Goal: Information Seeking & Learning: Find specific page/section

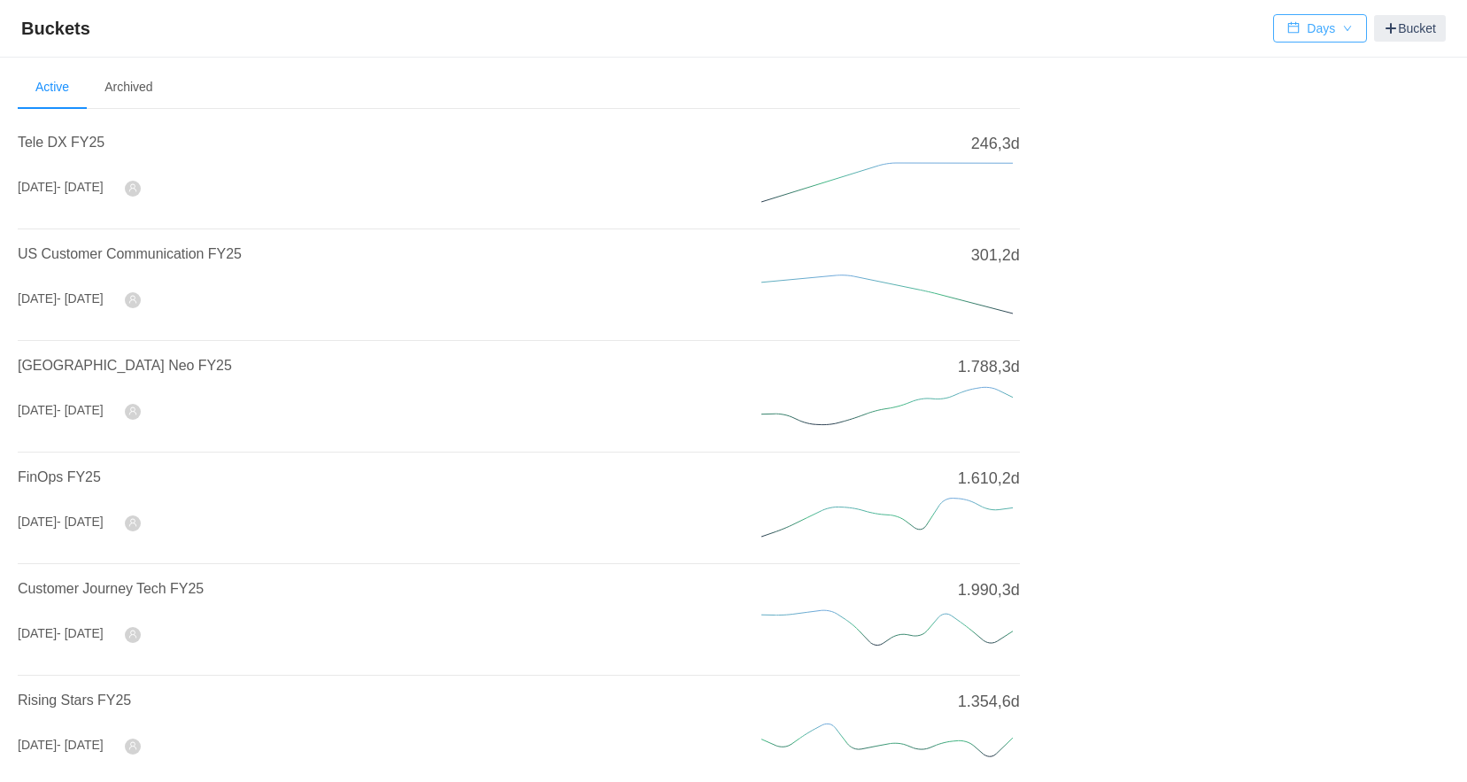
click at [1300, 34] on button "Days" at bounding box center [1320, 28] width 94 height 28
click at [1301, 99] on li "Hours" at bounding box center [1319, 92] width 92 height 28
click at [48, 479] on span "FinOps FY25" at bounding box center [59, 476] width 83 height 15
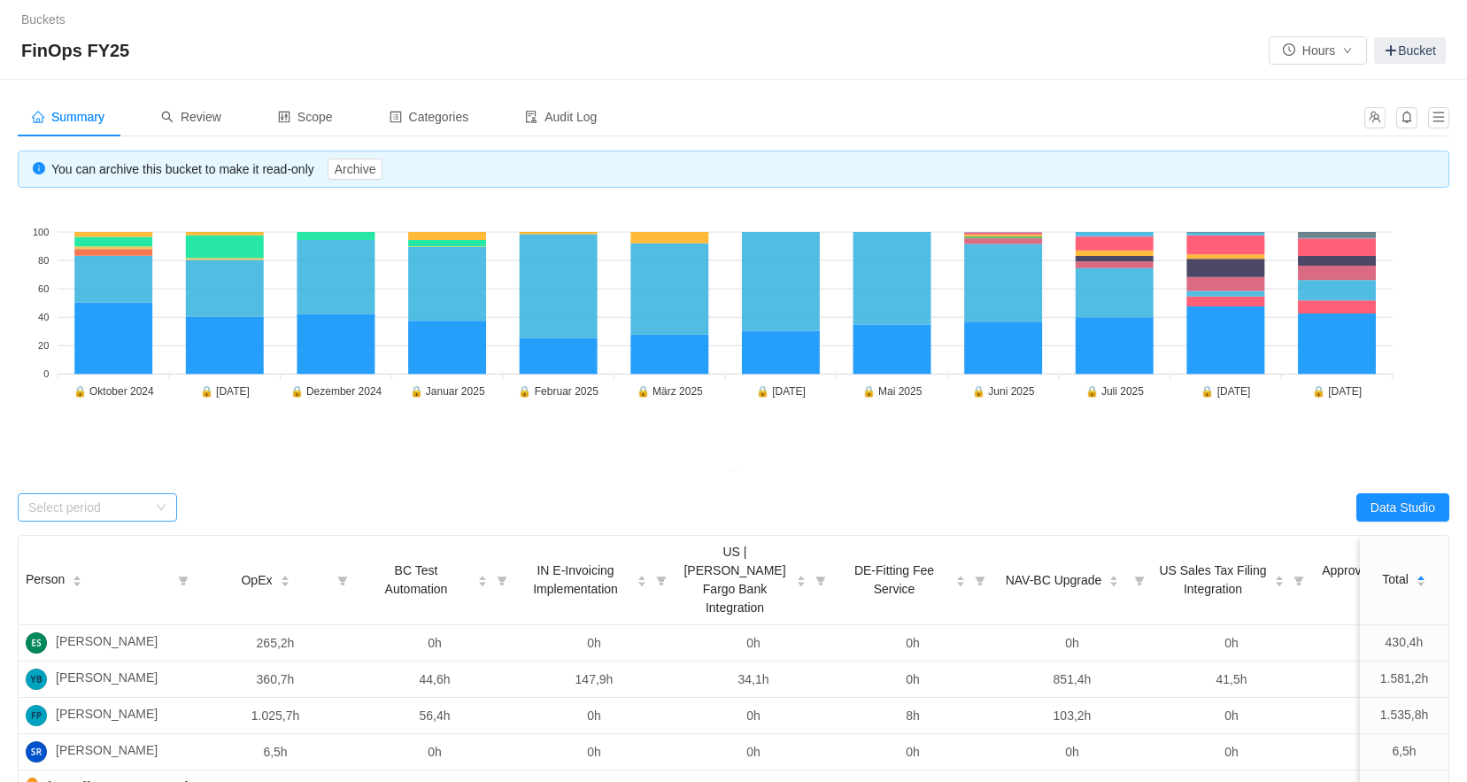
click at [92, 504] on div "Select period" at bounding box center [87, 507] width 119 height 18
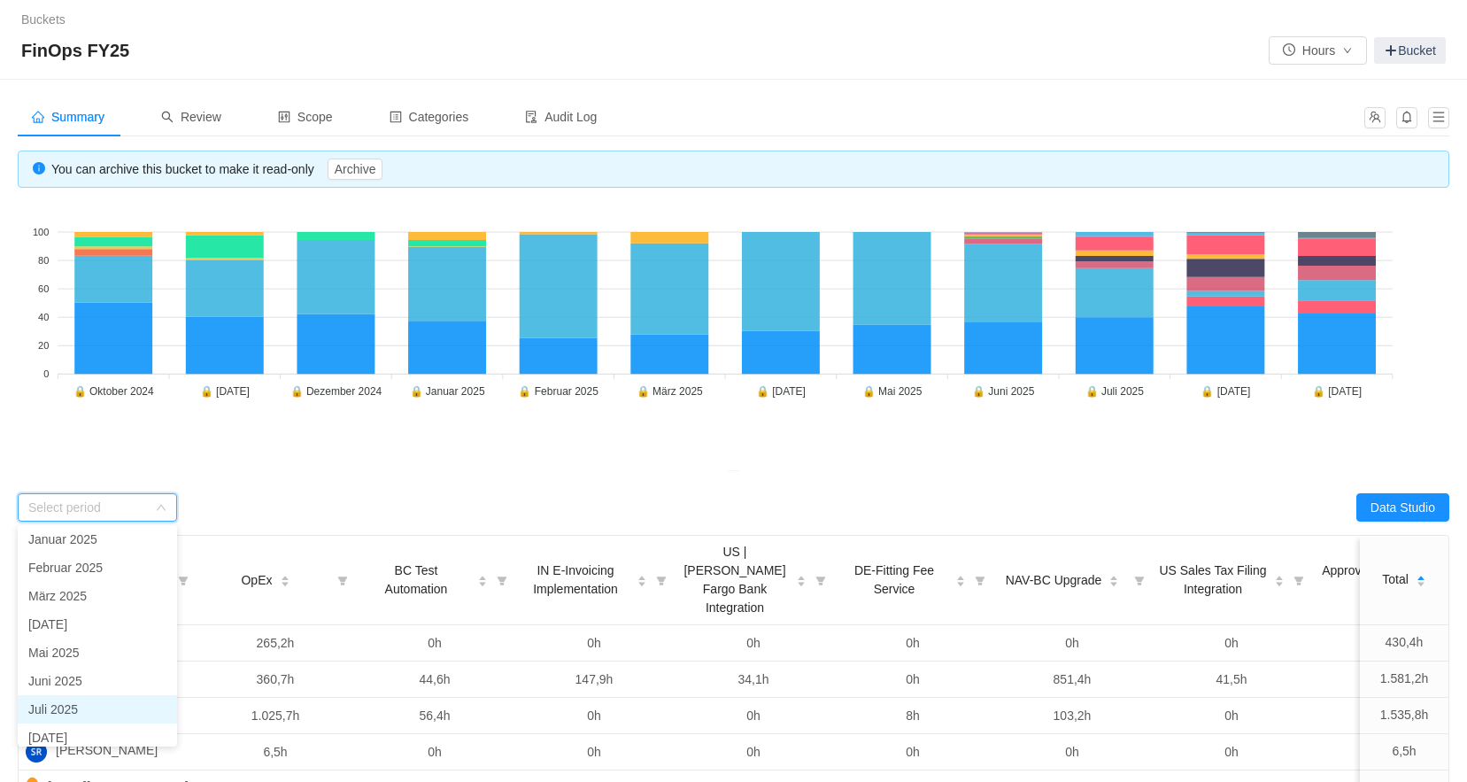
click at [70, 708] on li "Juli 2025" at bounding box center [97, 709] width 159 height 28
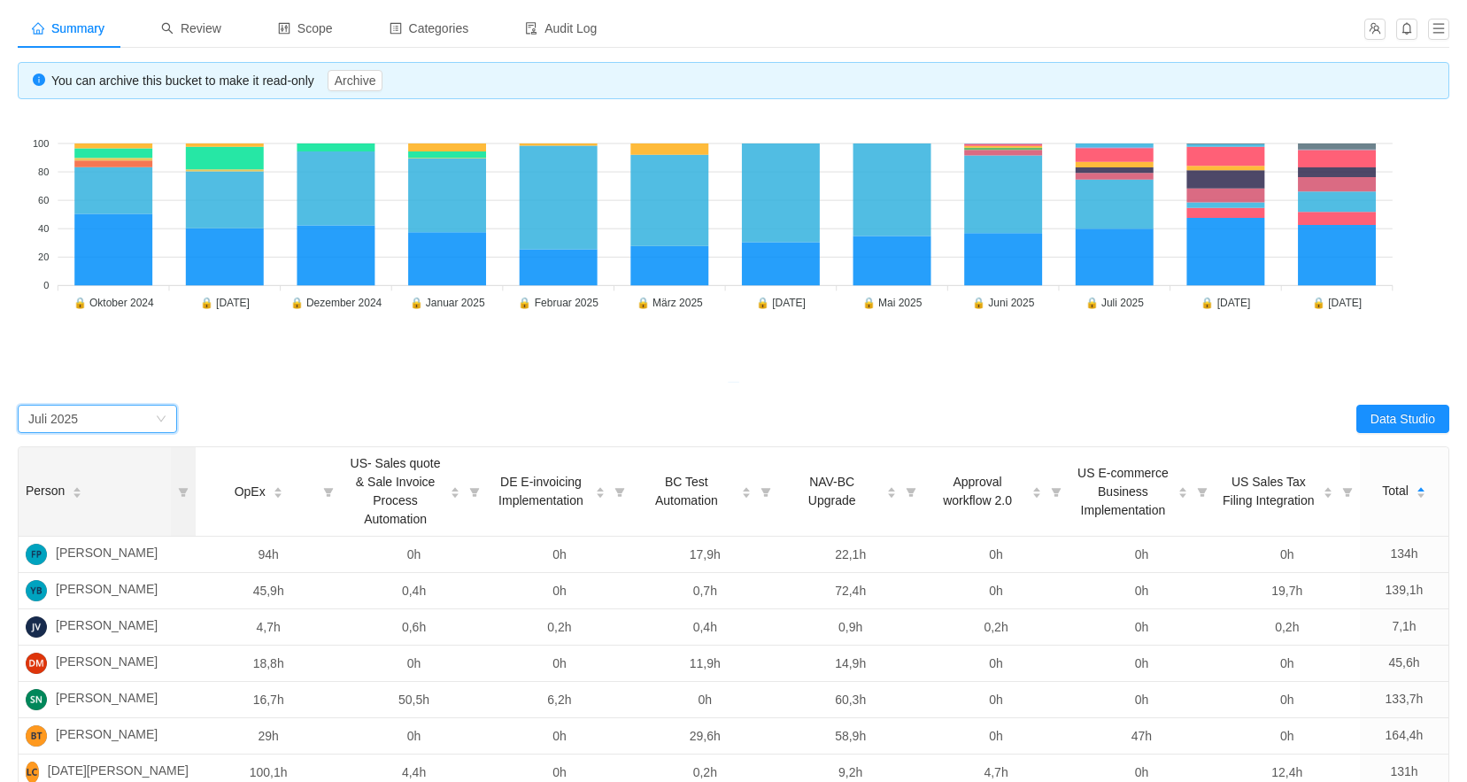
click at [82, 500] on div "Person" at bounding box center [54, 490] width 57 height 19
click at [185, 493] on icon "icon: filter" at bounding box center [183, 492] width 11 height 11
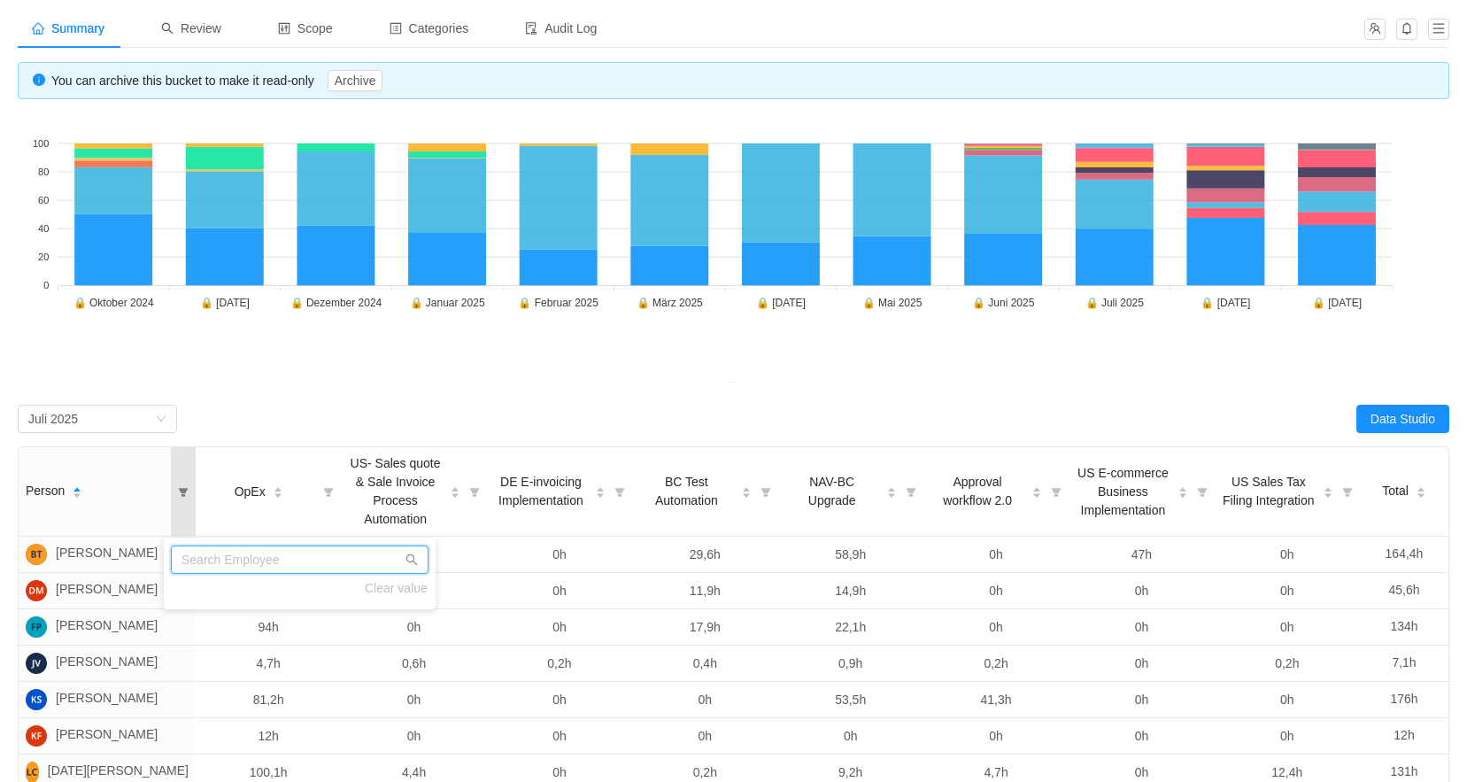
click at [214, 551] on input "text" at bounding box center [300, 559] width 258 height 28
type input "c"
type input "[PERSON_NAME]"
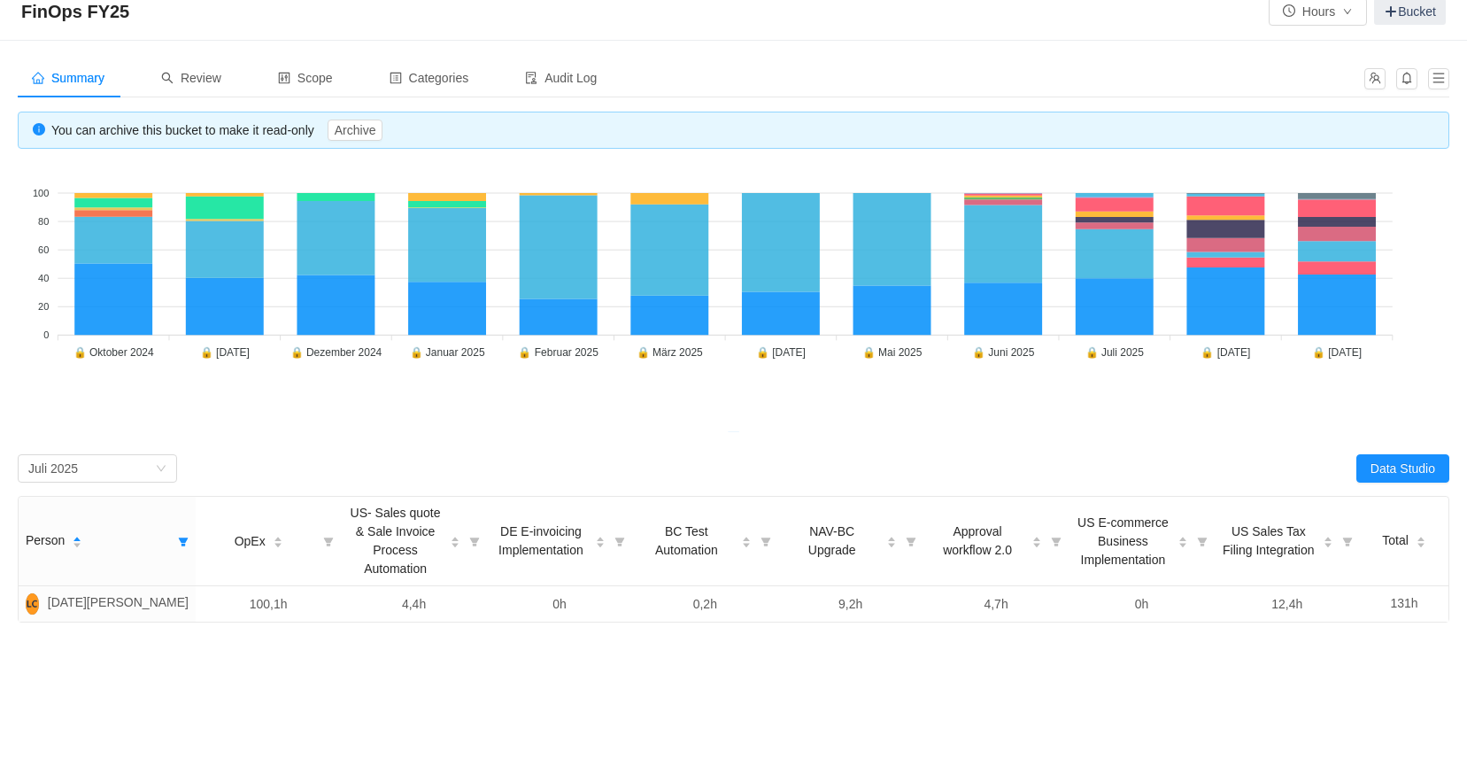
scroll to position [0, 0]
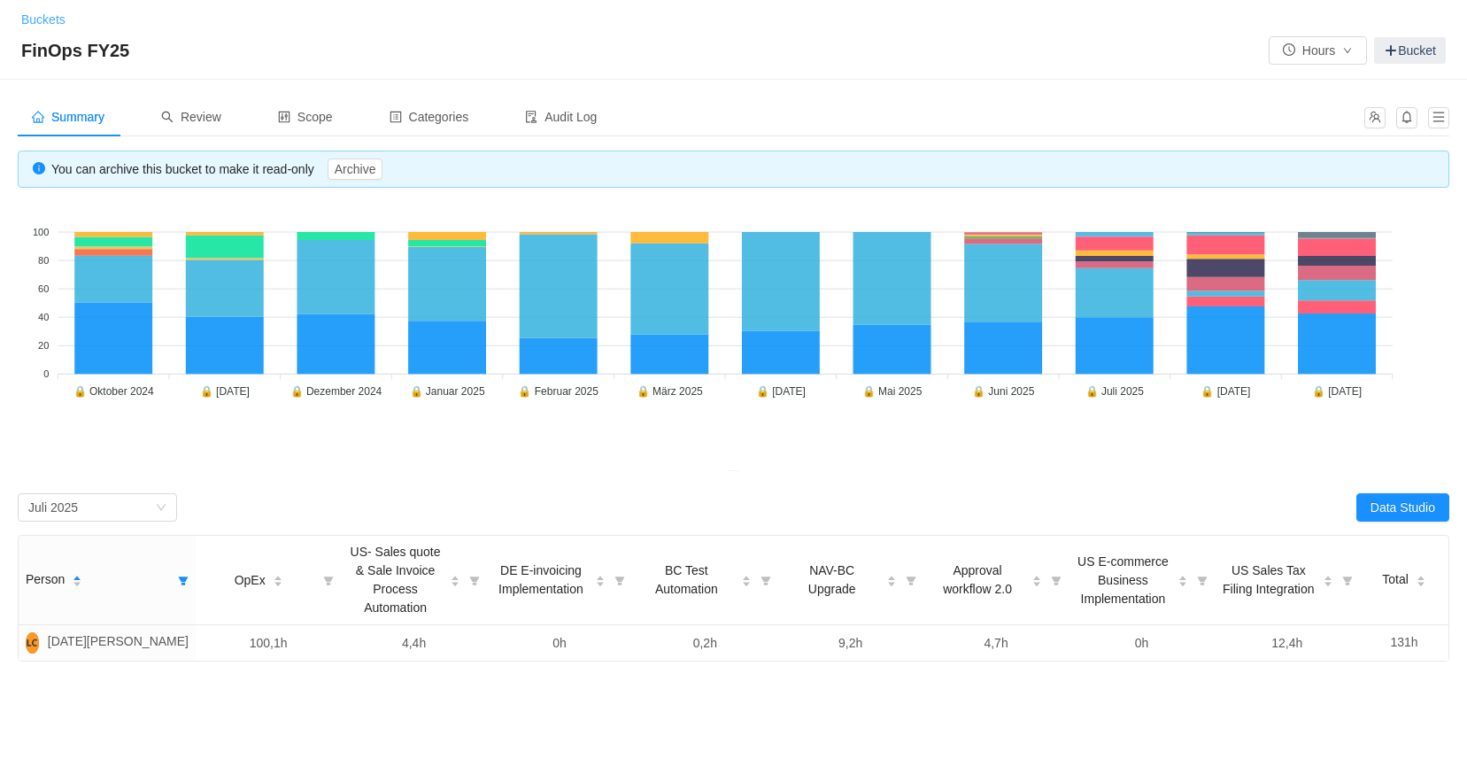
click at [42, 25] on link "Buckets" at bounding box center [43, 19] width 44 height 14
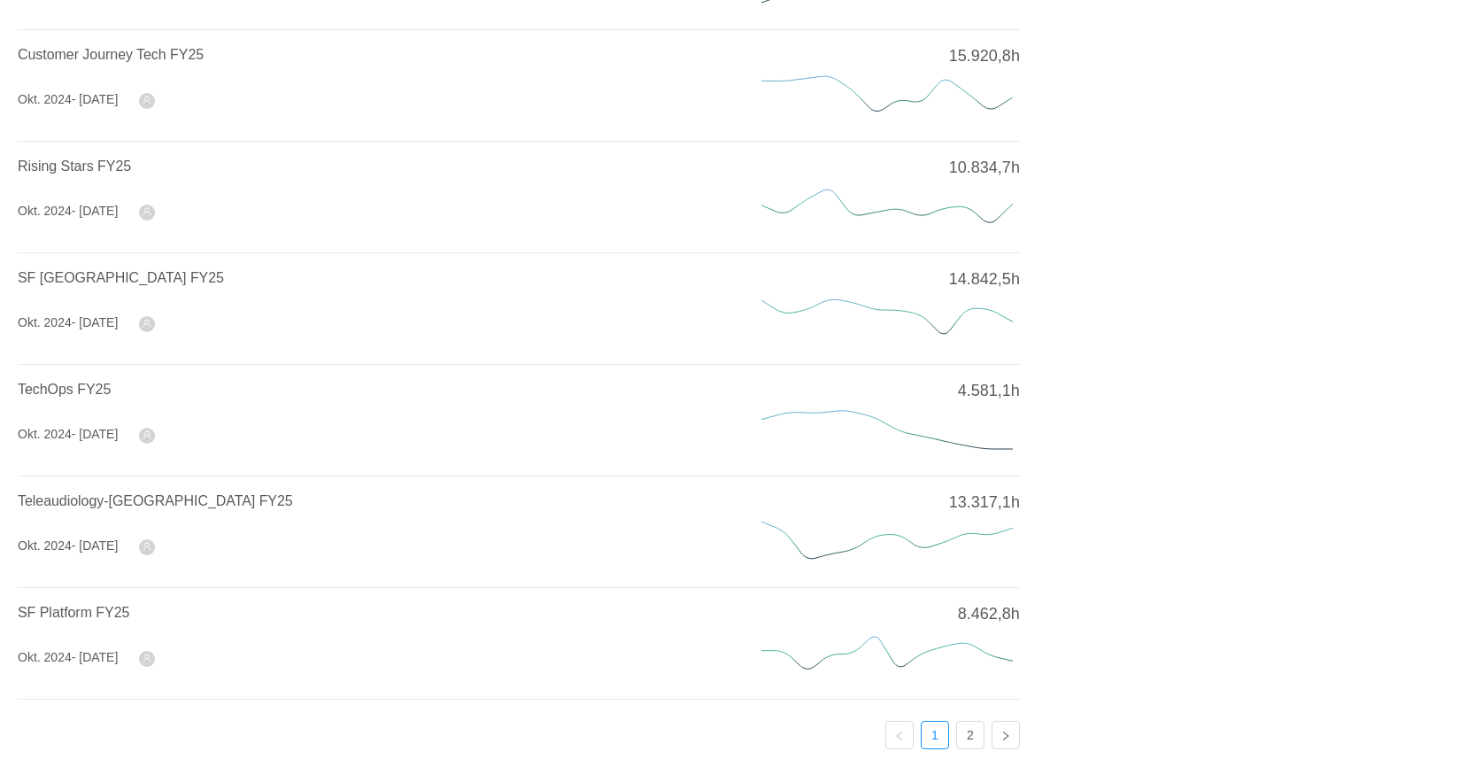
scroll to position [581, 0]
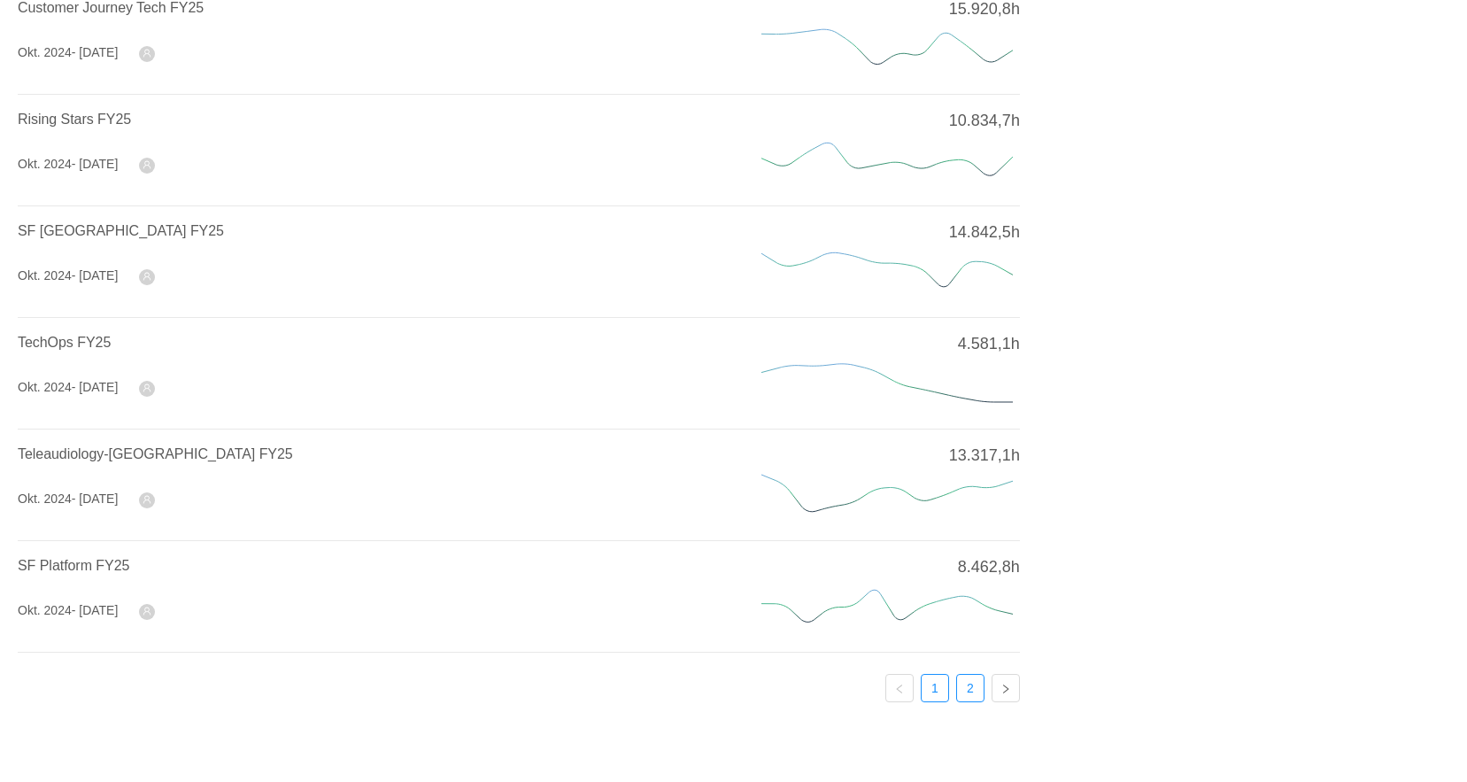
click at [969, 686] on link "2" at bounding box center [970, 687] width 27 height 27
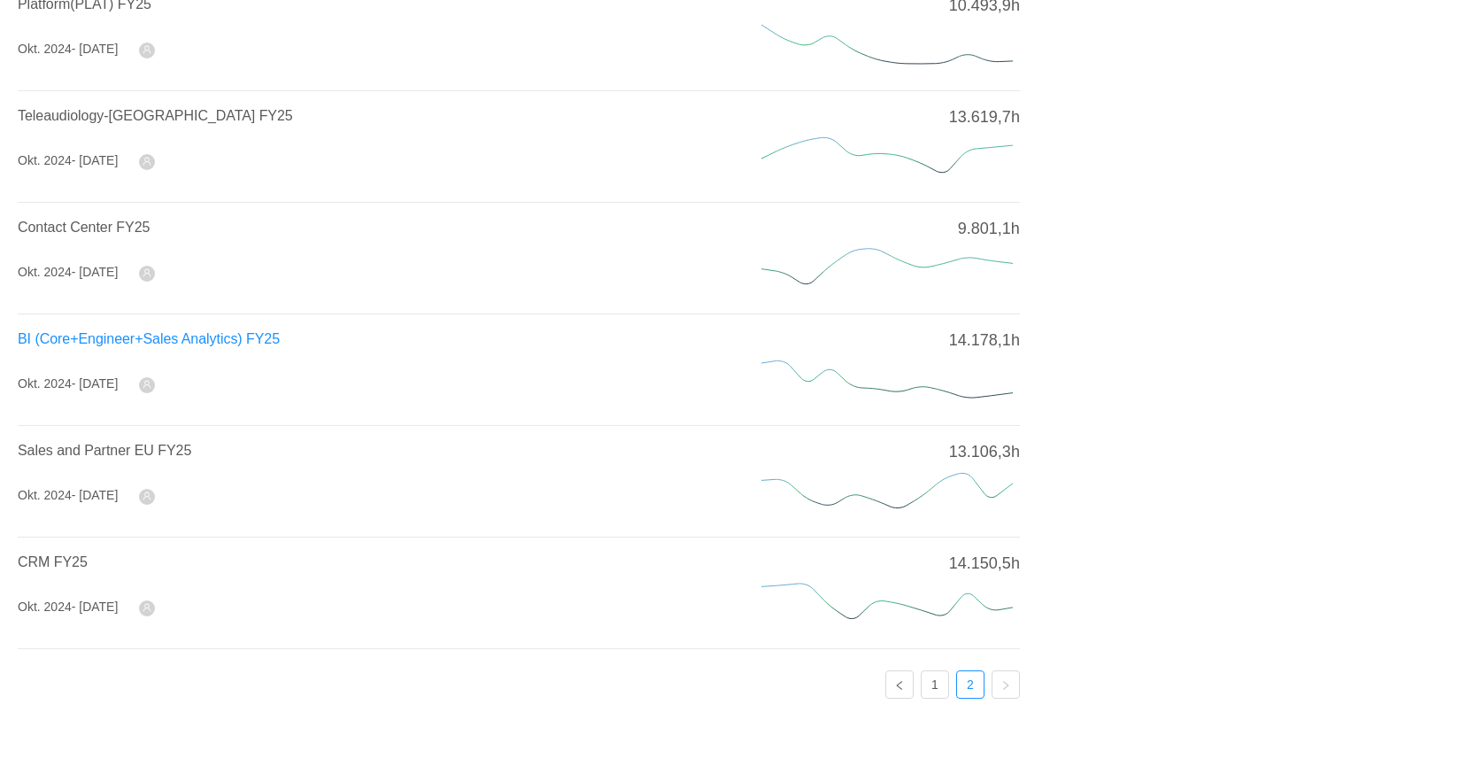
click at [112, 342] on span "BI (Core+Engineer+Sales Analytics) FY25" at bounding box center [149, 338] width 262 height 15
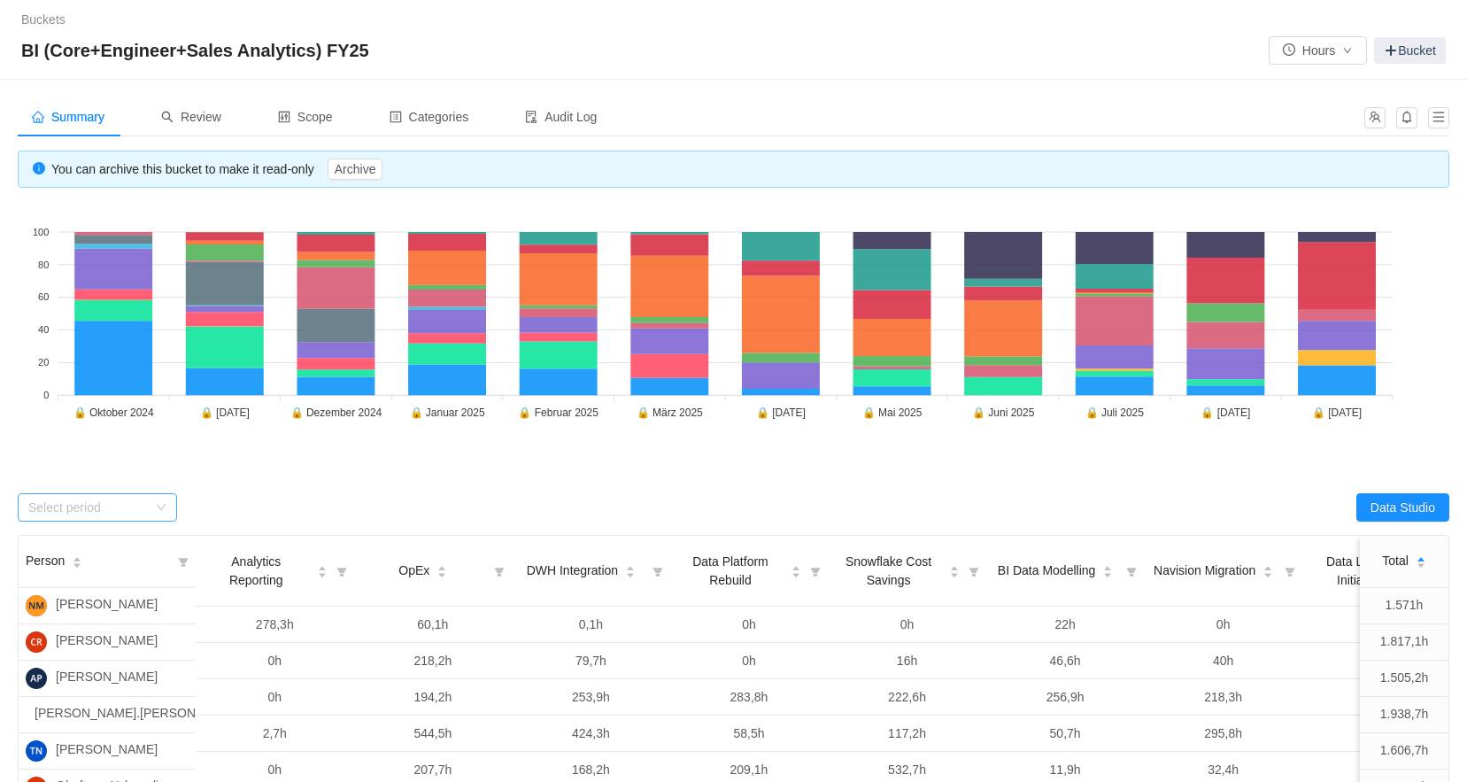
click at [144, 505] on div "Select period" at bounding box center [87, 507] width 119 height 18
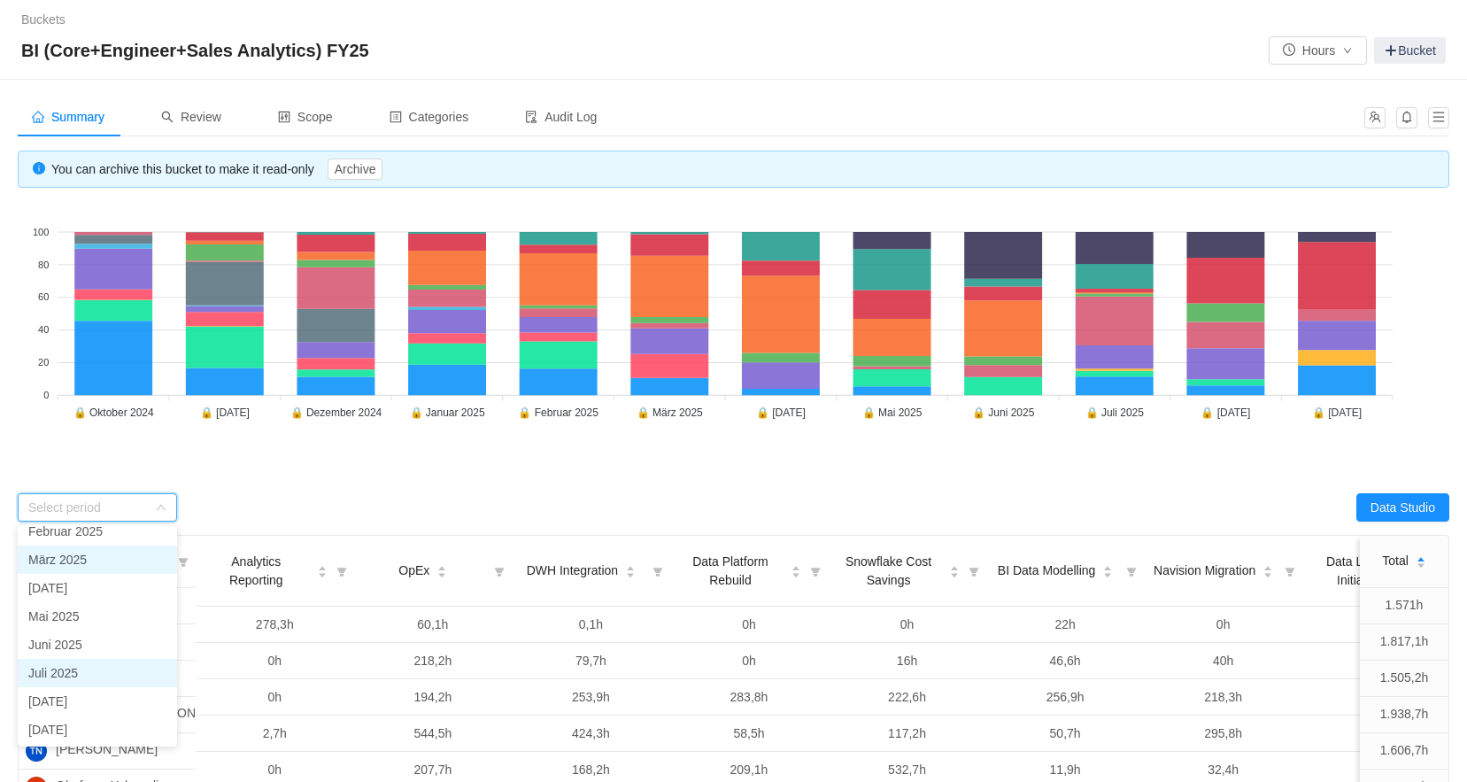
scroll to position [126, 0]
click at [84, 664] on li "Juli 2025" at bounding box center [97, 672] width 159 height 28
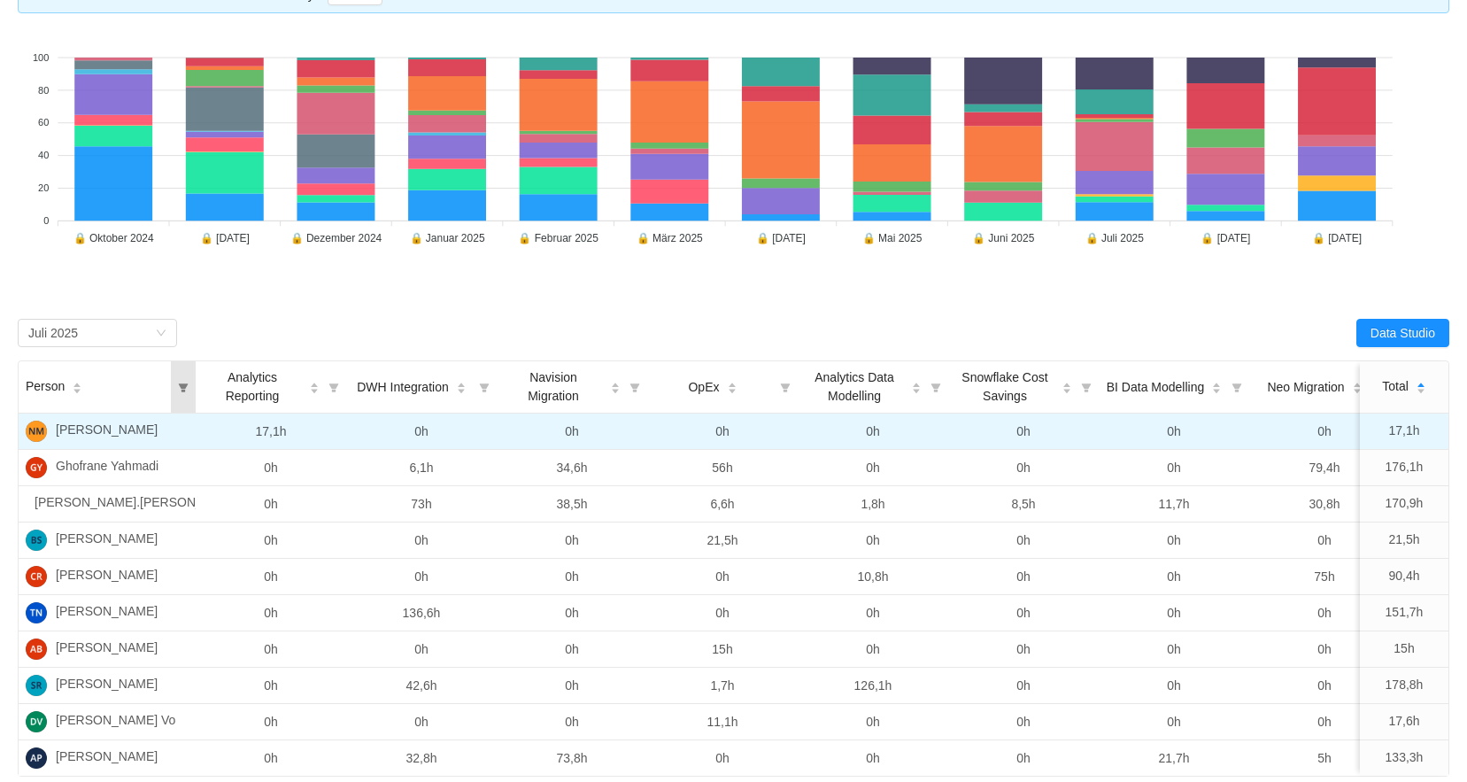
scroll to position [89, 0]
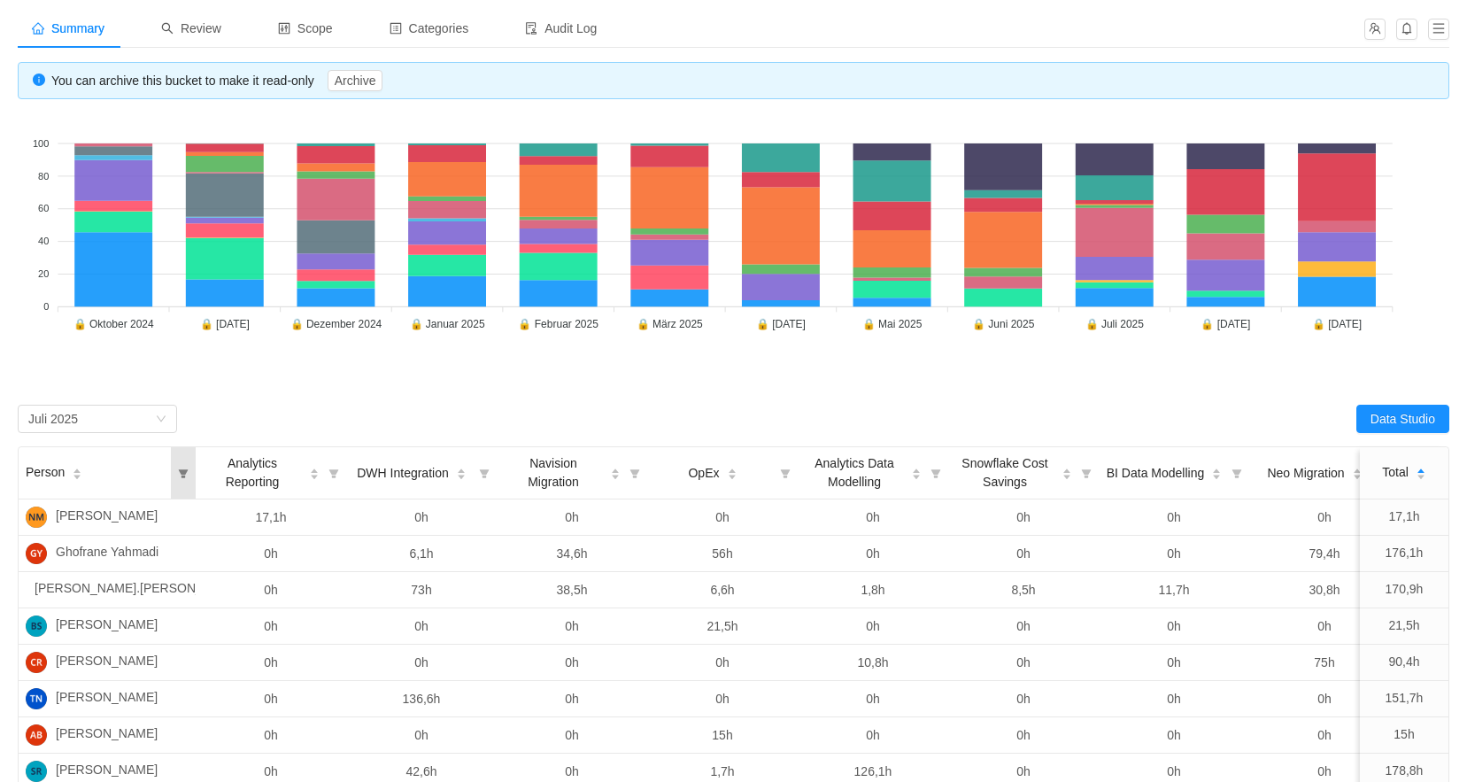
click at [182, 473] on icon "icon: filter" at bounding box center [184, 473] width 10 height 9
drag, startPoint x: 218, startPoint y: 526, endPoint x: 242, endPoint y: 515, distance: 26.2
click at [217, 526] on input "text" at bounding box center [300, 522] width 258 height 28
type input "[PERSON_NAME]"
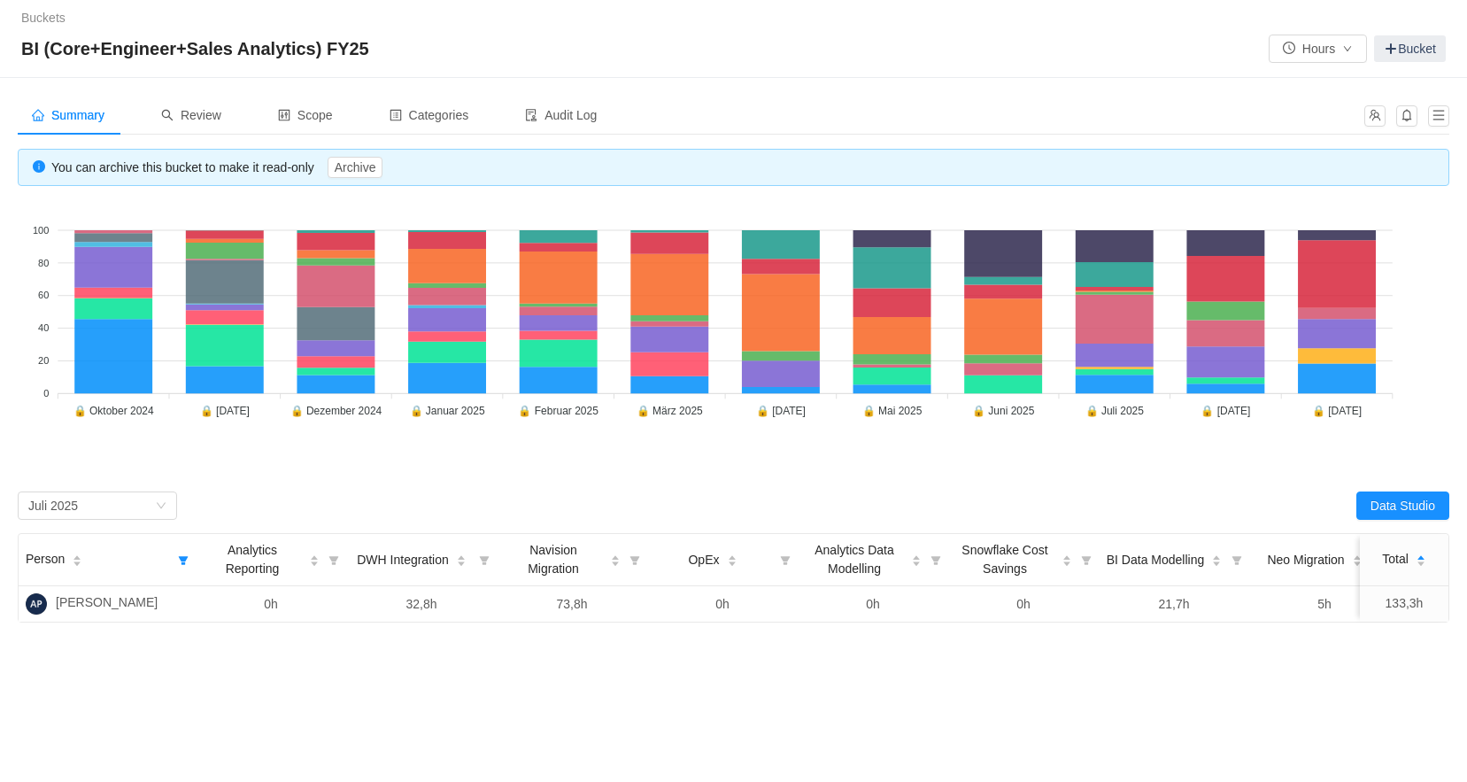
scroll to position [0, 0]
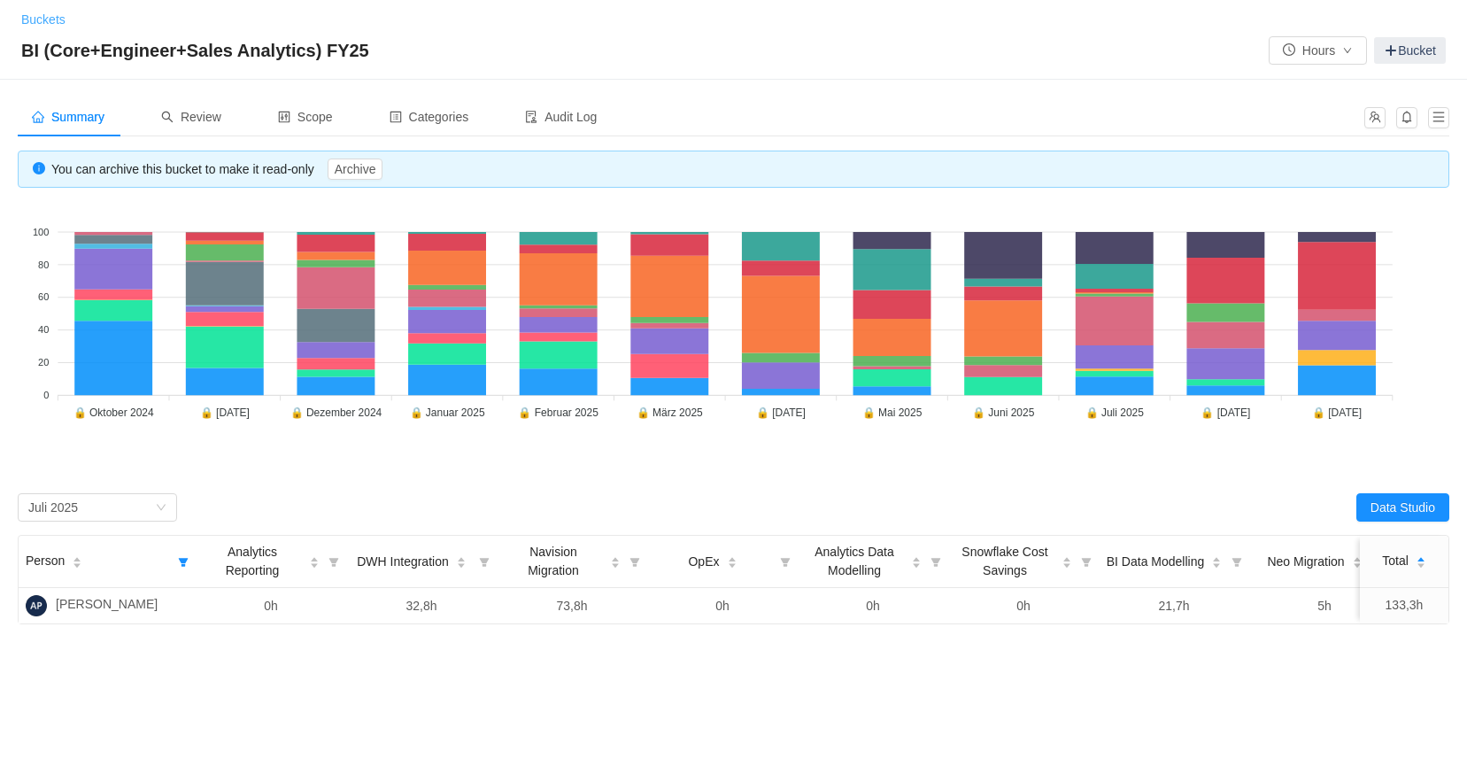
click at [38, 18] on link "Buckets" at bounding box center [43, 19] width 44 height 14
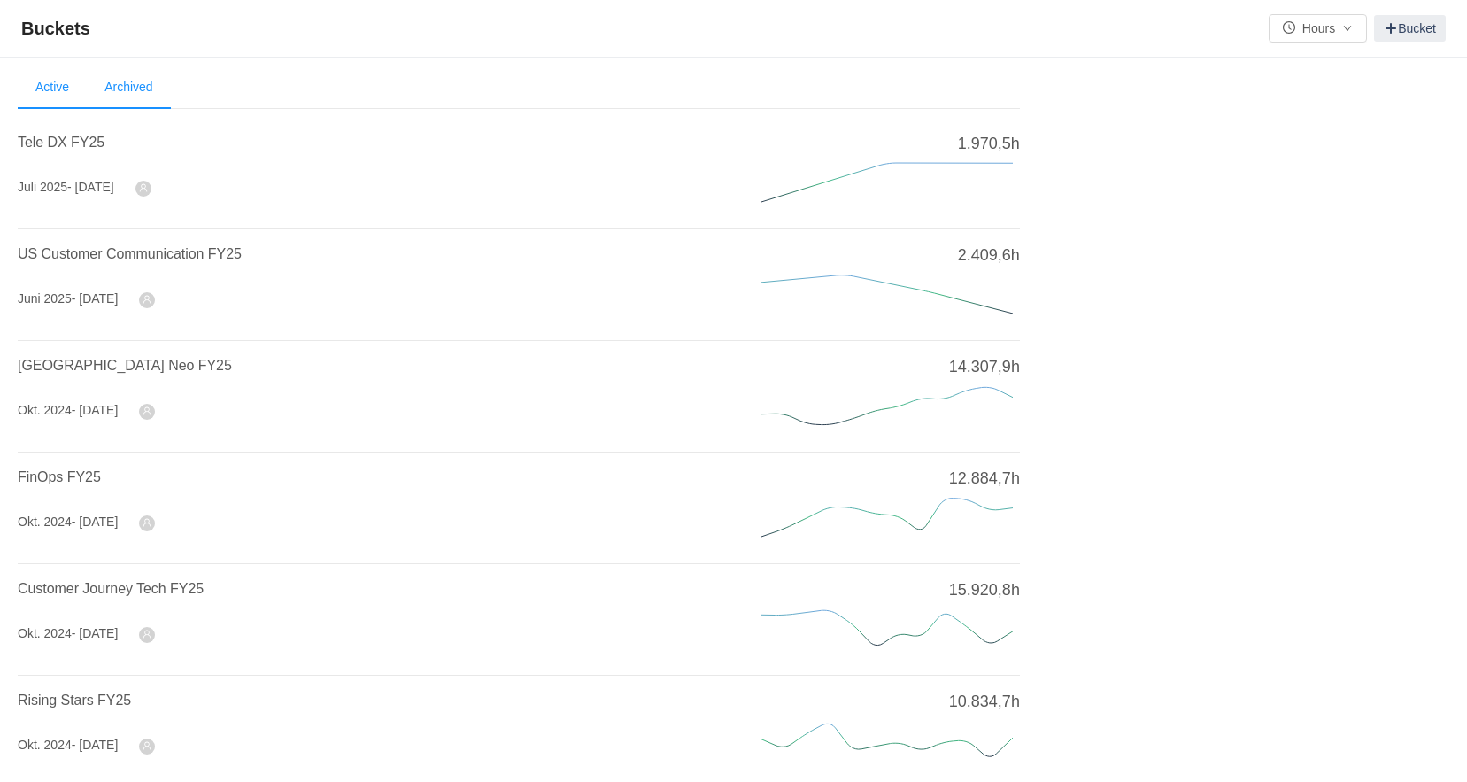
click at [122, 86] on li "Archived" at bounding box center [128, 87] width 83 height 42
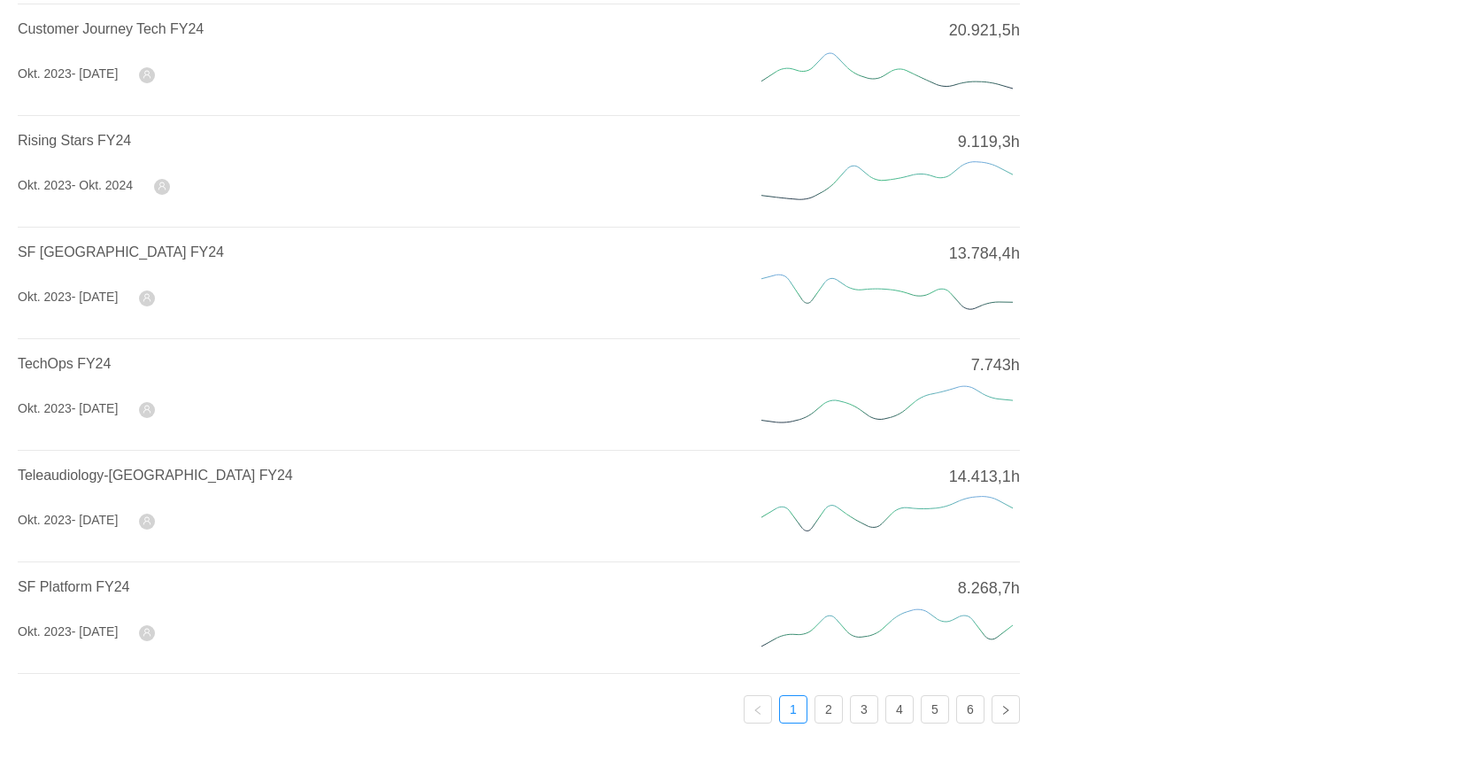
scroll to position [547, 0]
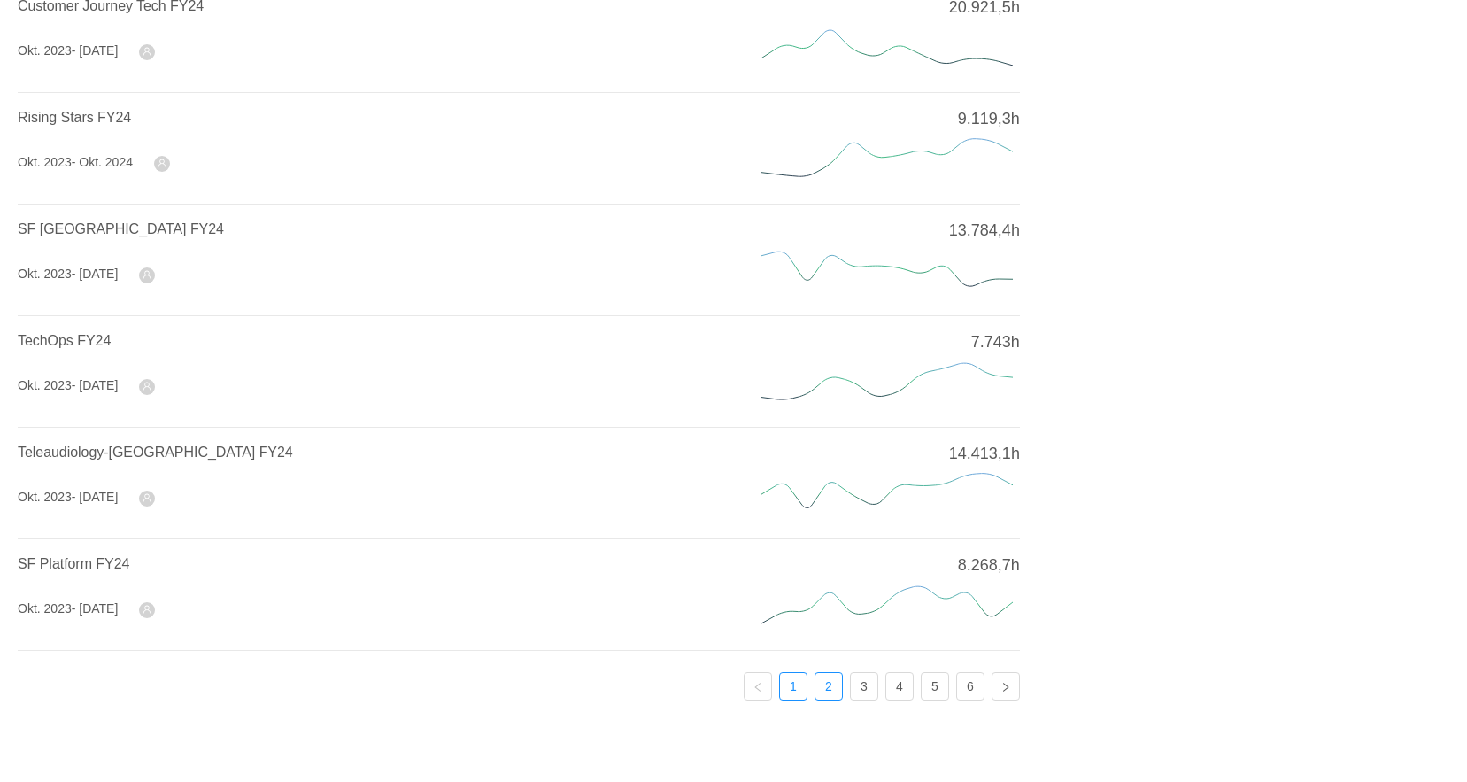
click at [829, 682] on link "2" at bounding box center [828, 686] width 27 height 27
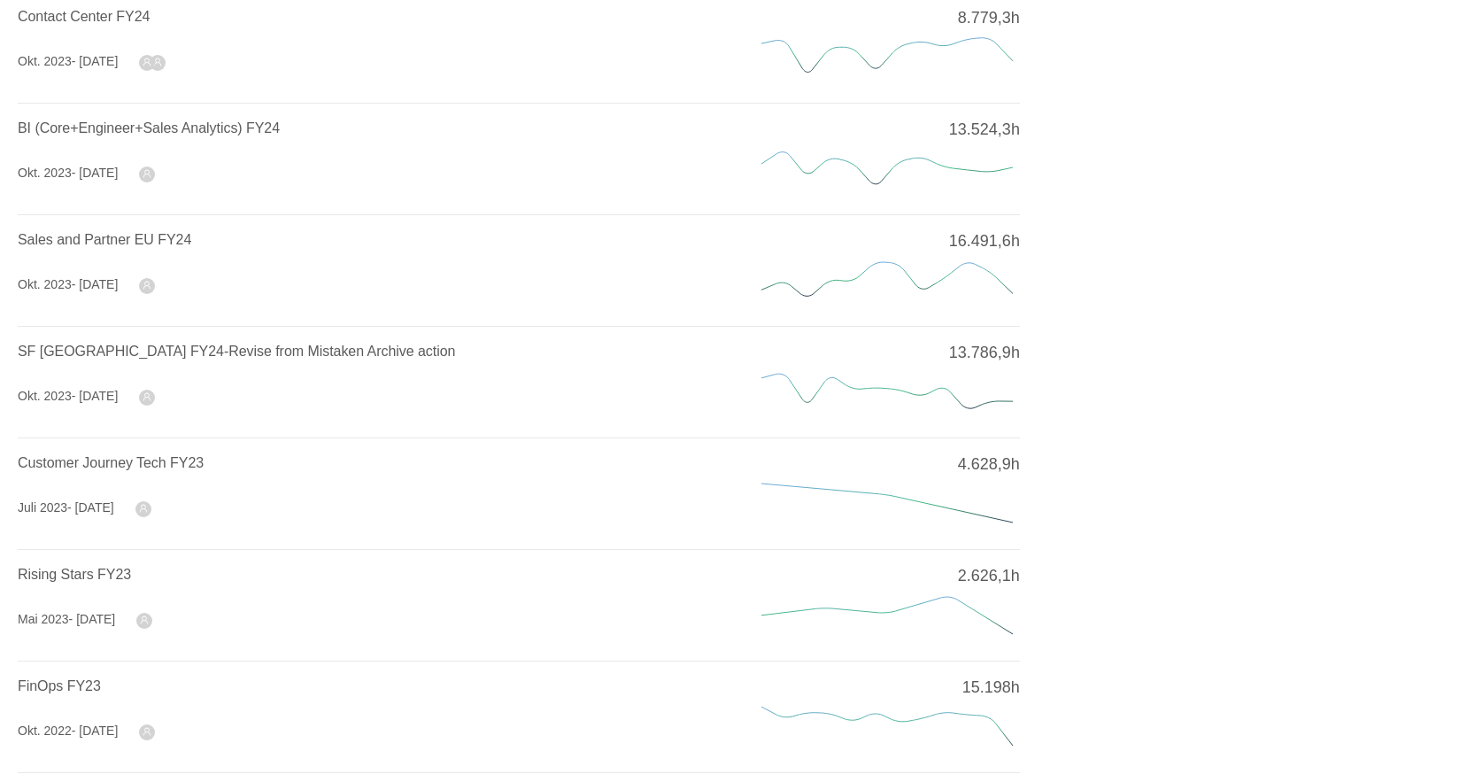
scroll to position [354, 0]
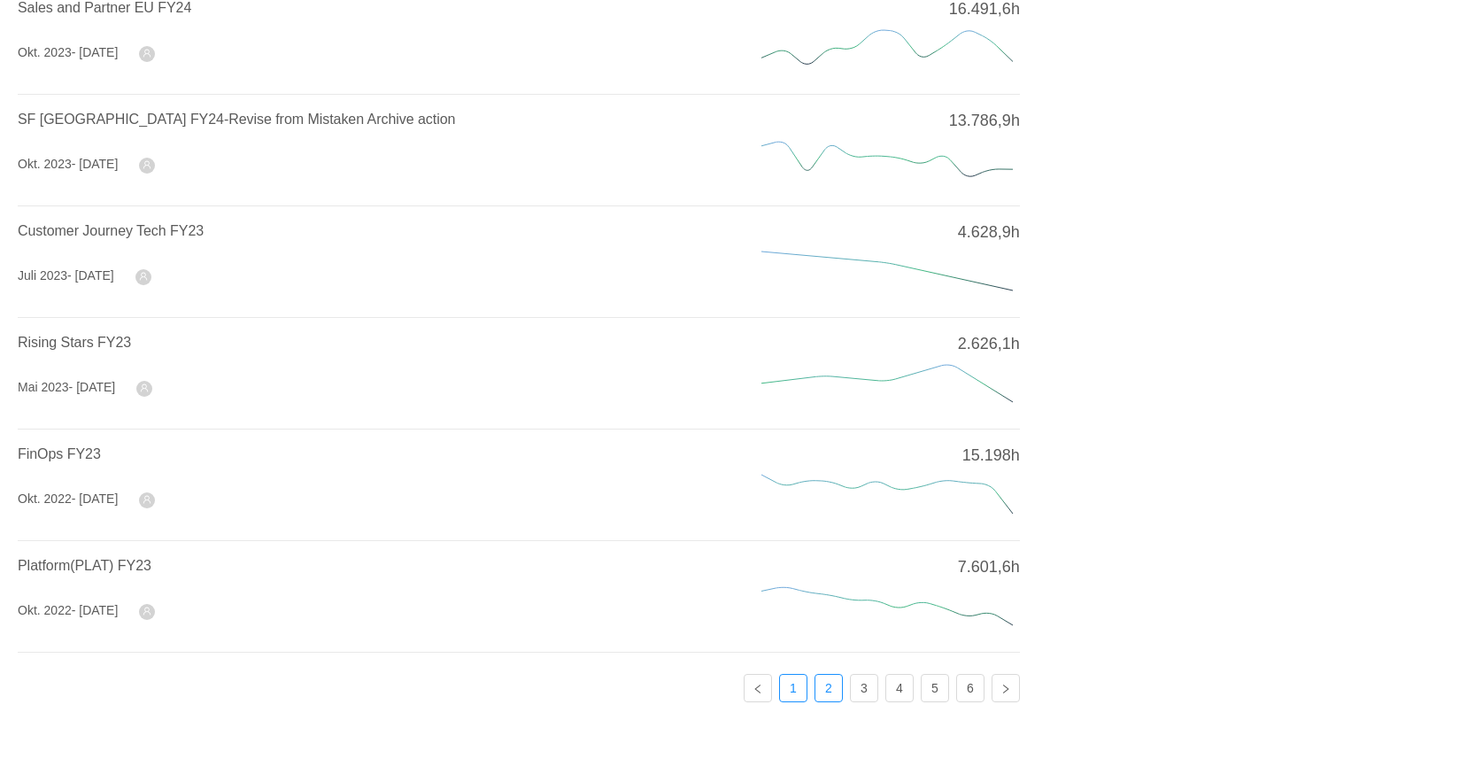
click at [792, 678] on link "1" at bounding box center [793, 687] width 27 height 27
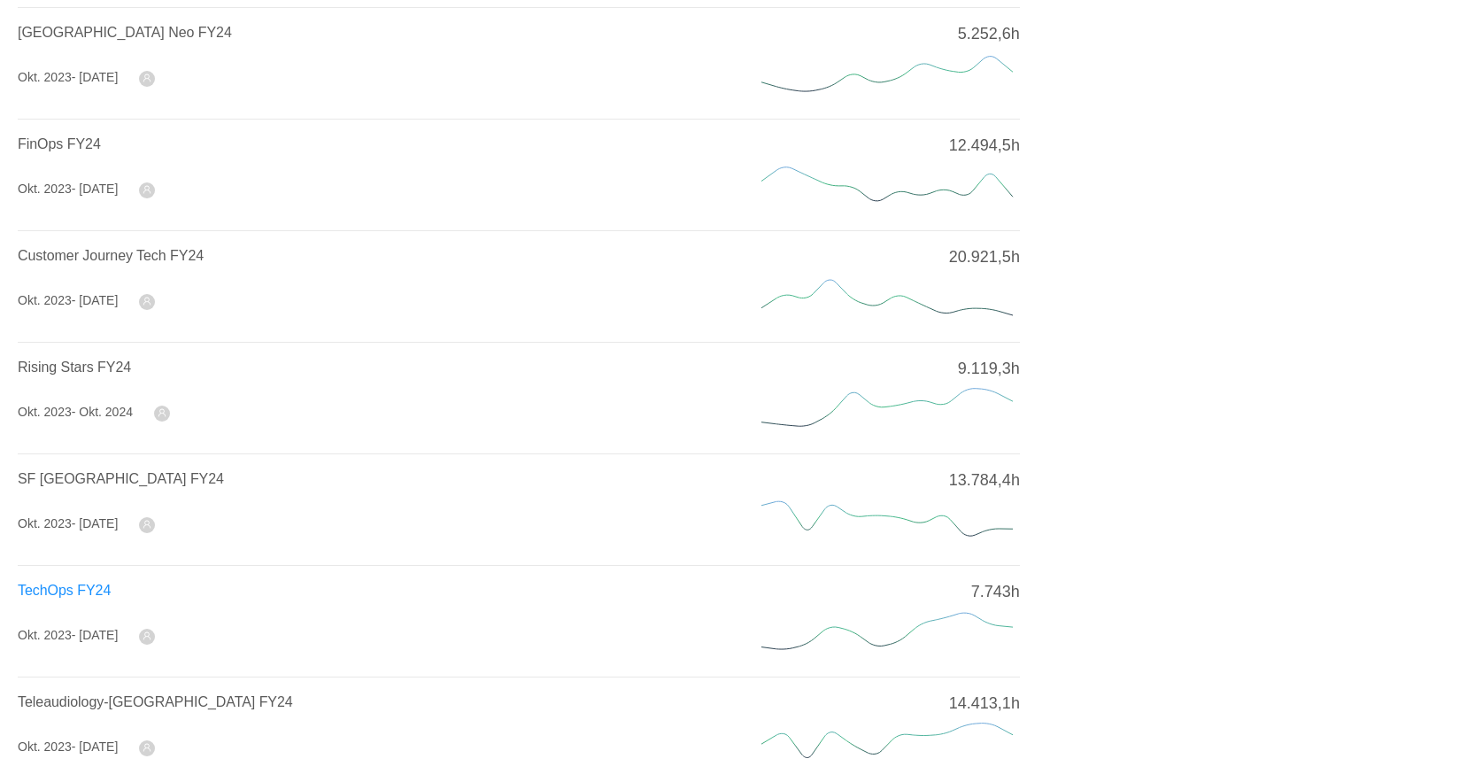
scroll to position [281, 0]
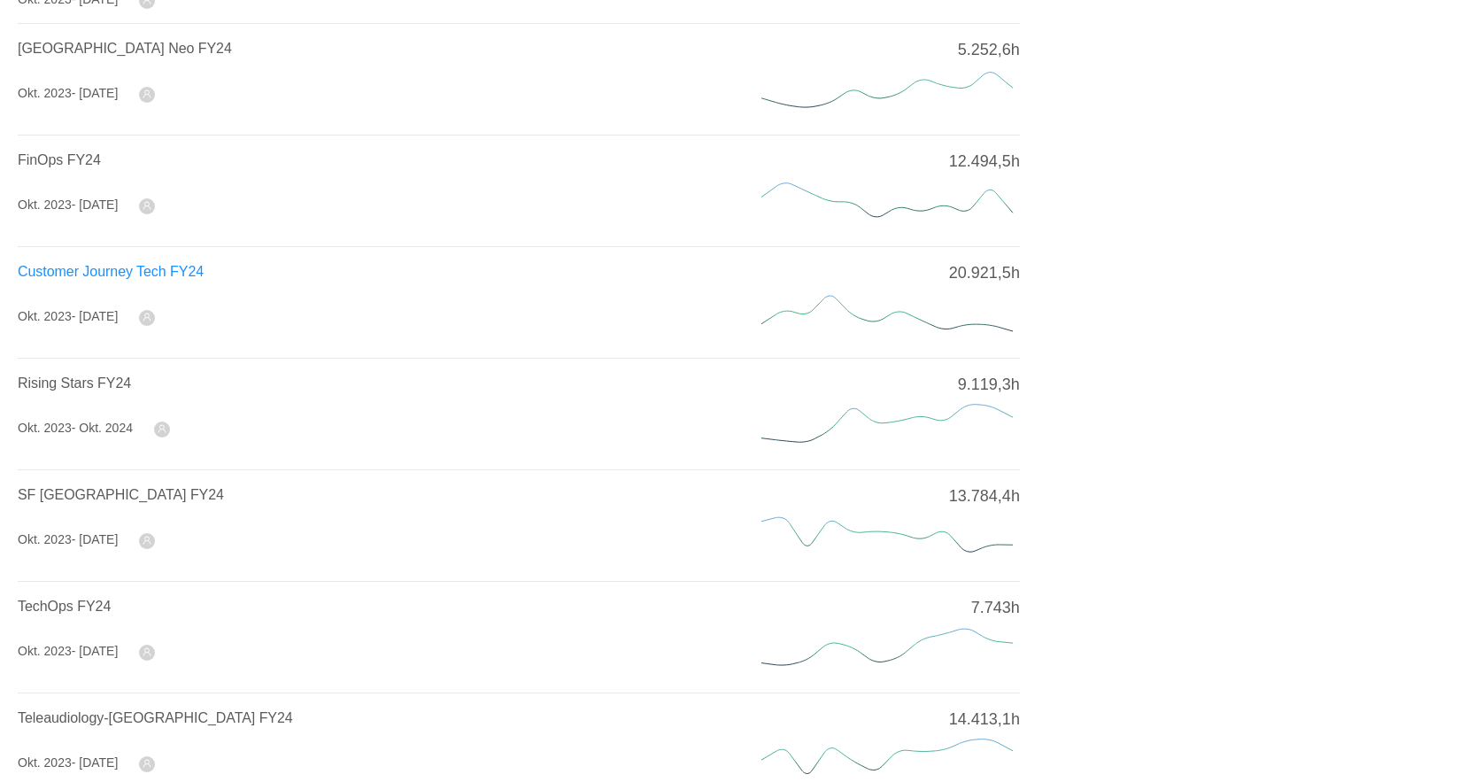
click at [122, 272] on span "Customer Journey Tech FY24" at bounding box center [111, 271] width 186 height 15
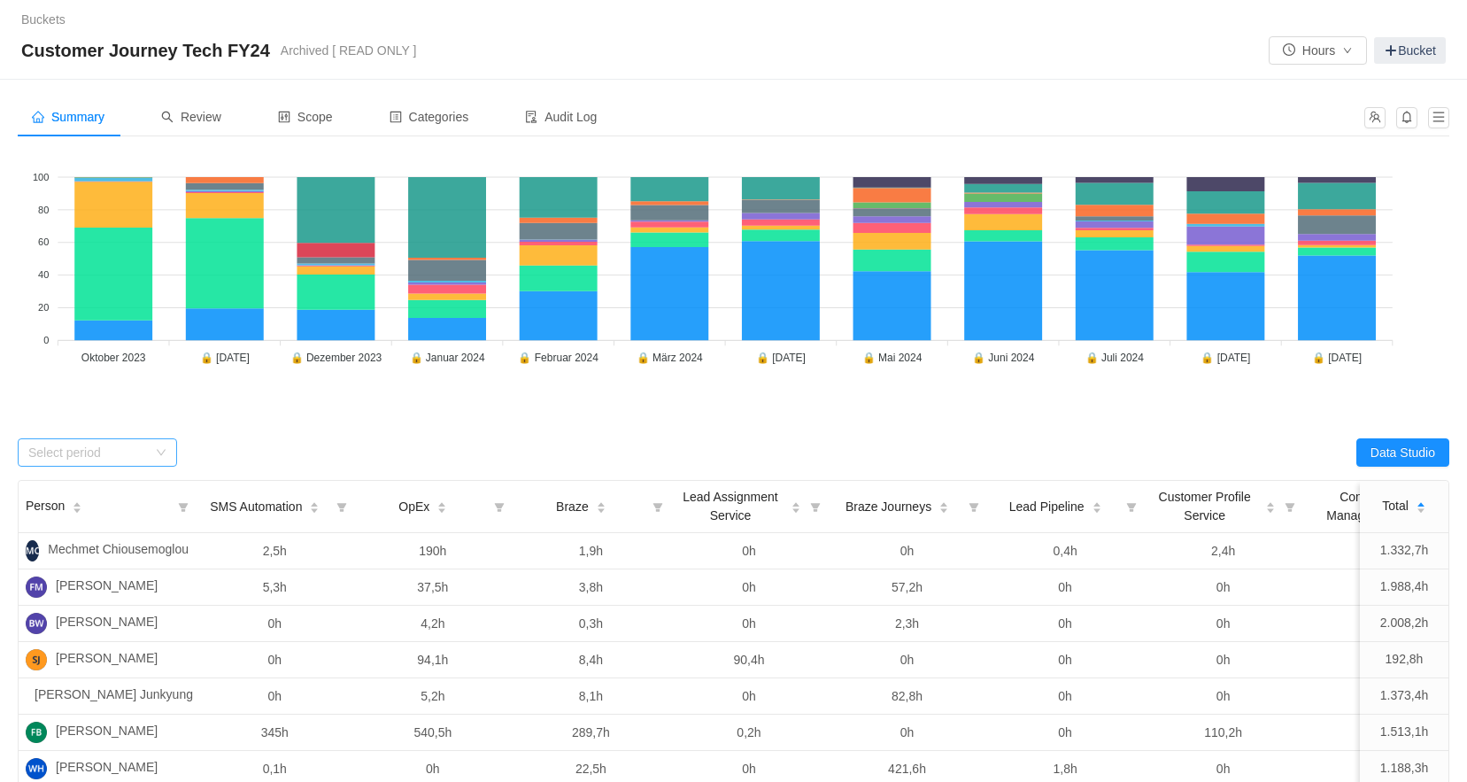
click at [146, 458] on div "Select period" at bounding box center [87, 452] width 119 height 18
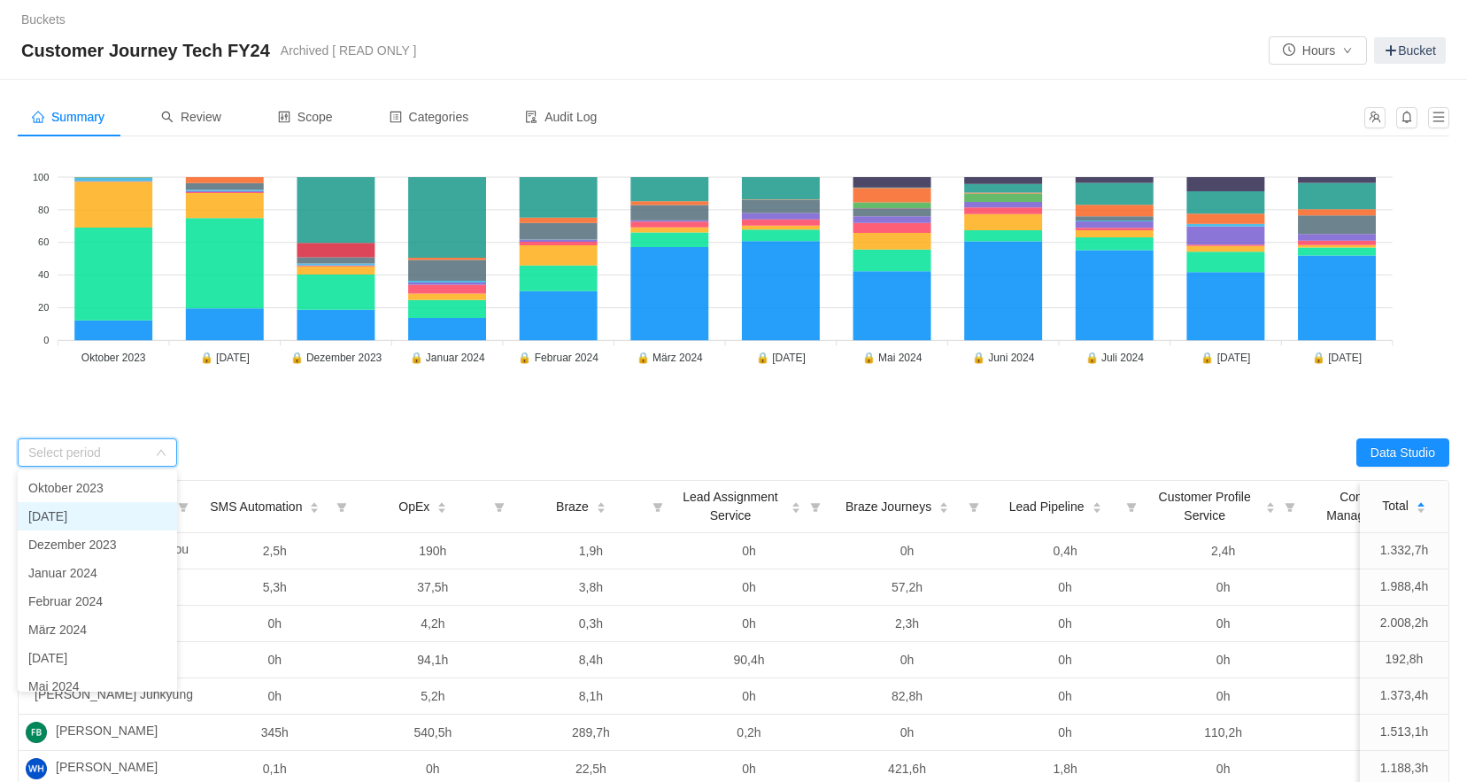
click at [115, 512] on li "[DATE]" at bounding box center [97, 516] width 159 height 28
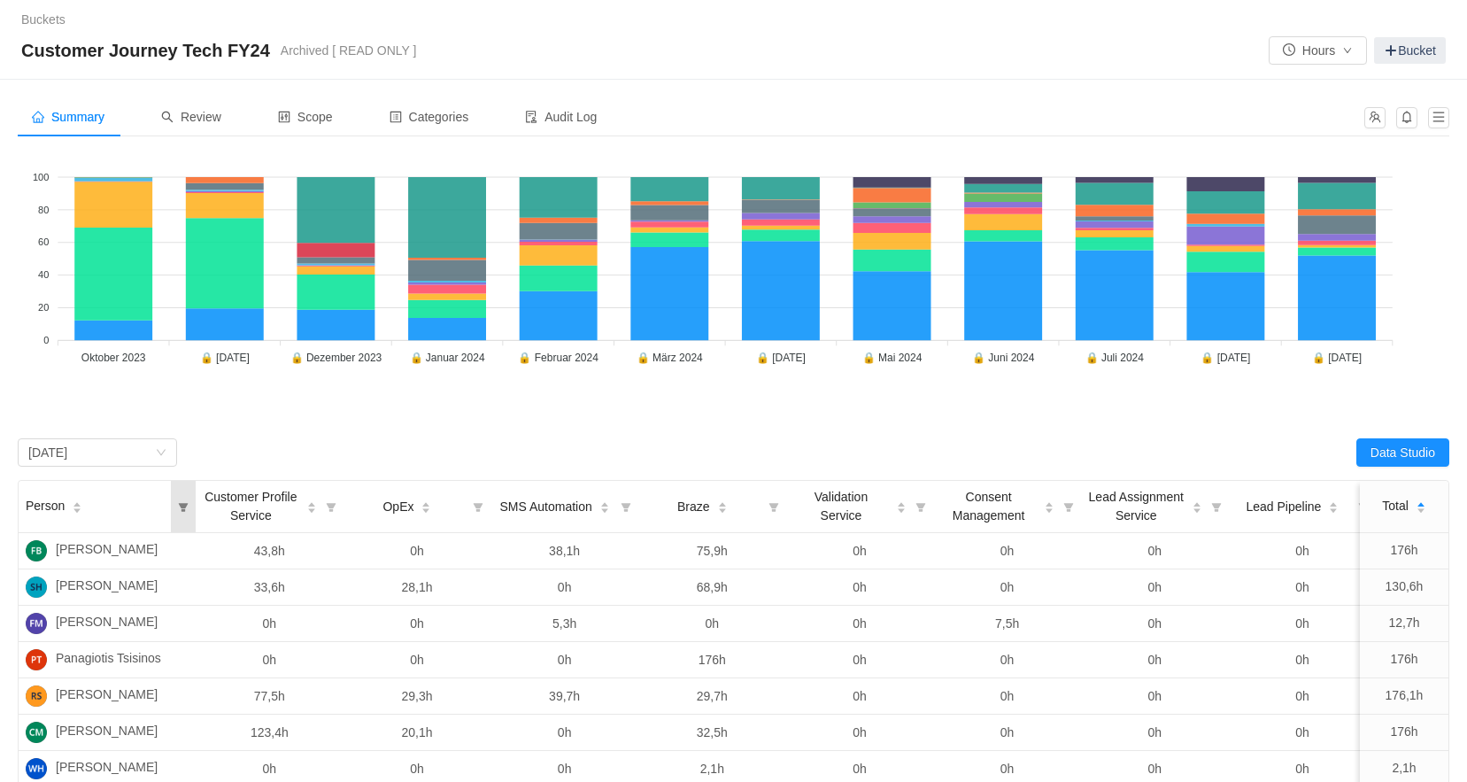
click at [187, 505] on icon "icon: filter" at bounding box center [183, 507] width 11 height 11
click at [229, 562] on input "text" at bounding box center [300, 556] width 258 height 28
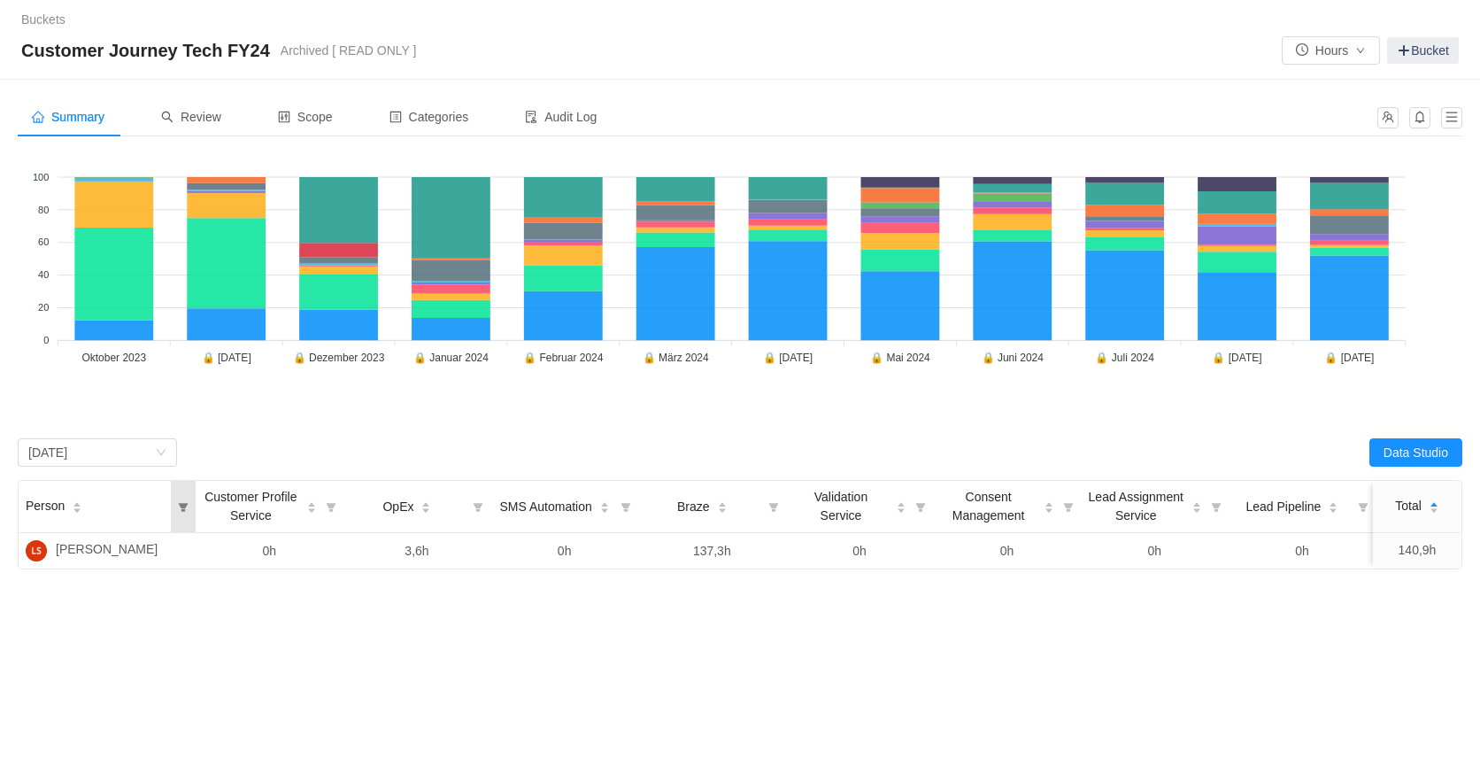
click at [184, 509] on icon "icon: filter" at bounding box center [184, 507] width 10 height 9
drag, startPoint x: 238, startPoint y: 560, endPoint x: 172, endPoint y: 553, distance: 66.8
click at [172, 553] on input "[PERSON_NAME]" at bounding box center [300, 556] width 258 height 28
click at [189, 513] on icon "icon: filter" at bounding box center [183, 506] width 25 height 51
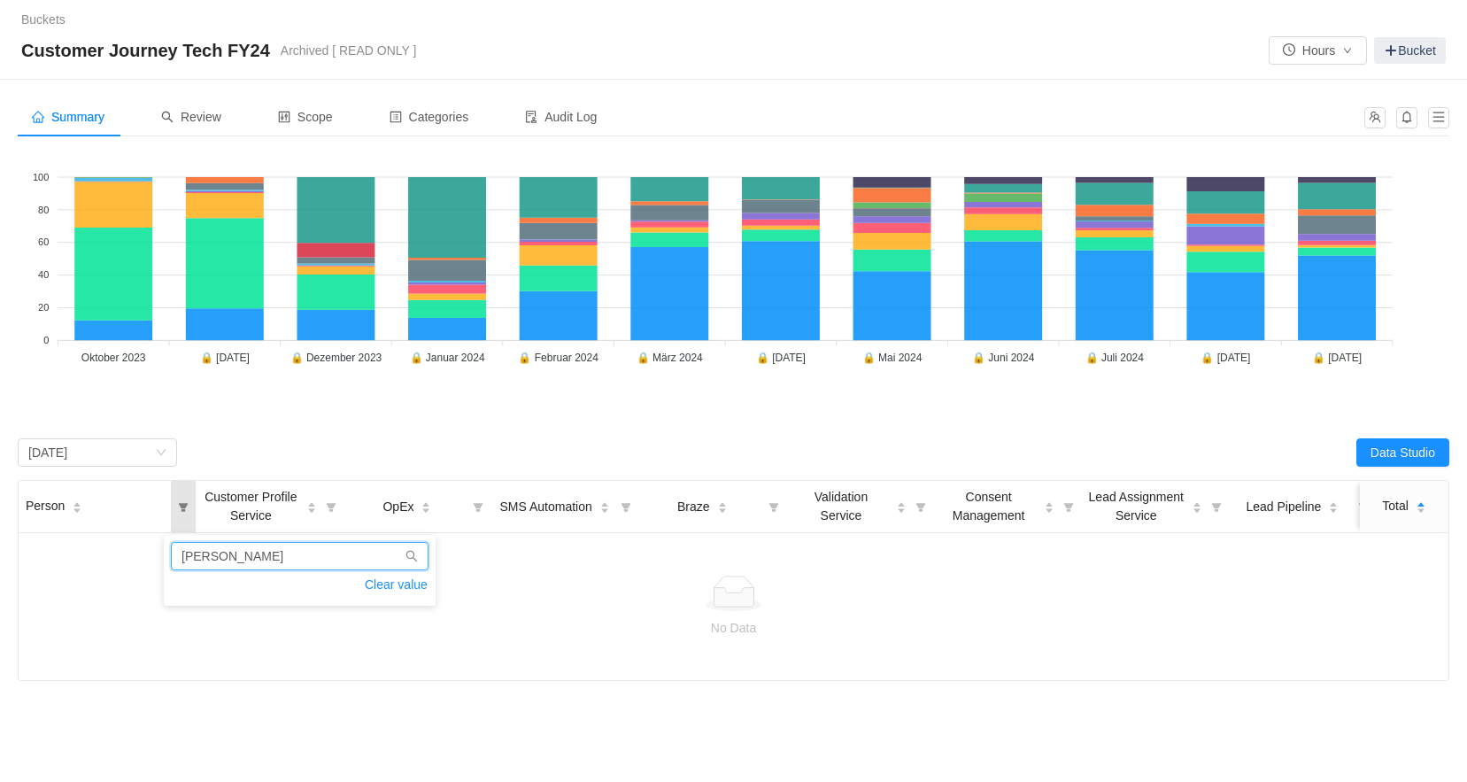
click at [212, 553] on input "[PERSON_NAME]" at bounding box center [300, 556] width 258 height 28
type input "P"
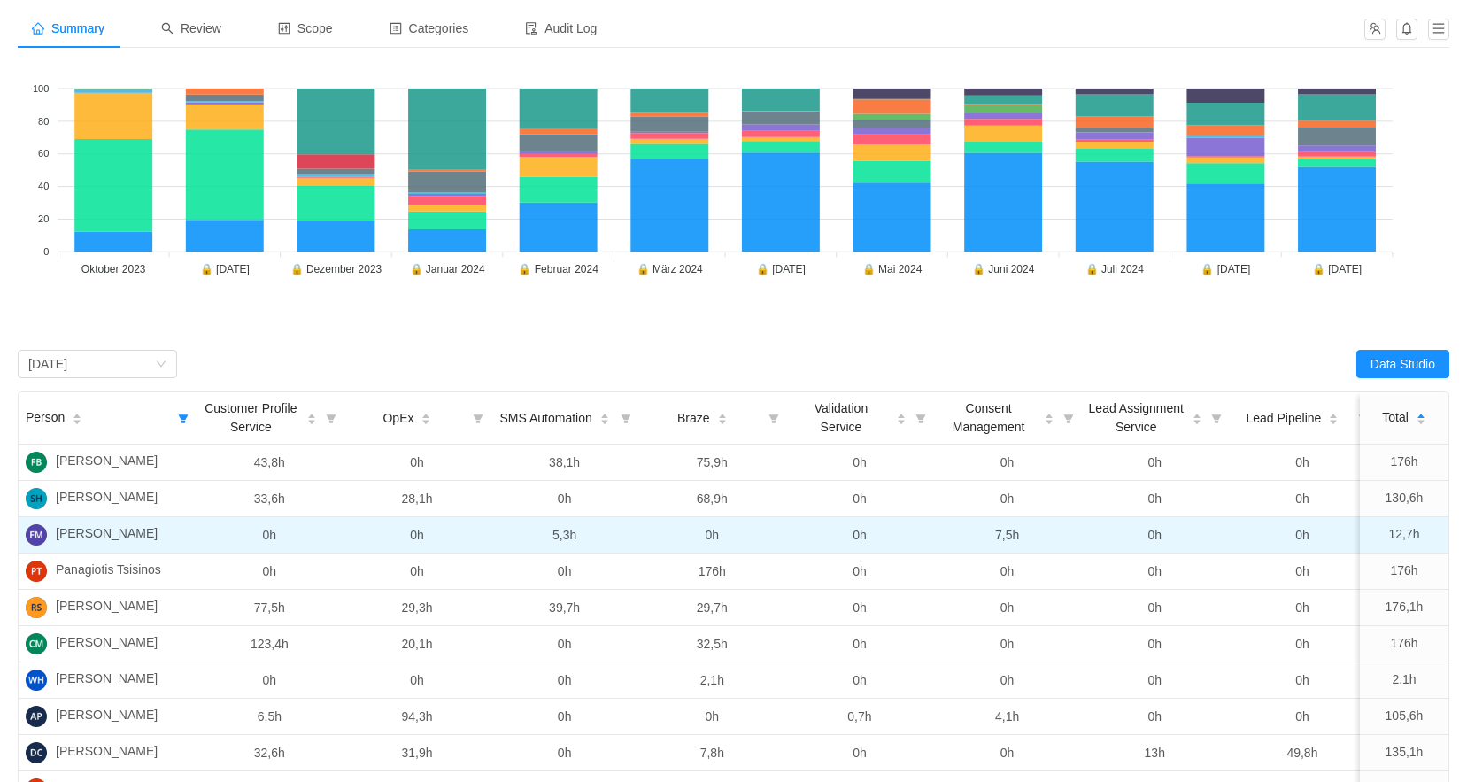
scroll to position [266, 0]
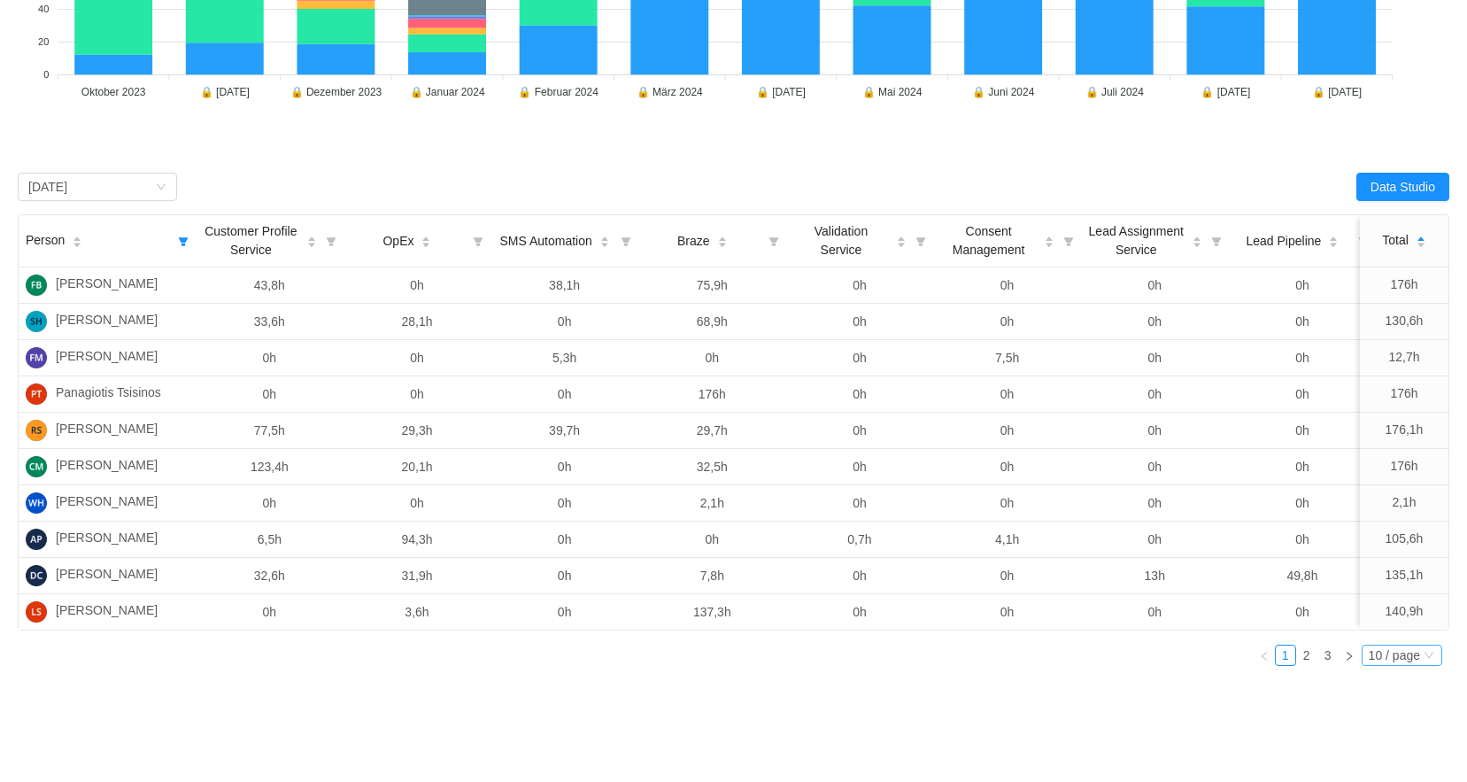
click at [1389, 665] on div "10 / page" at bounding box center [1393, 654] width 51 height 19
click at [1385, 751] on li "50 / page" at bounding box center [1400, 753] width 81 height 28
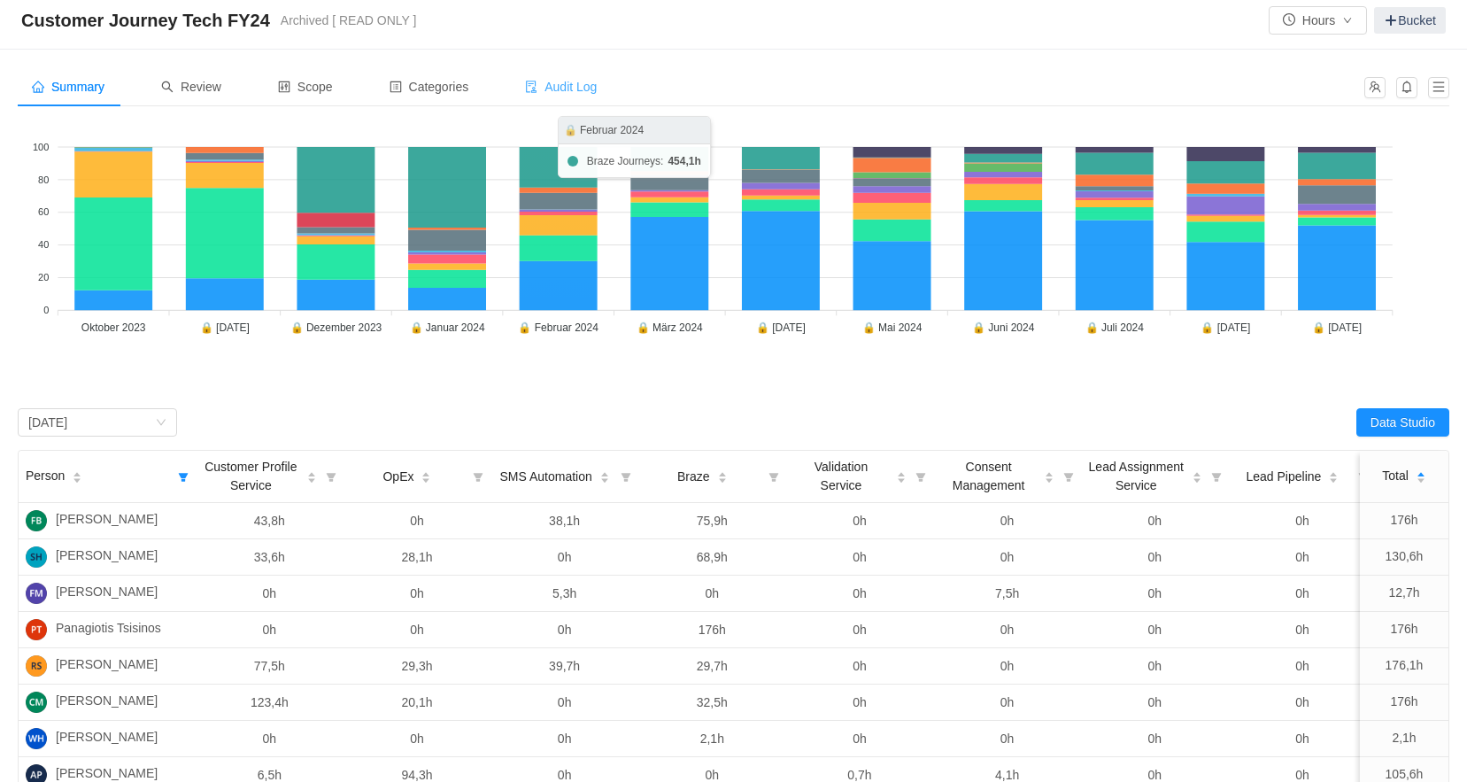
scroll to position [0, 0]
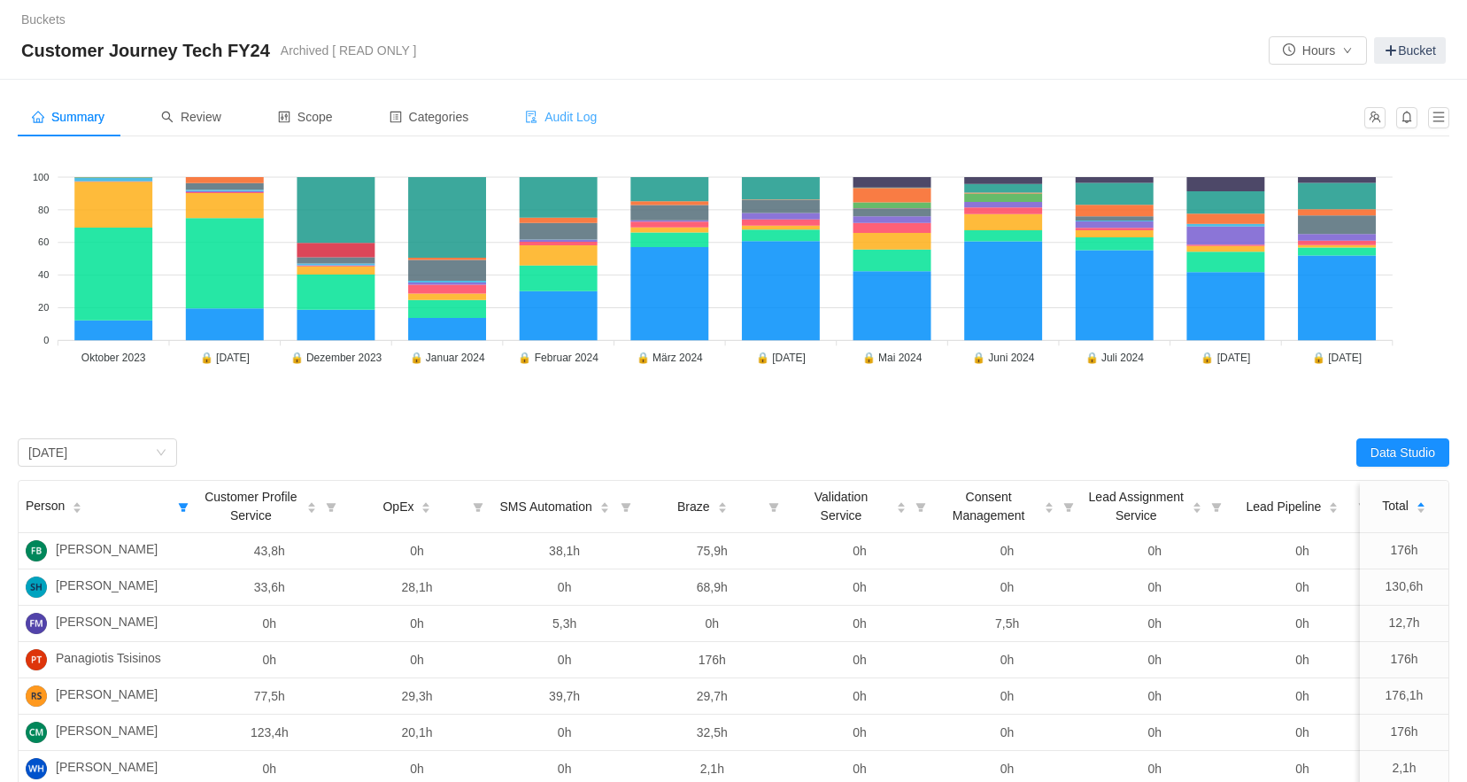
click at [572, 126] on div "Audit Log" at bounding box center [561, 117] width 100 height 40
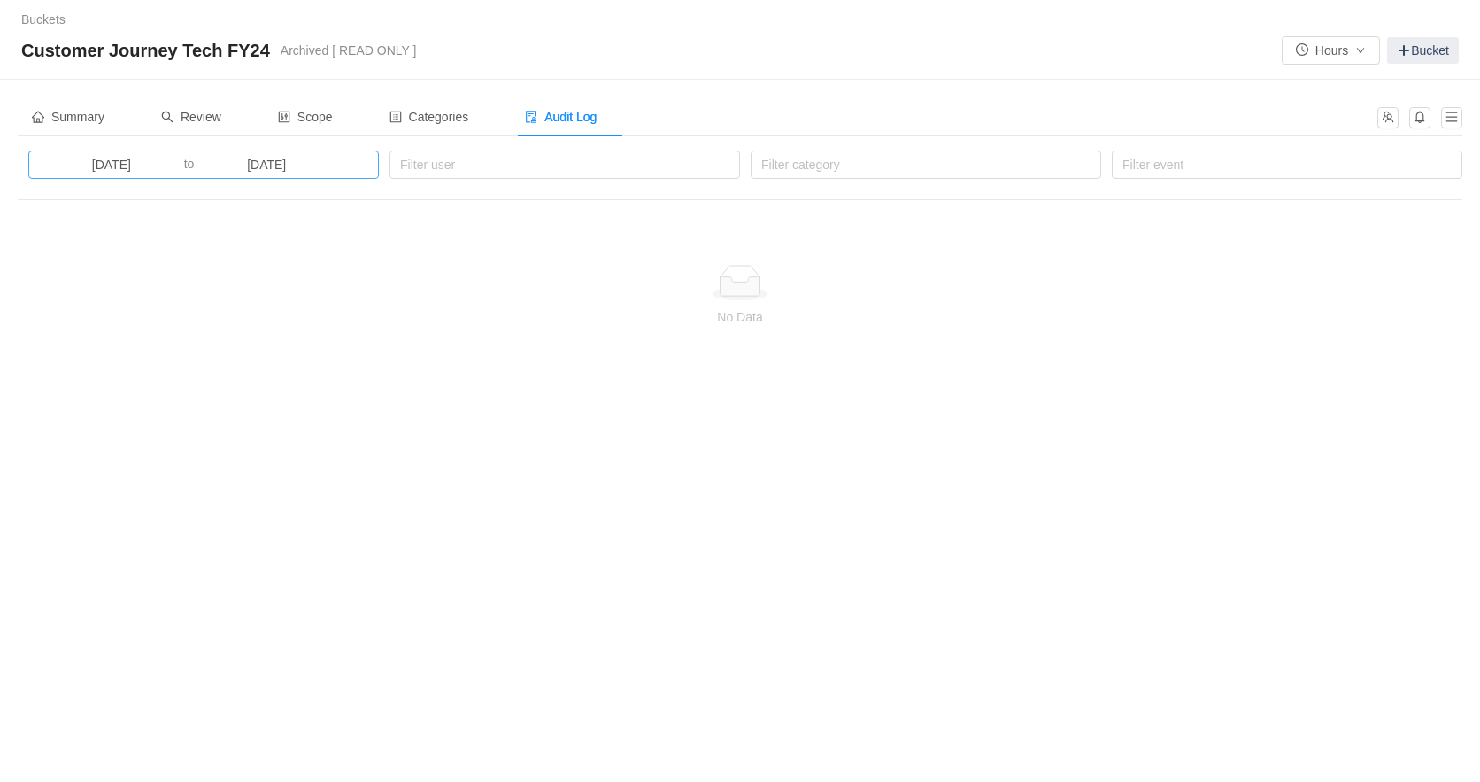
click at [123, 162] on input "[DATE]" at bounding box center [111, 164] width 145 height 19
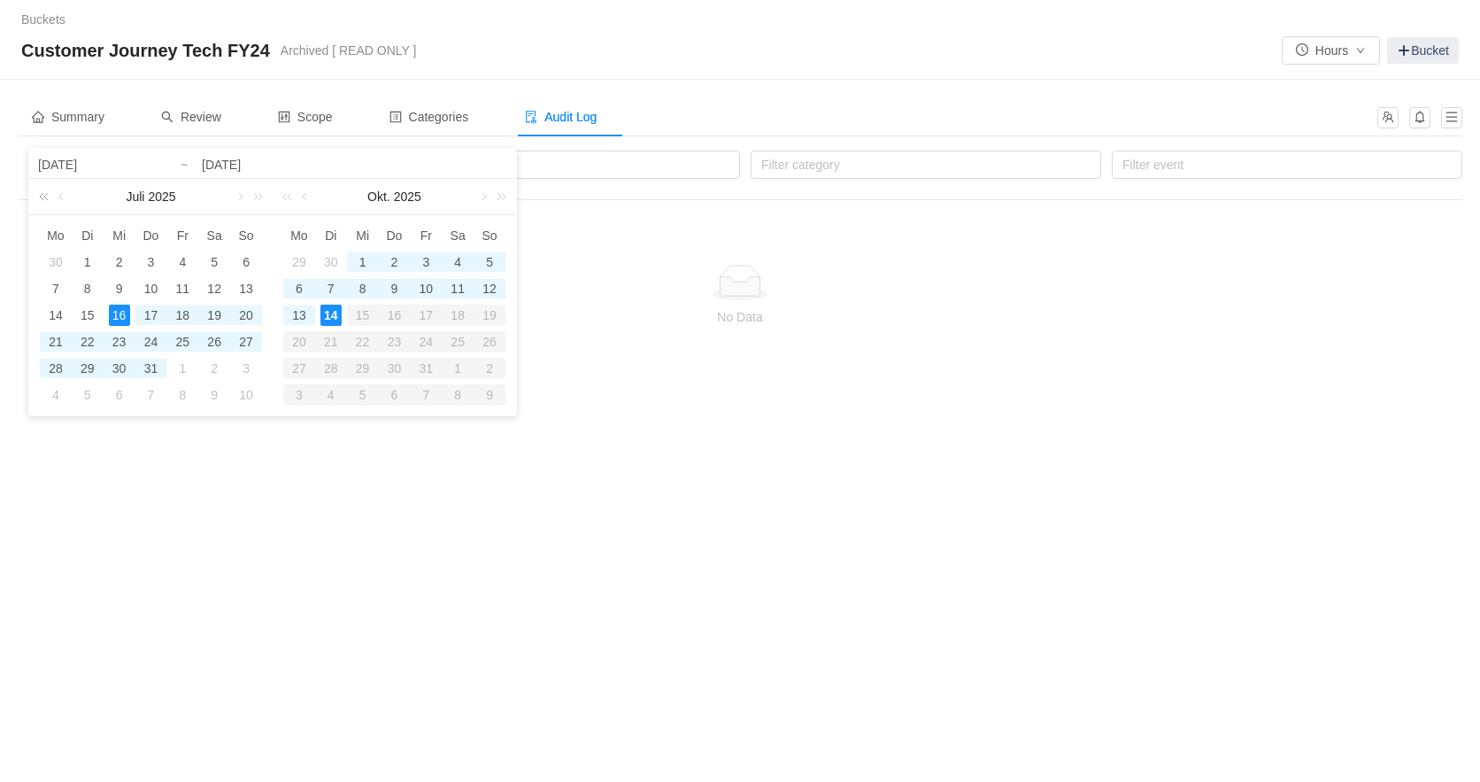
click at [44, 198] on link at bounding box center [46, 196] width 23 height 35
click at [43, 198] on link at bounding box center [46, 196] width 23 height 35
click at [44, 197] on link at bounding box center [46, 196] width 23 height 35
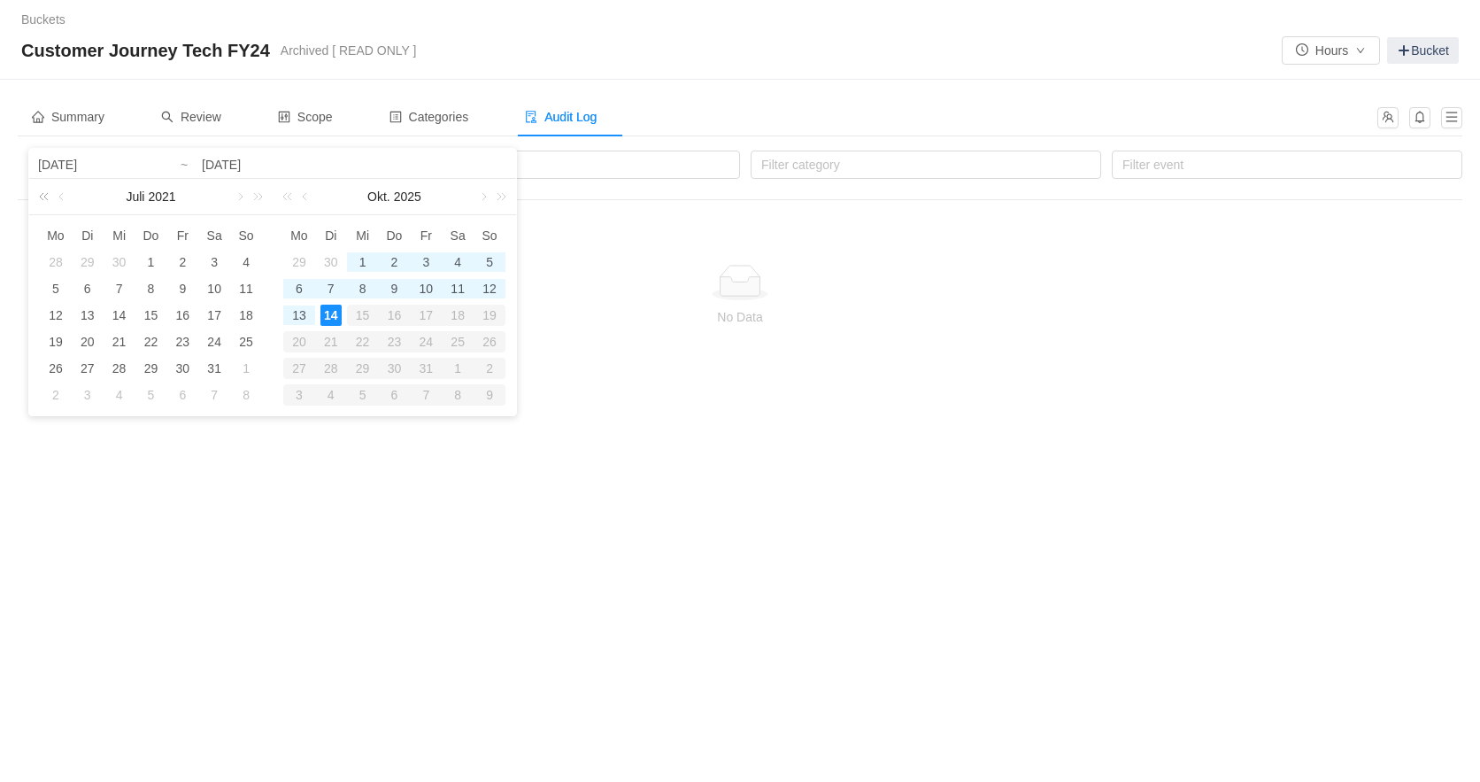
click at [44, 197] on link at bounding box center [46, 196] width 23 height 35
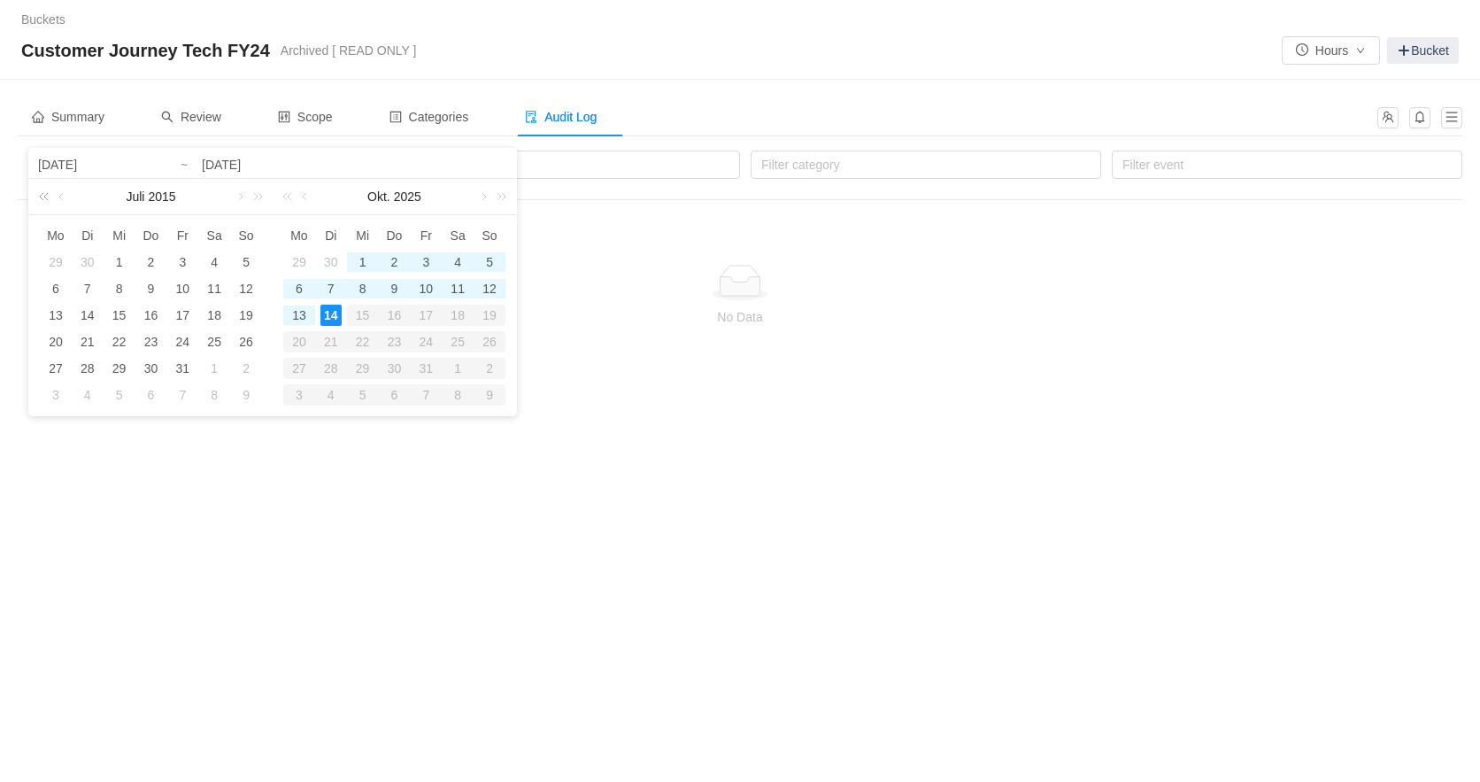
click at [44, 197] on link at bounding box center [46, 196] width 23 height 35
click at [44, 195] on link at bounding box center [46, 196] width 23 height 35
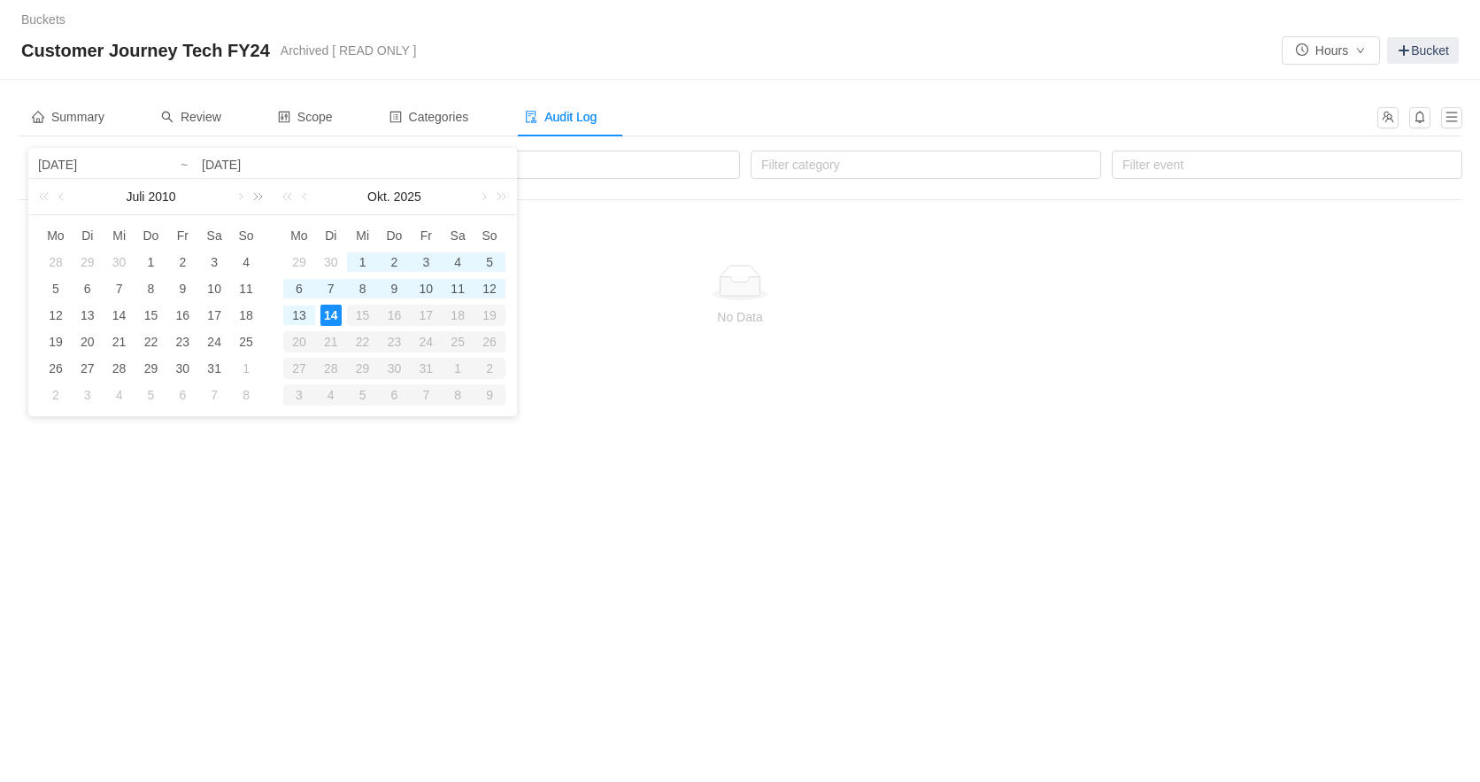
click at [261, 196] on link at bounding box center [254, 196] width 23 height 35
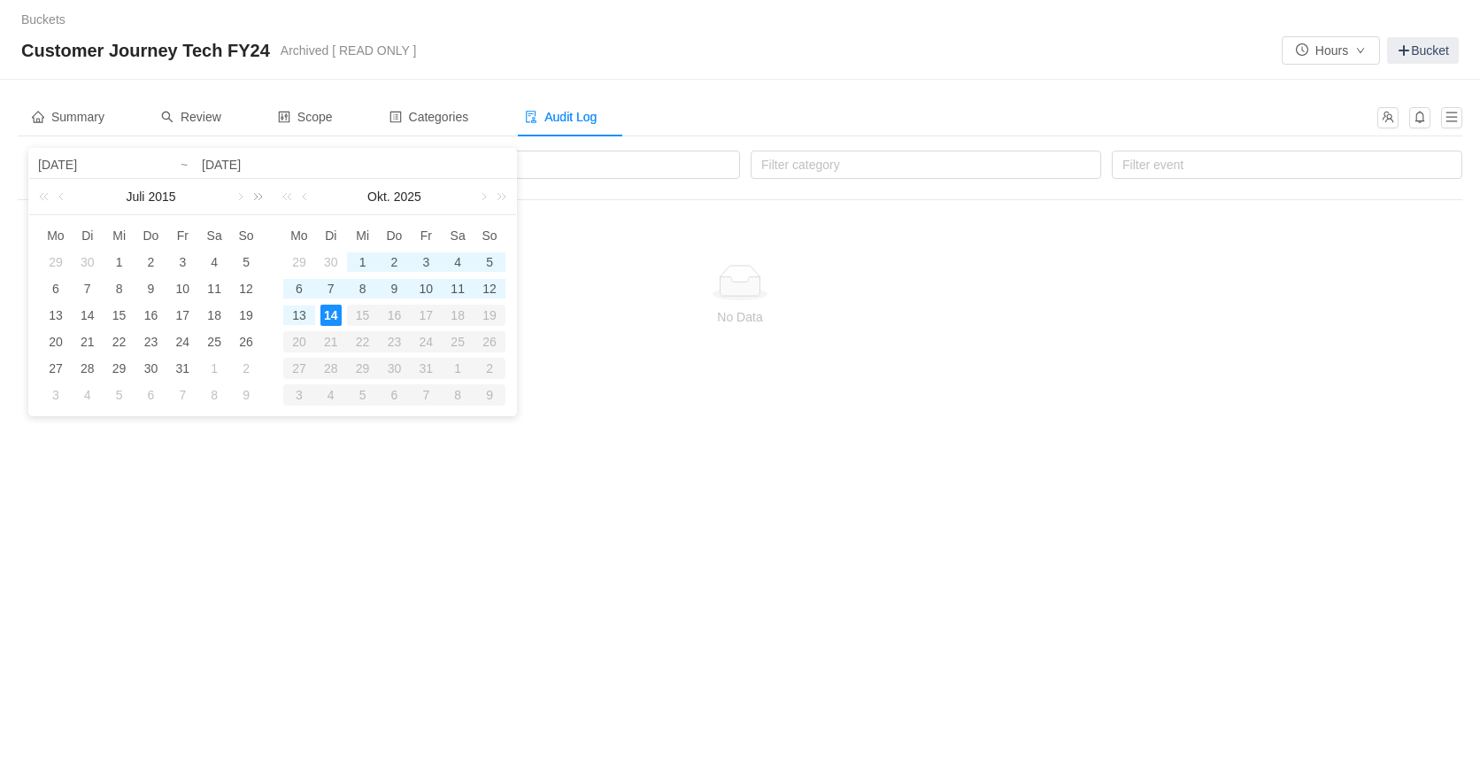
click at [261, 196] on link at bounding box center [254, 196] width 23 height 35
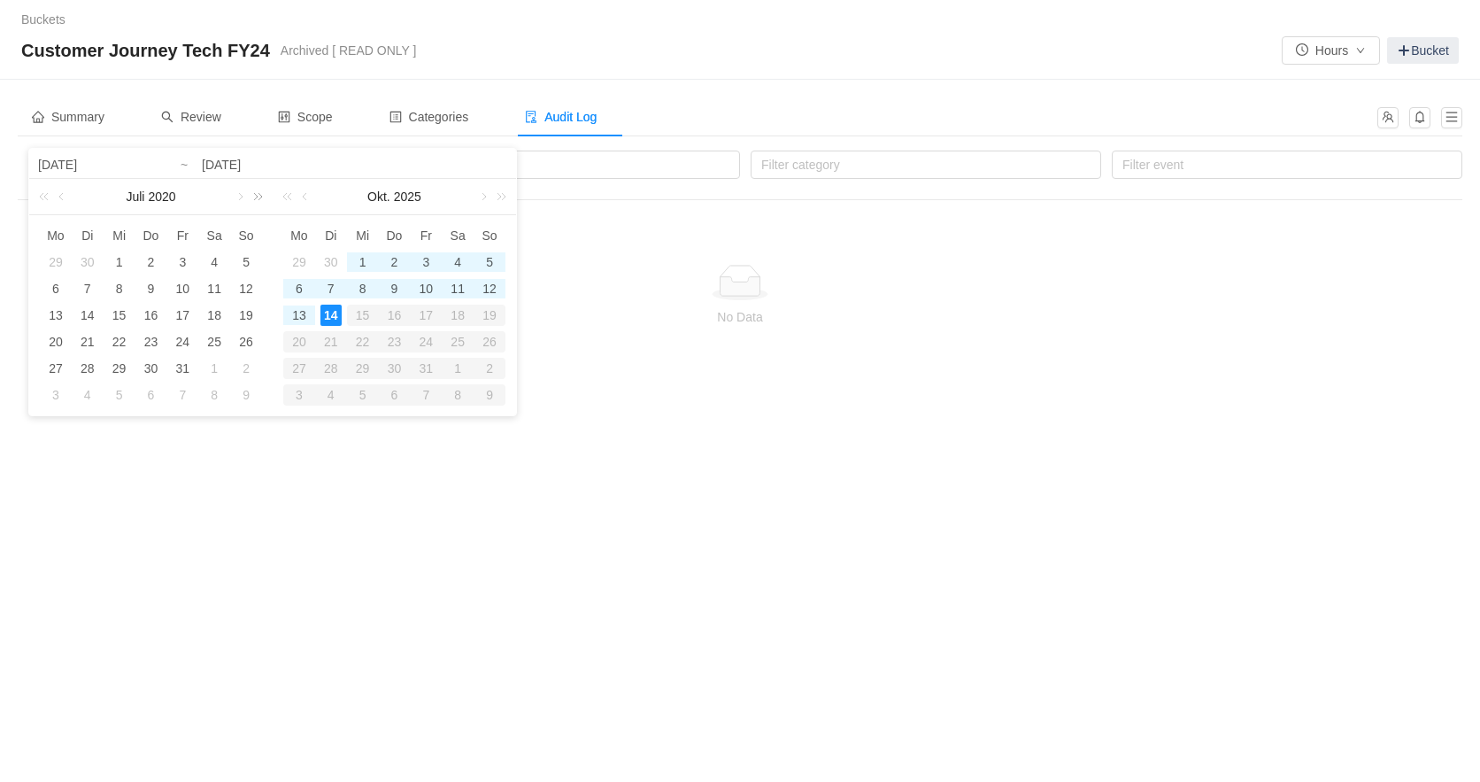
click at [261, 196] on link at bounding box center [254, 196] width 23 height 35
click at [262, 196] on link at bounding box center [254, 196] width 23 height 35
click at [264, 196] on link at bounding box center [254, 196] width 23 height 35
click at [240, 200] on link at bounding box center [239, 196] width 16 height 35
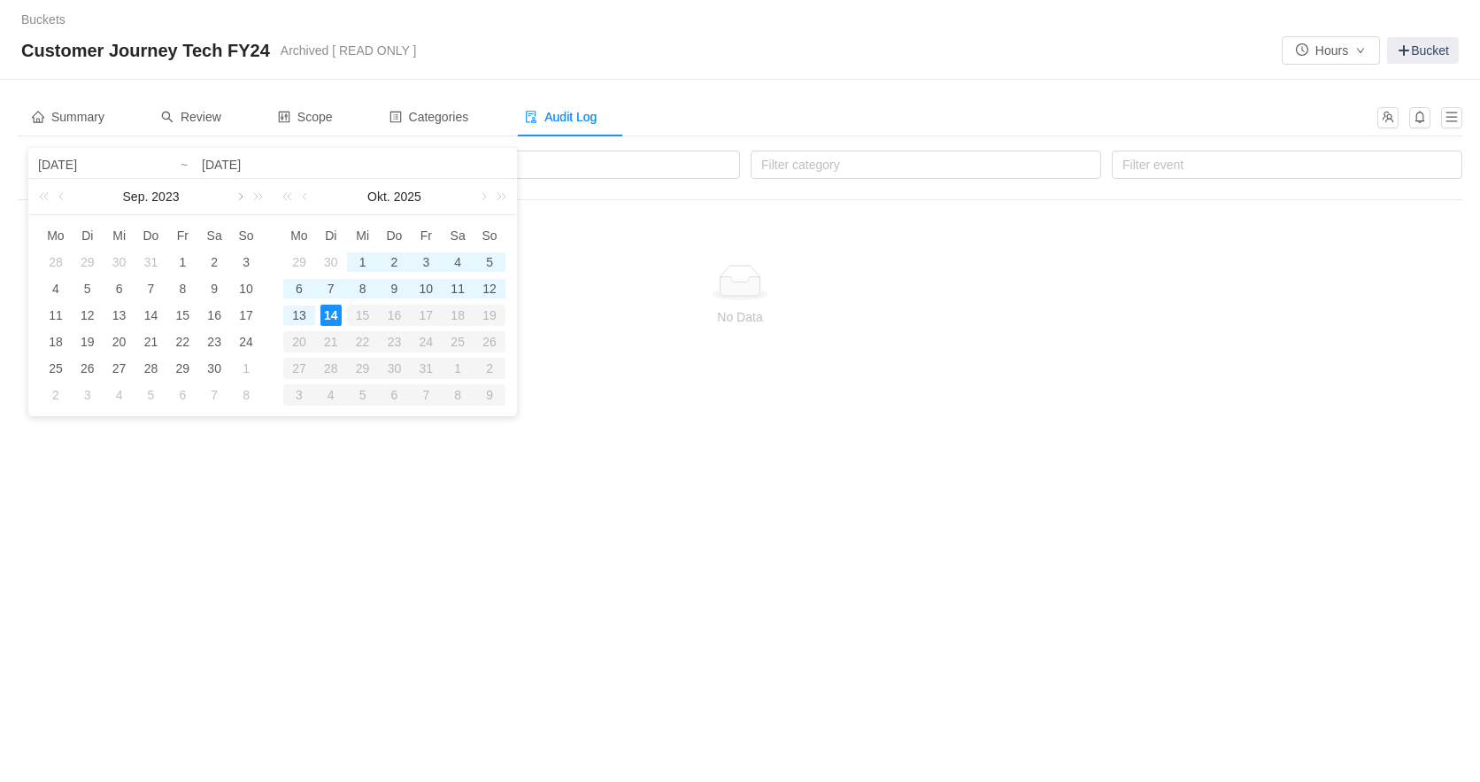
click at [240, 200] on link at bounding box center [239, 196] width 16 height 35
click at [112, 261] on div "1" at bounding box center [119, 261] width 21 height 21
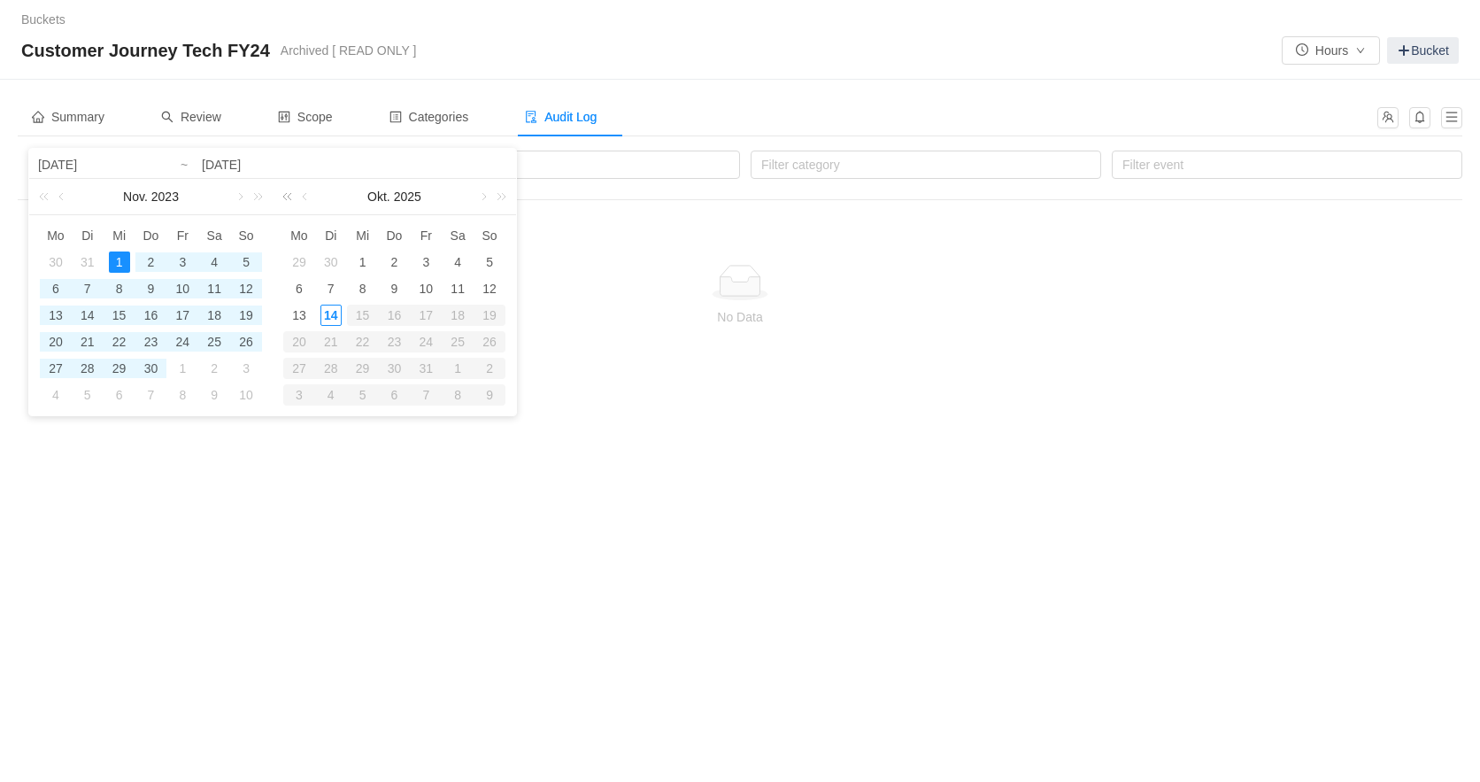
click at [291, 201] on link at bounding box center [290, 196] width 23 height 35
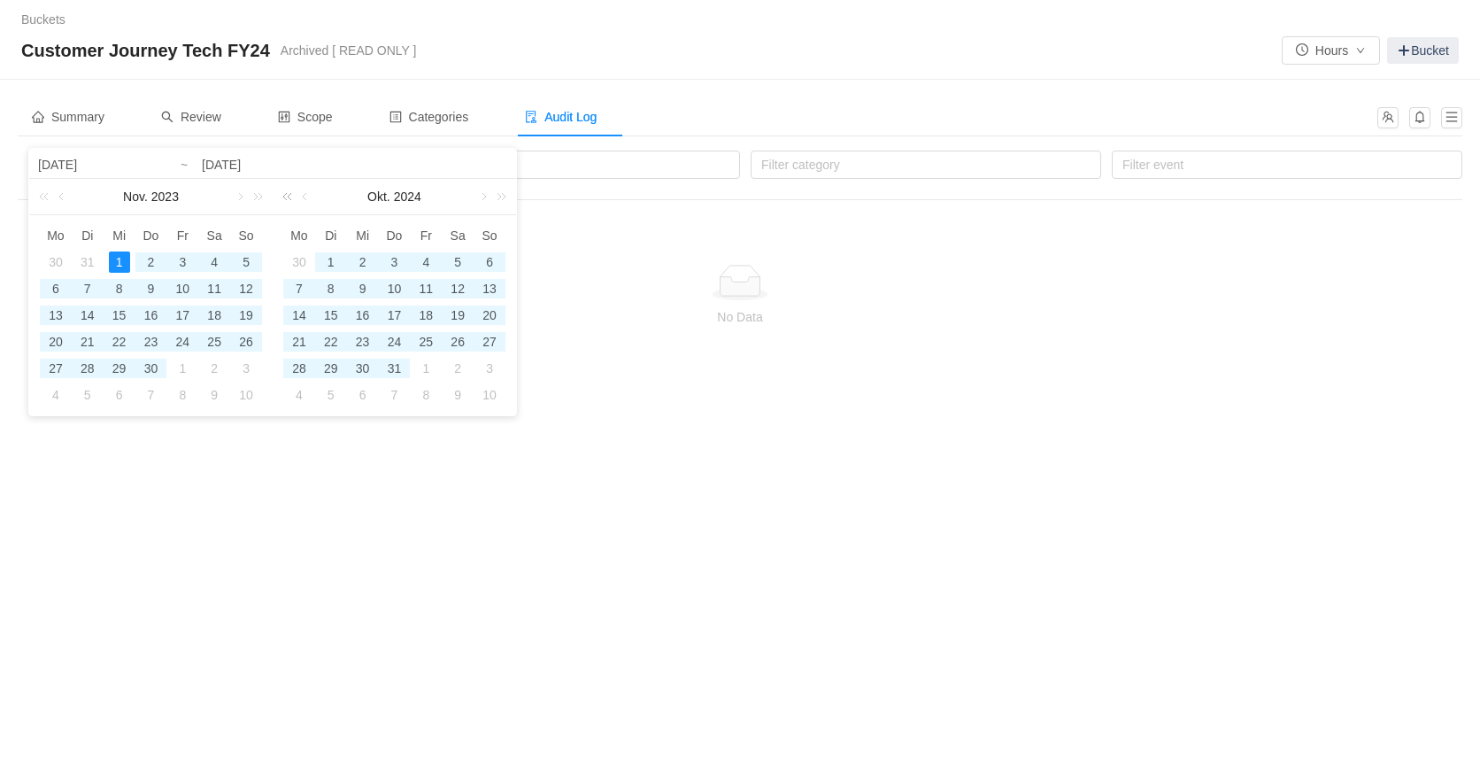
click at [291, 201] on link at bounding box center [290, 196] width 23 height 35
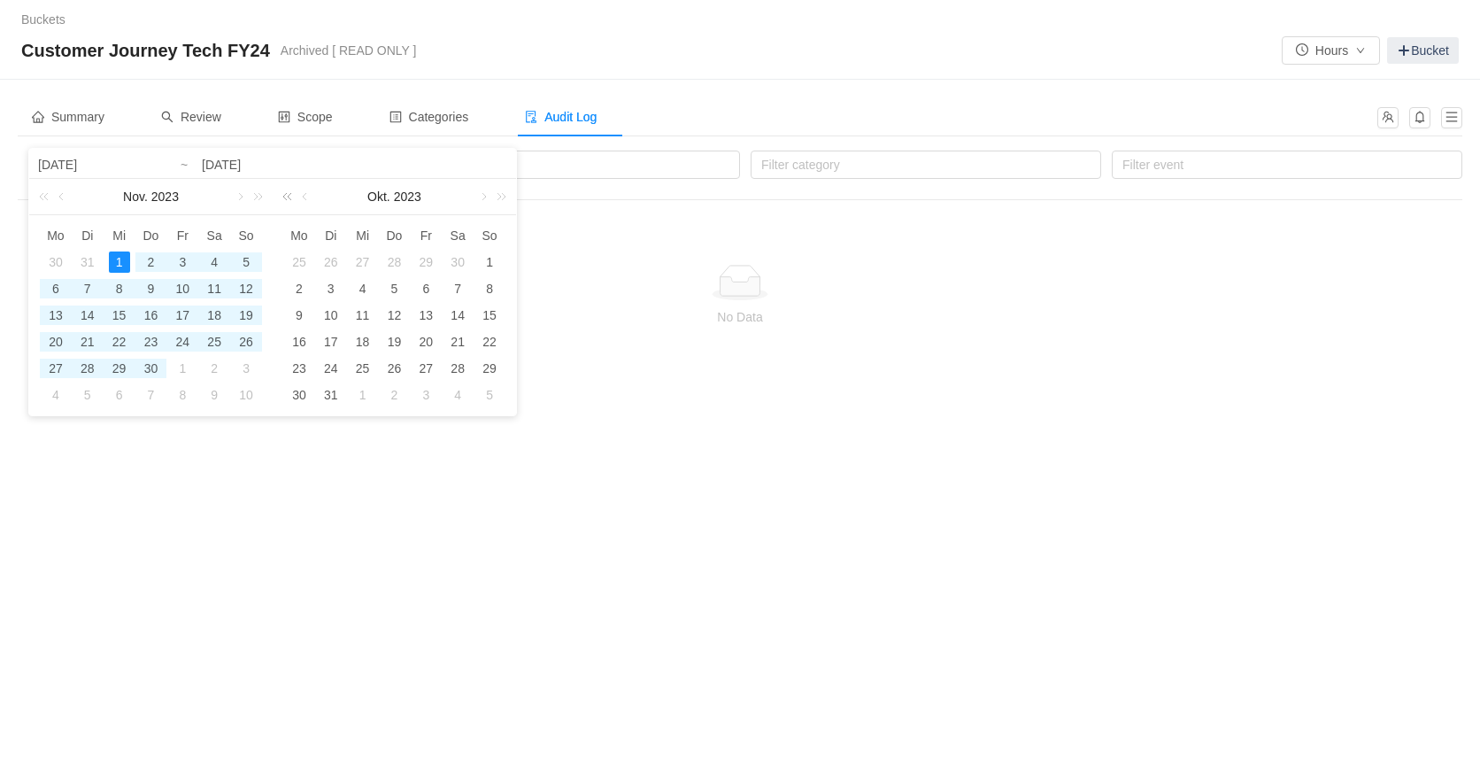
click at [291, 201] on link at bounding box center [290, 196] width 23 height 35
drag, startPoint x: 508, startPoint y: 200, endPoint x: 494, endPoint y: 200, distance: 14.2
click at [506, 200] on link at bounding box center [498, 196] width 23 height 35
click at [480, 200] on link at bounding box center [482, 196] width 16 height 35
click at [354, 295] on div "6" at bounding box center [362, 288] width 21 height 21
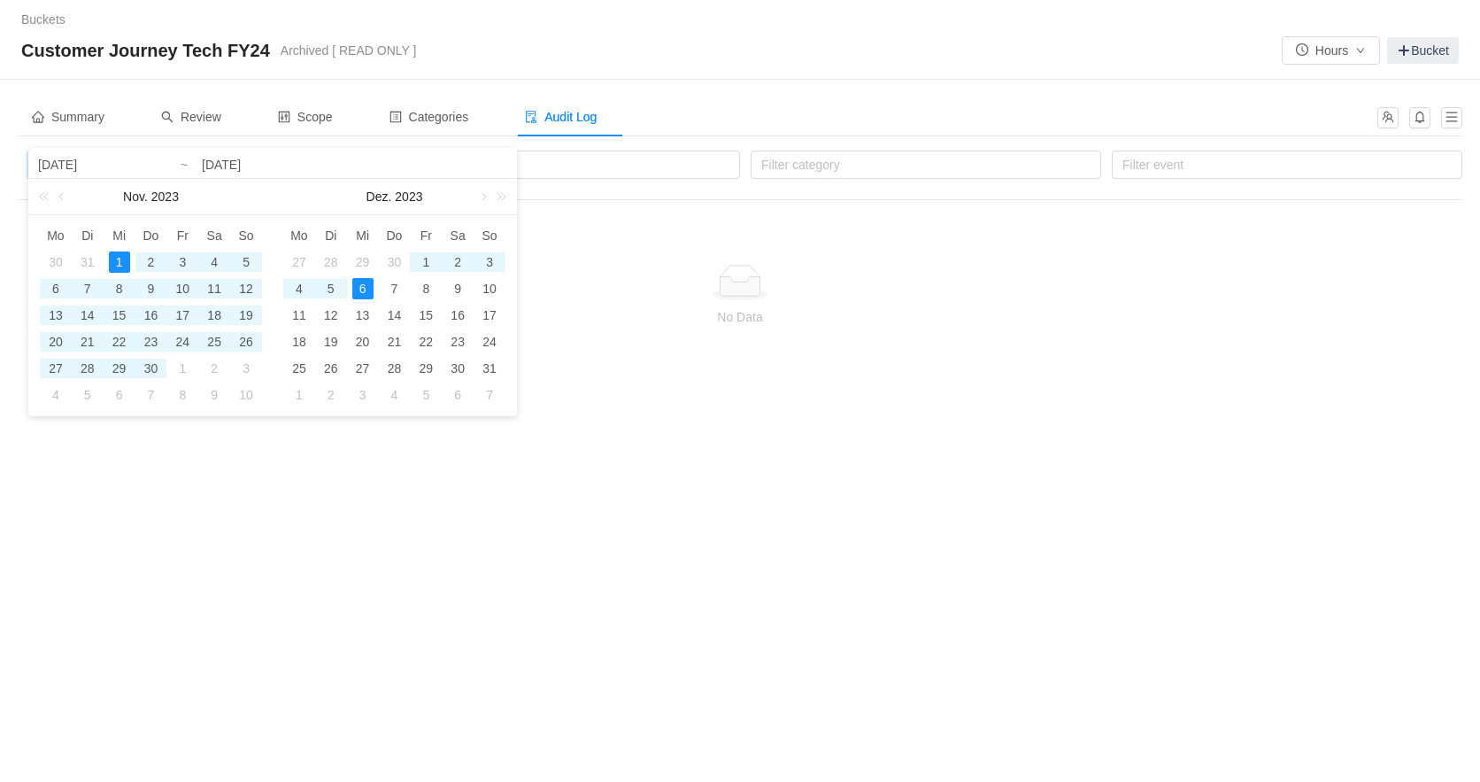
type input "[DATE]"
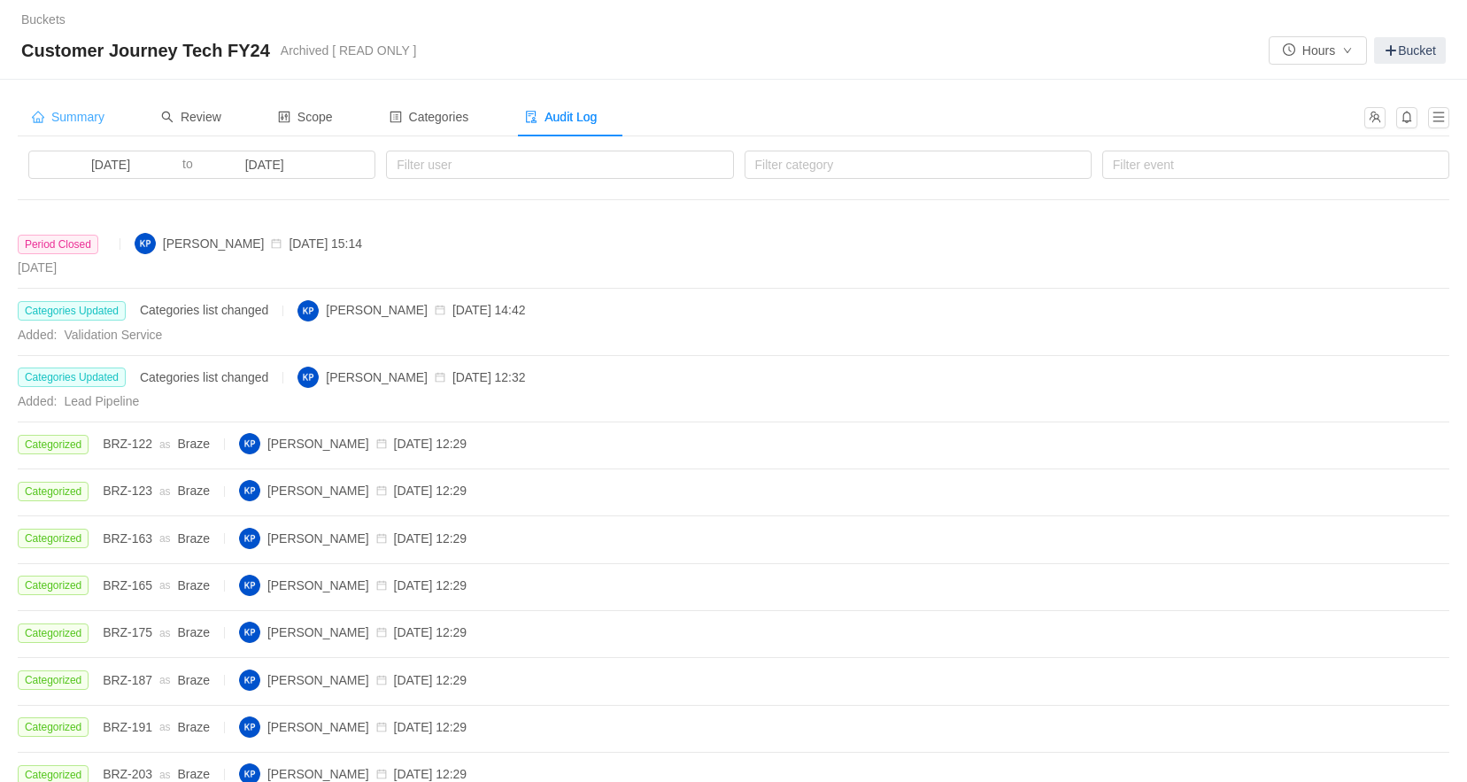
click at [81, 114] on span "Summary" at bounding box center [68, 117] width 73 height 14
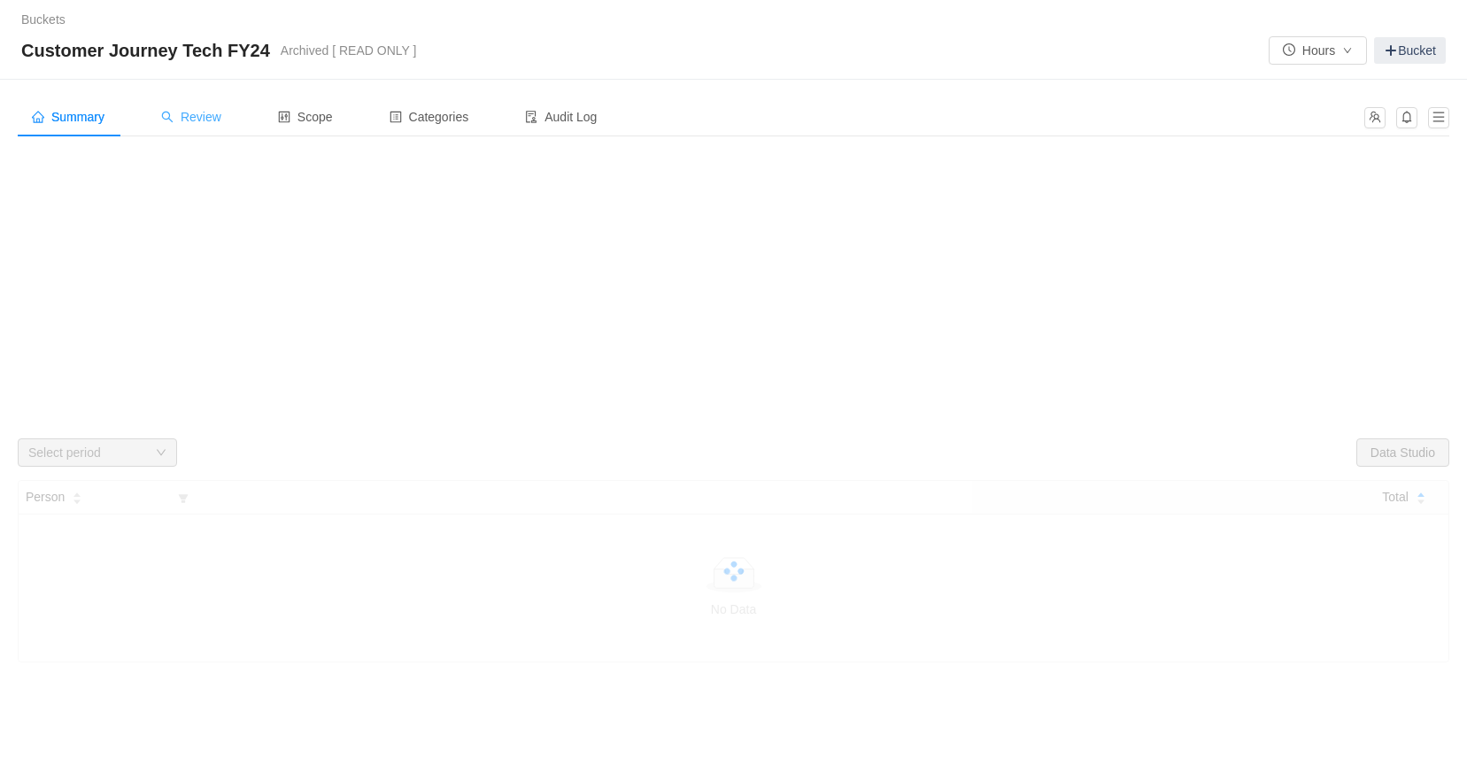
click at [192, 114] on span "Review" at bounding box center [191, 117] width 60 height 14
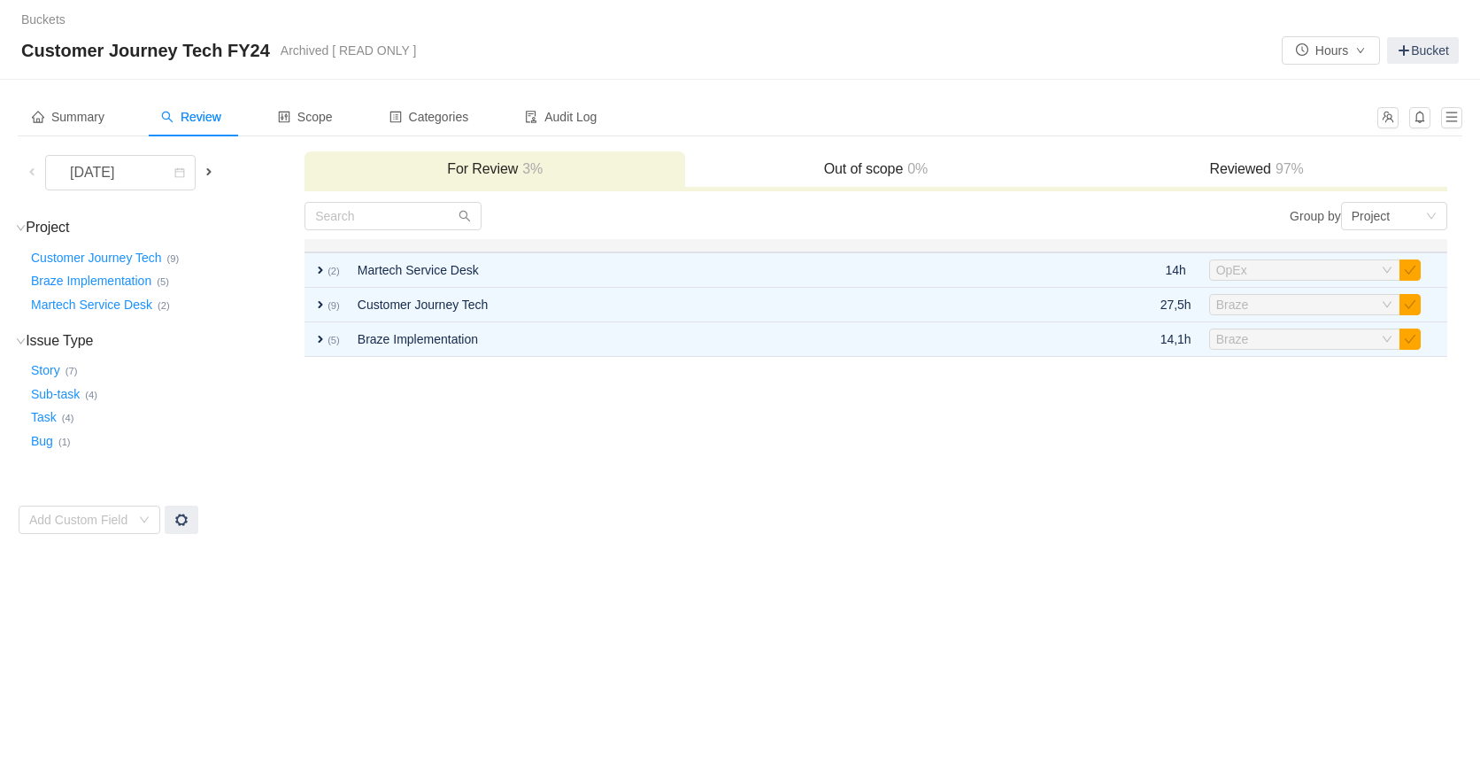
click at [216, 176] on span at bounding box center [209, 172] width 14 height 14
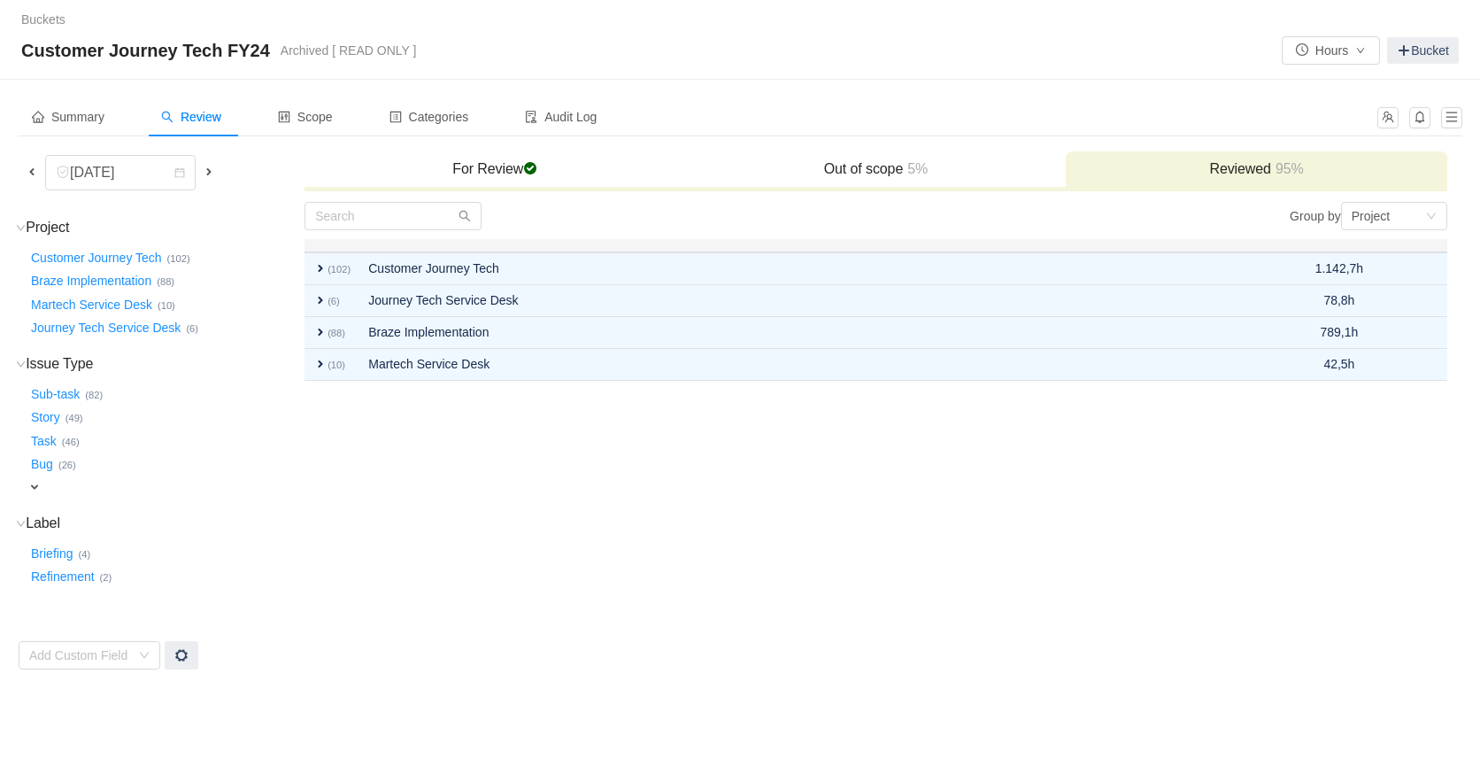
click at [513, 158] on div "For Review checked" at bounding box center [494, 170] width 381 height 38
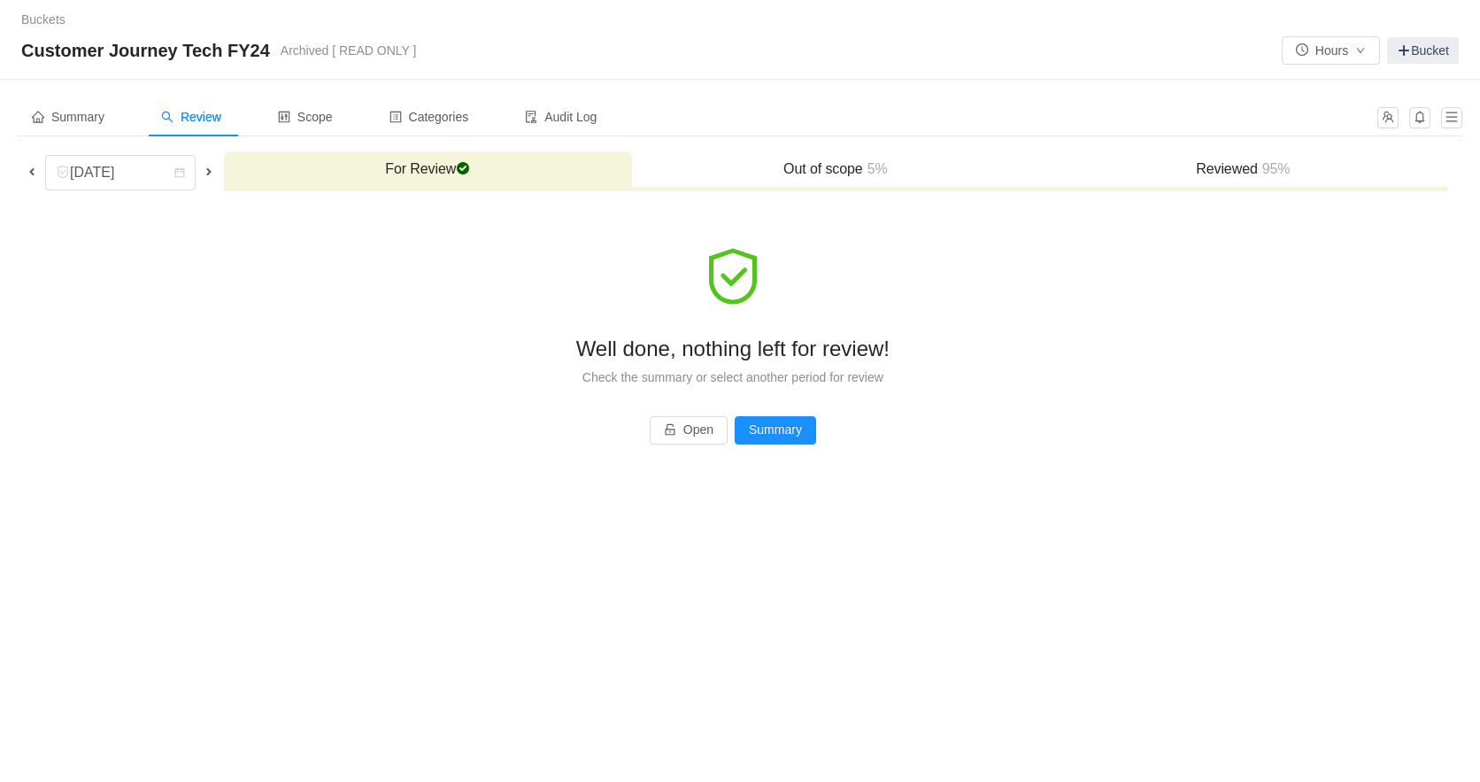
click at [817, 166] on h3 "Out of scope 5%" at bounding box center [836, 169] width 390 height 18
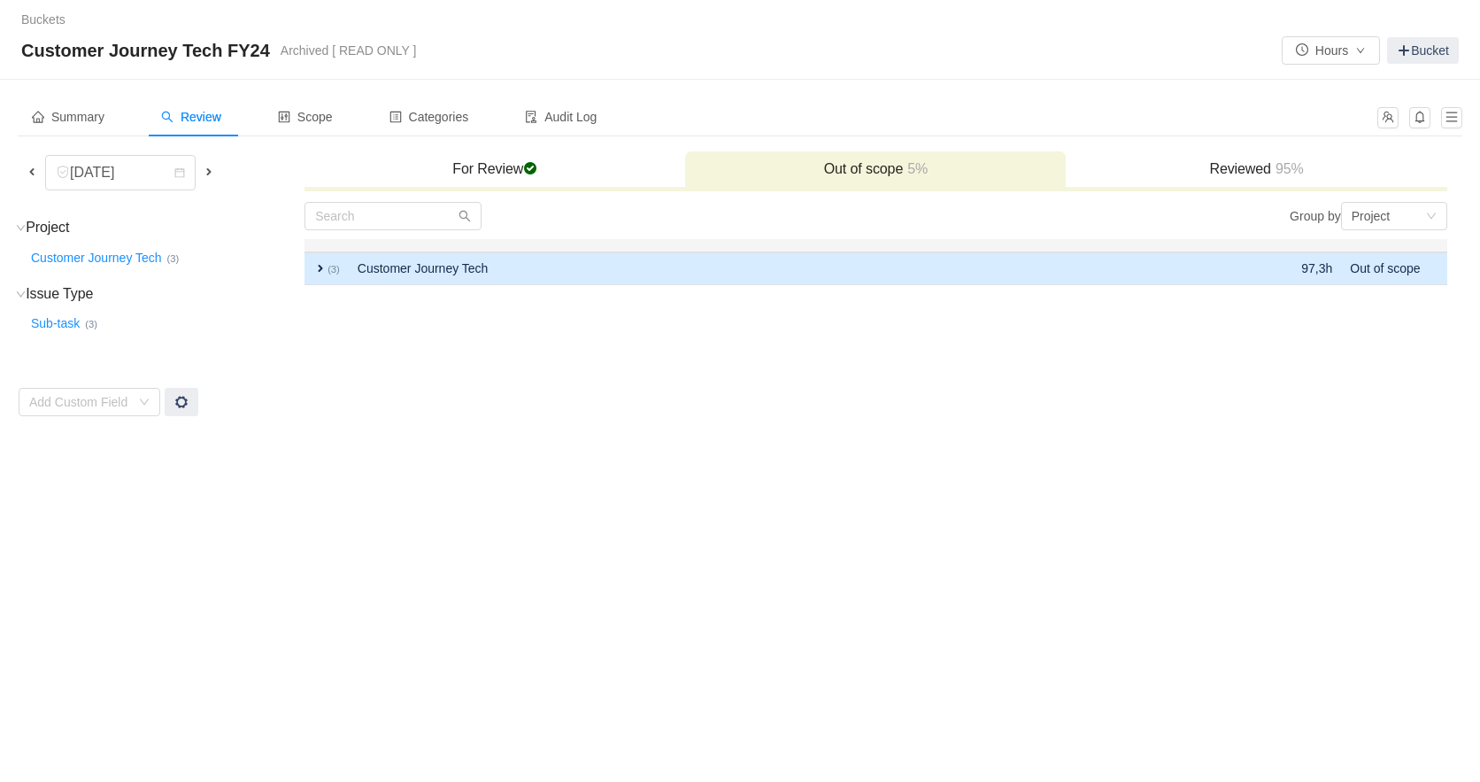
click at [320, 271] on span "expand" at bounding box center [320, 268] width 14 height 14
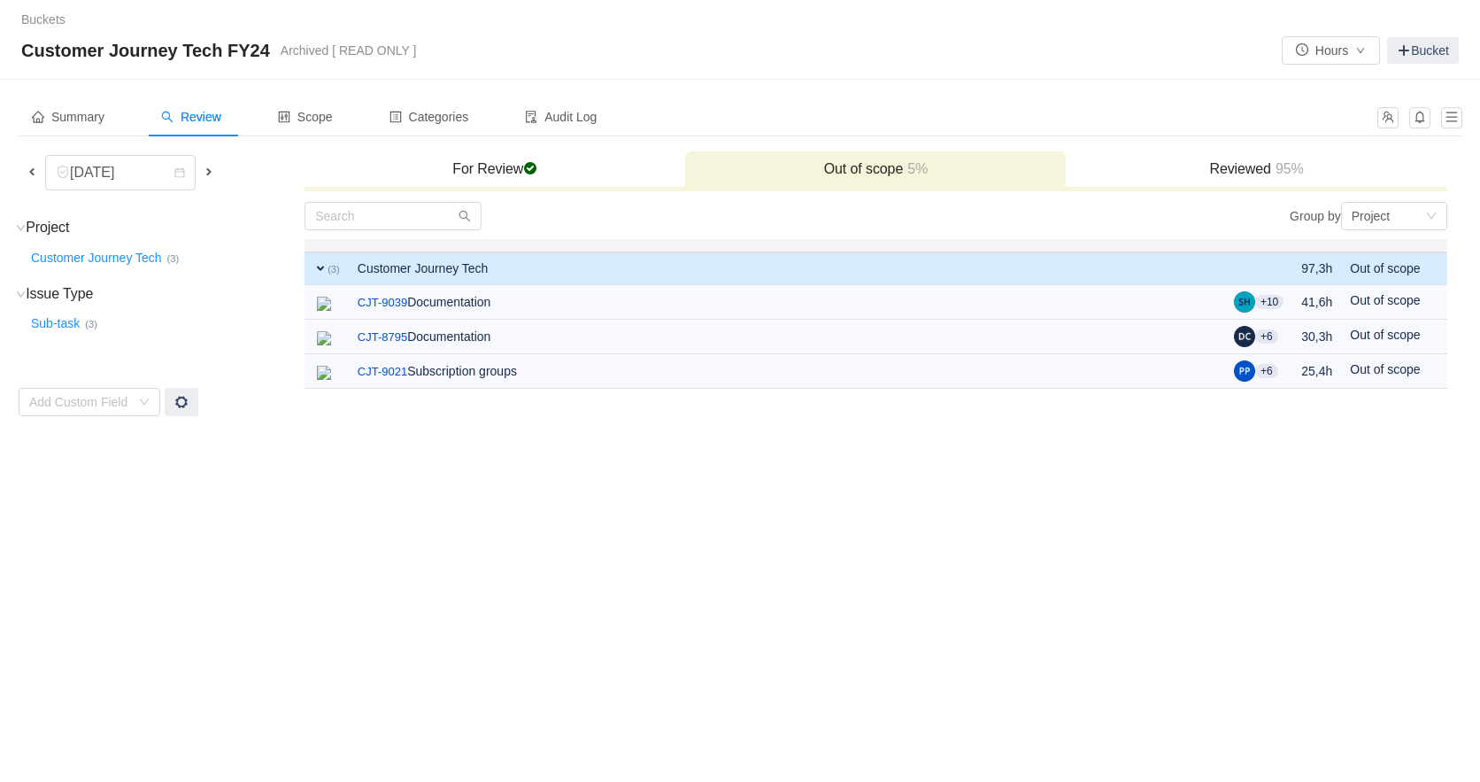
drag, startPoint x: 1265, startPoint y: 172, endPoint x: 1244, endPoint y: 210, distance: 43.6
click at [1265, 172] on h3 "Reviewed 95%" at bounding box center [1256, 169] width 363 height 18
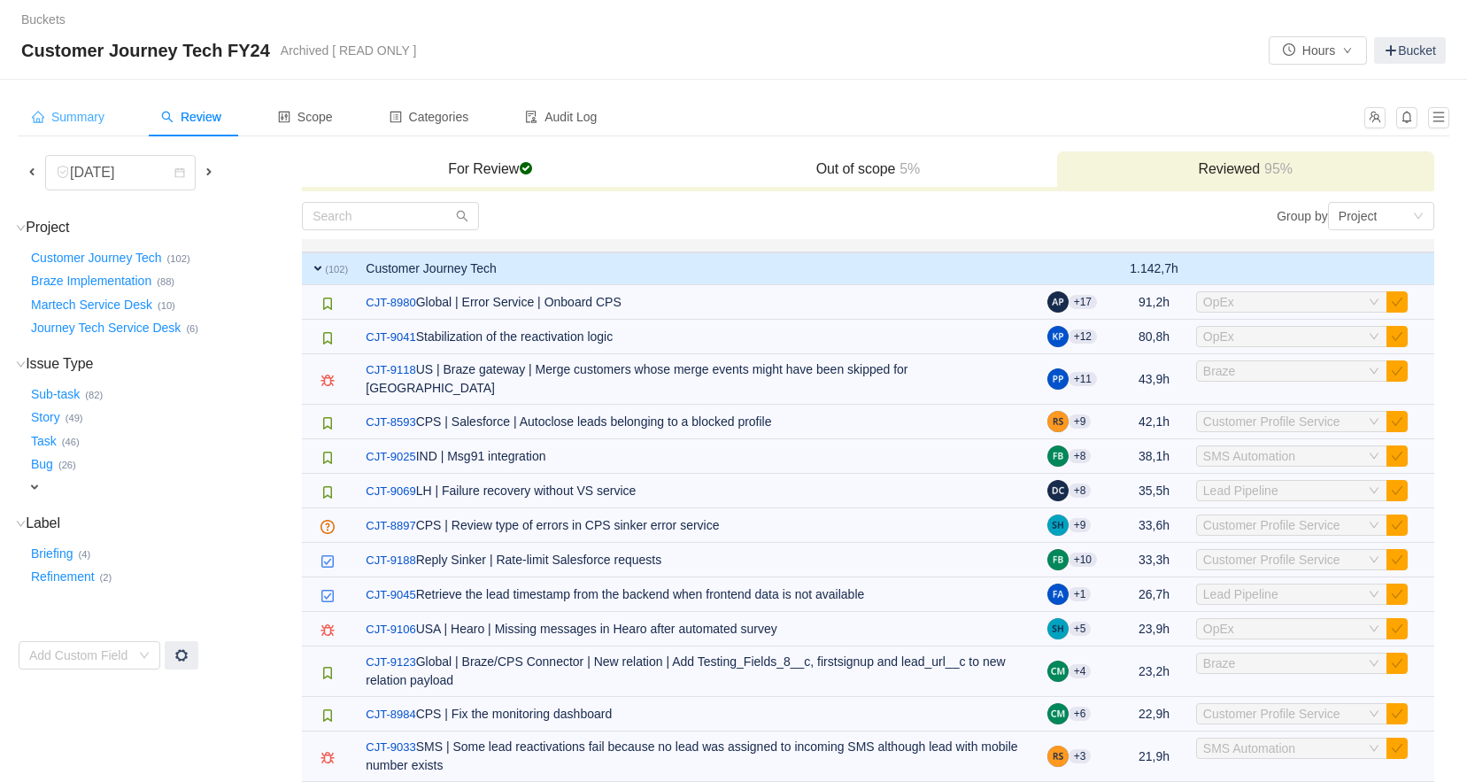
click at [80, 119] on span "Summary" at bounding box center [68, 117] width 73 height 14
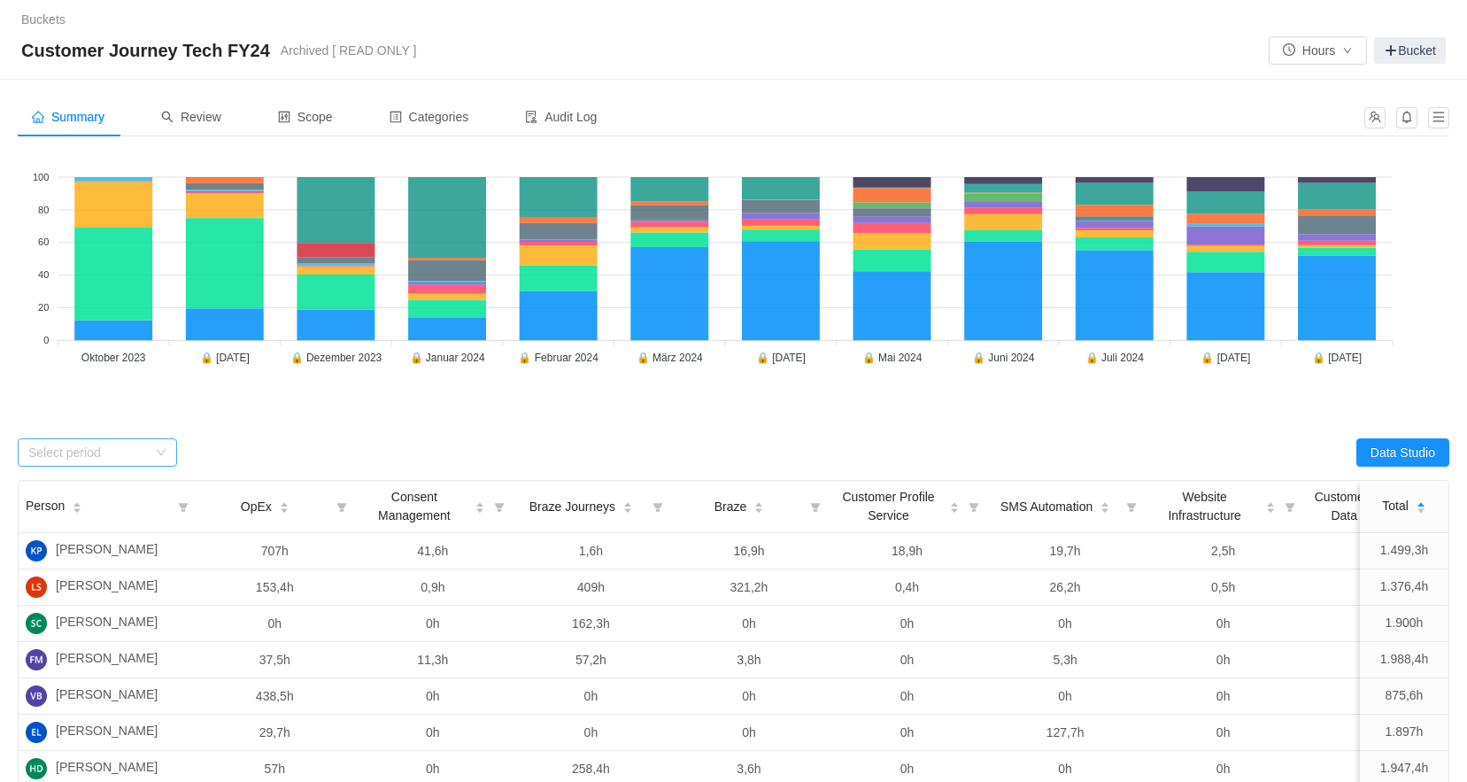
click at [151, 459] on div "Select period" at bounding box center [91, 452] width 127 height 27
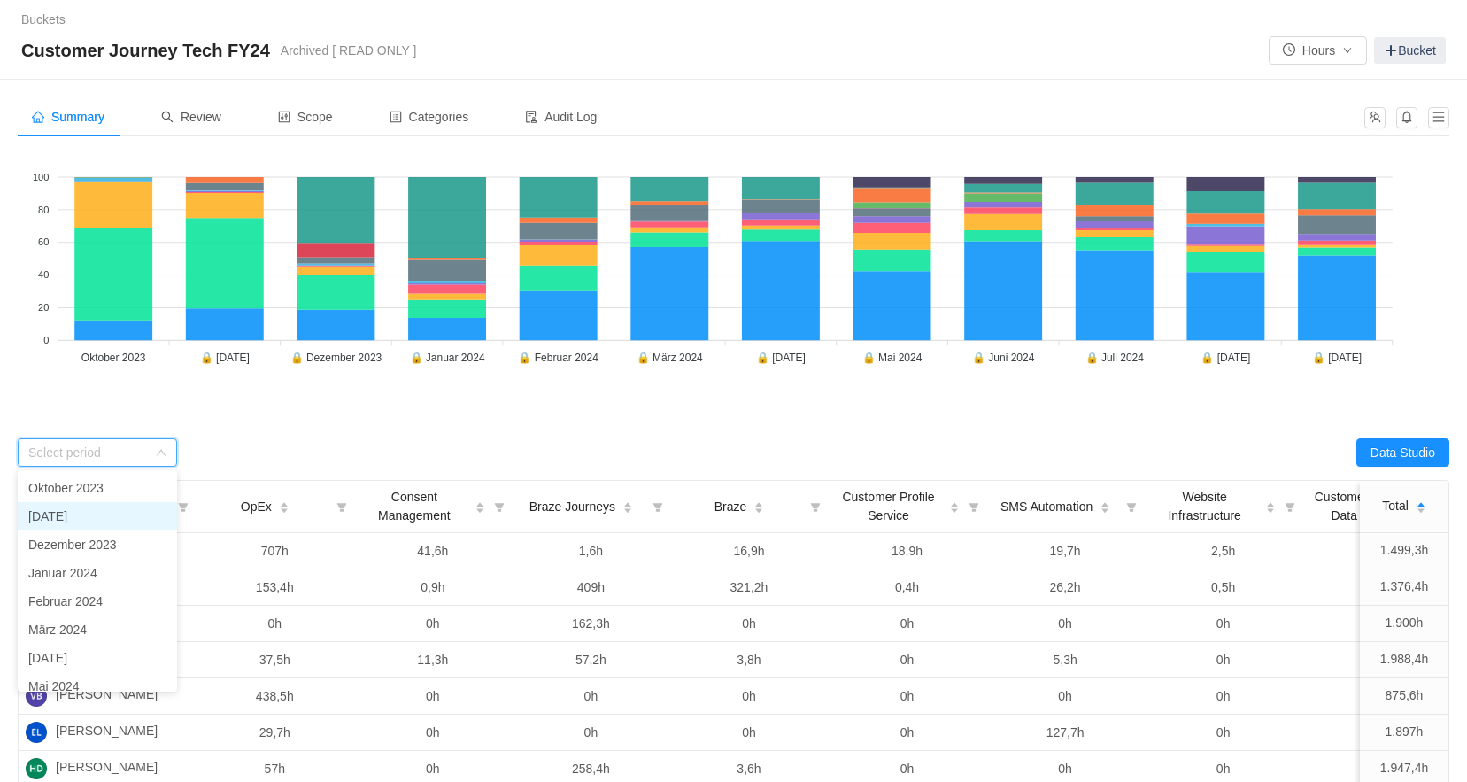
click at [86, 523] on li "[DATE]" at bounding box center [97, 516] width 159 height 28
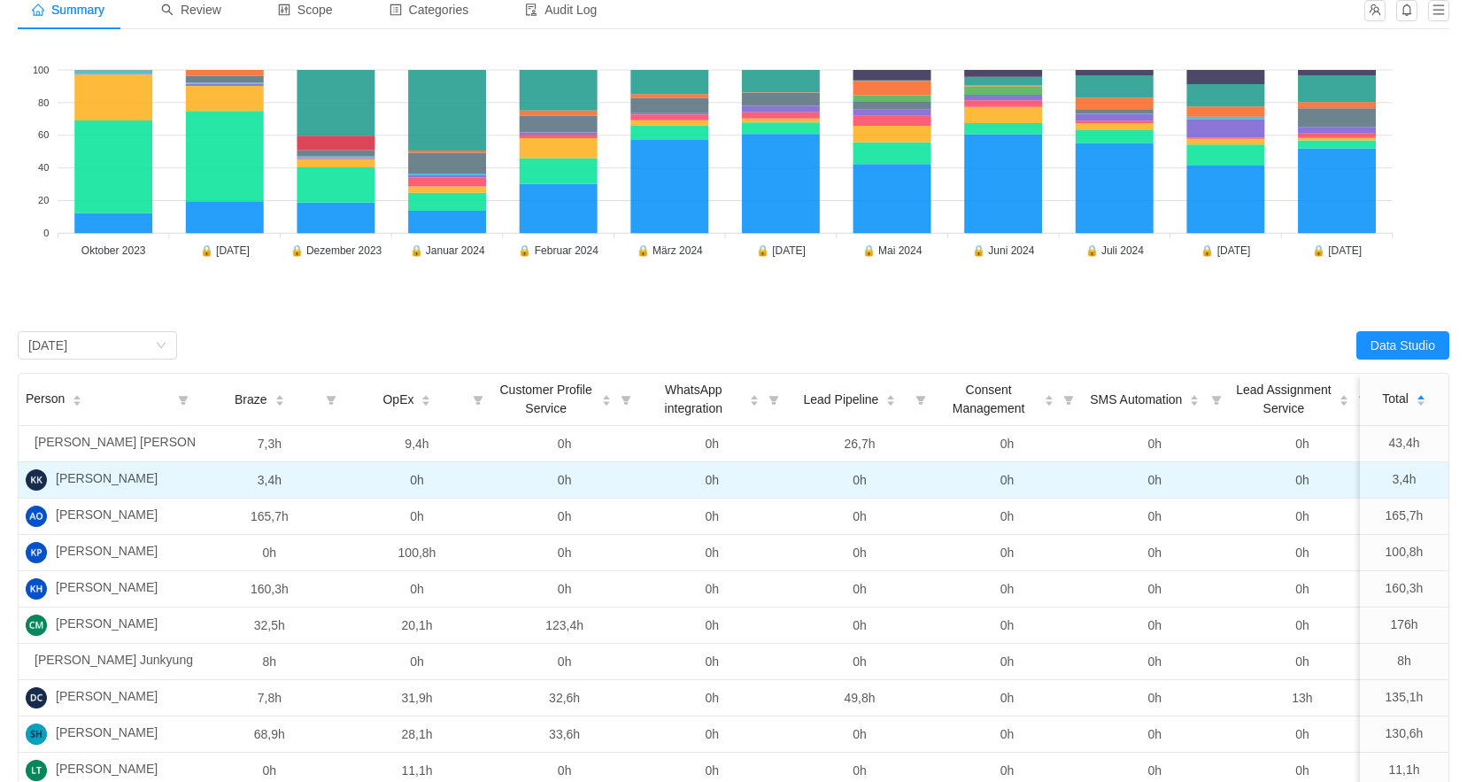
scroll to position [177, 0]
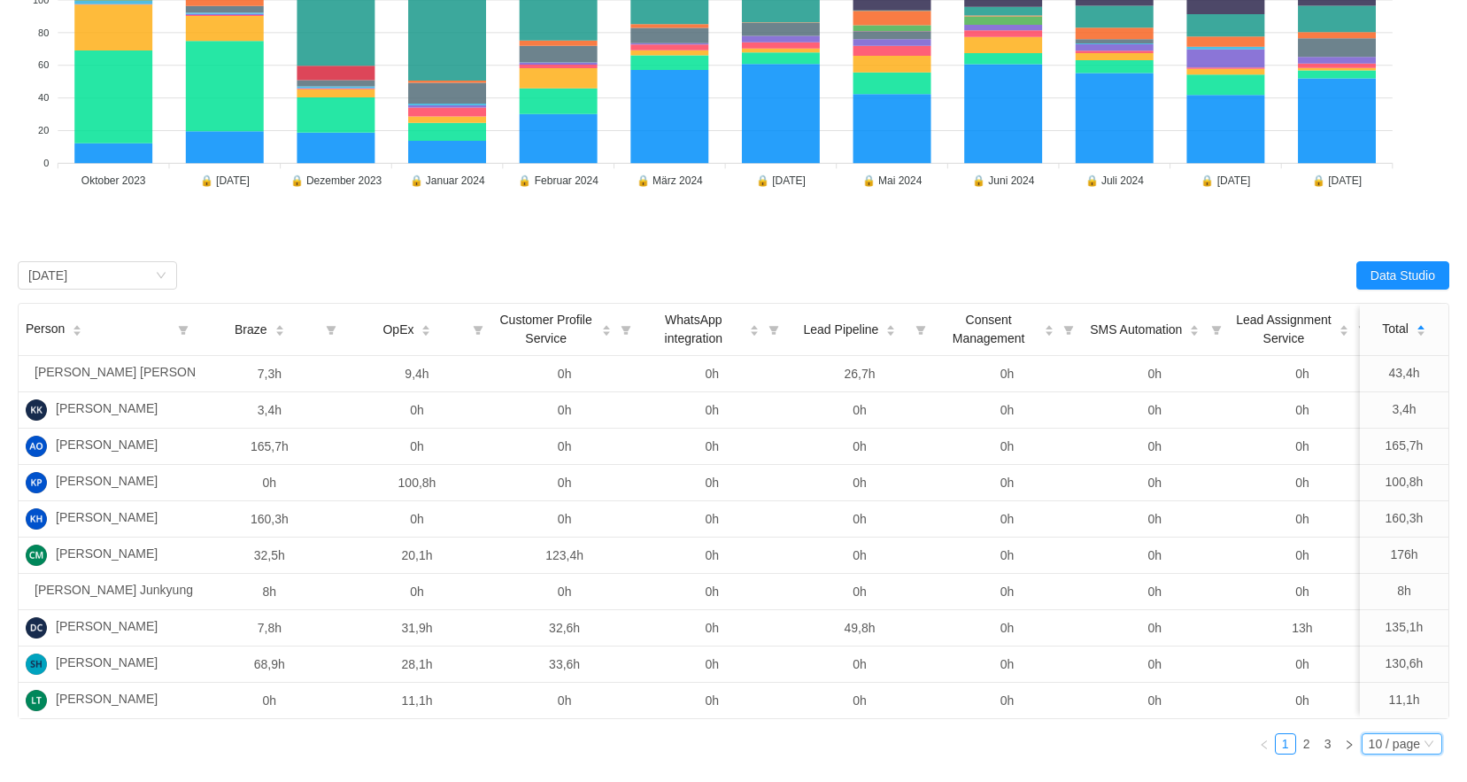
click at [1379, 753] on div "10 / page" at bounding box center [1393, 743] width 51 height 19
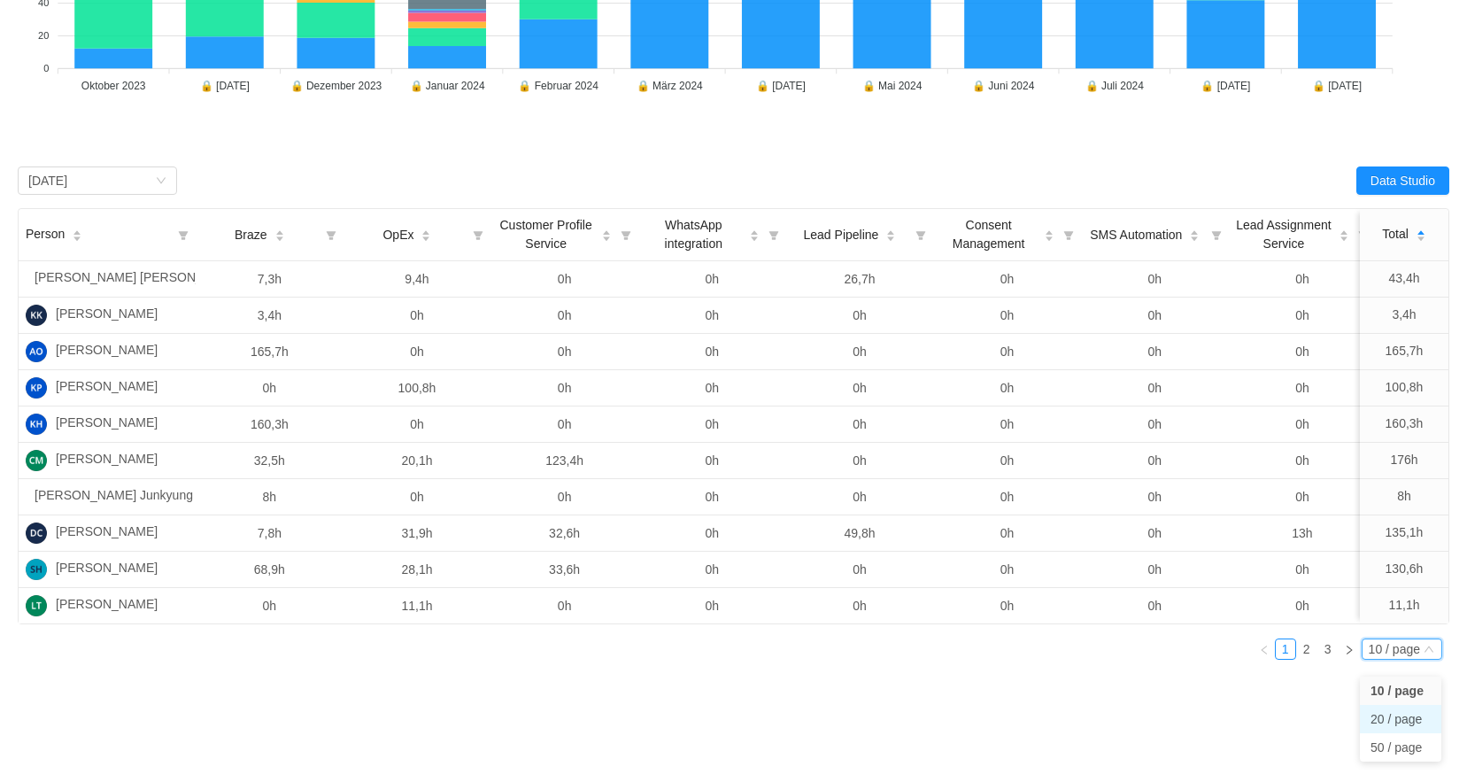
scroll to position [337, 0]
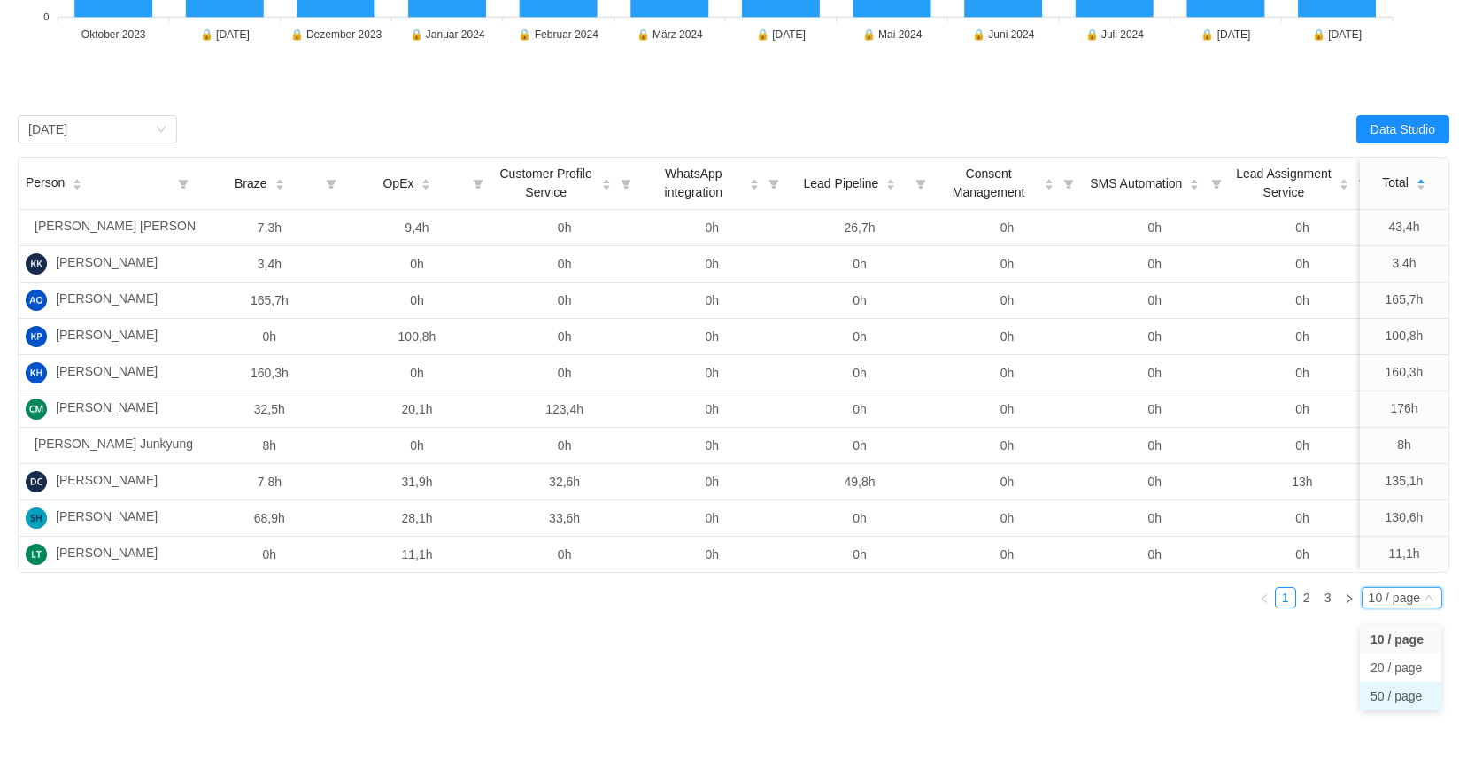
click at [1378, 685] on li "50 / page" at bounding box center [1400, 696] width 81 height 28
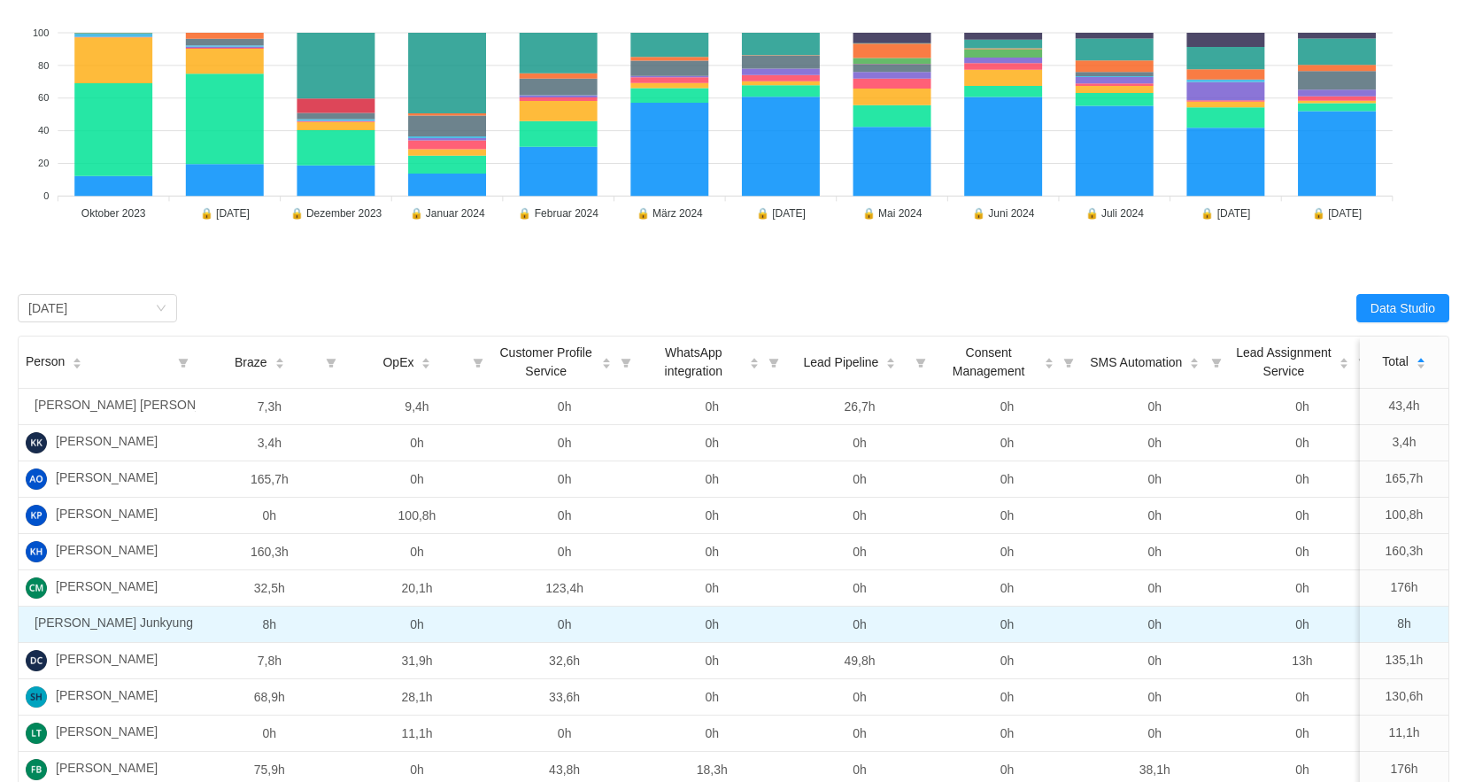
scroll to position [71, 0]
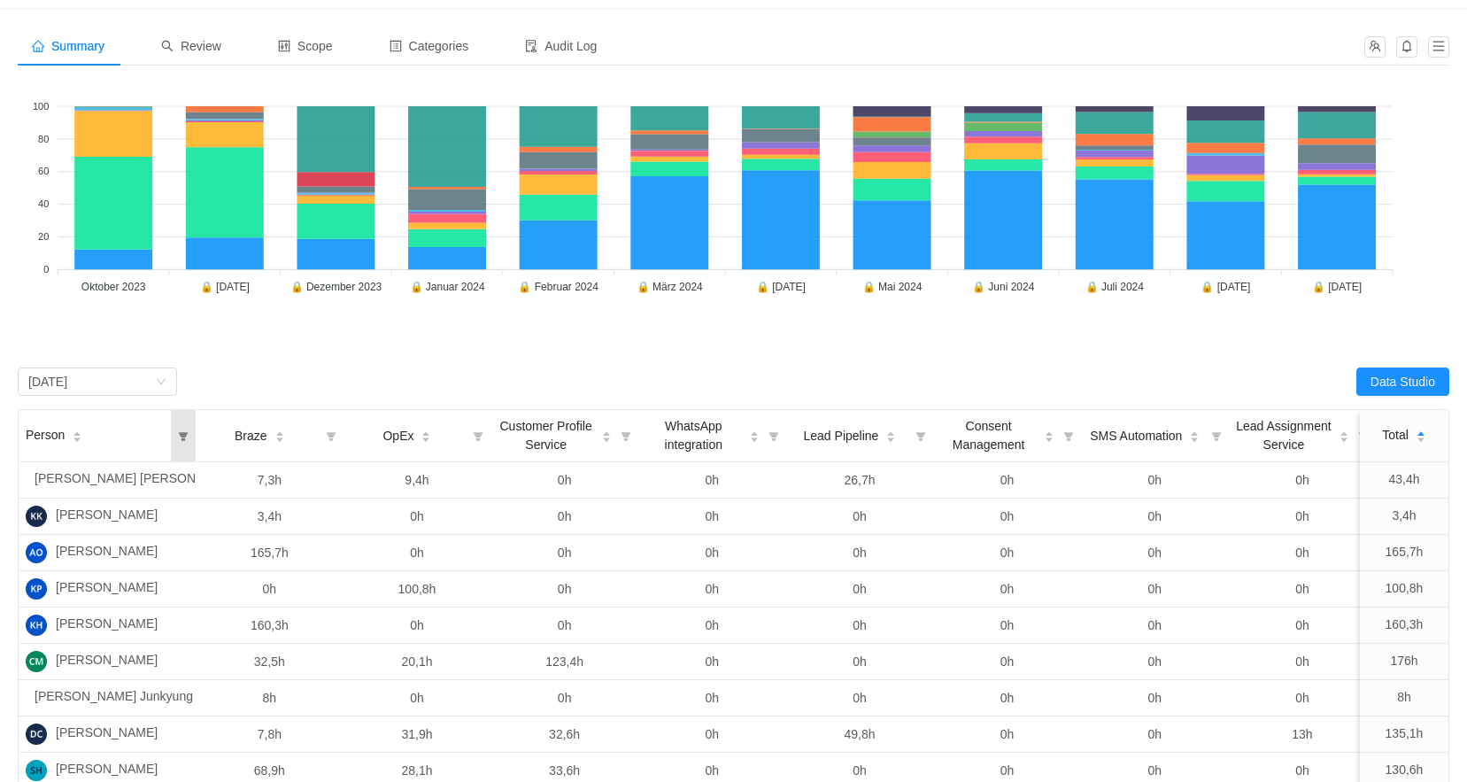
click at [181, 435] on icon "icon: filter" at bounding box center [184, 436] width 10 height 9
click at [247, 482] on input "text" at bounding box center [300, 485] width 258 height 28
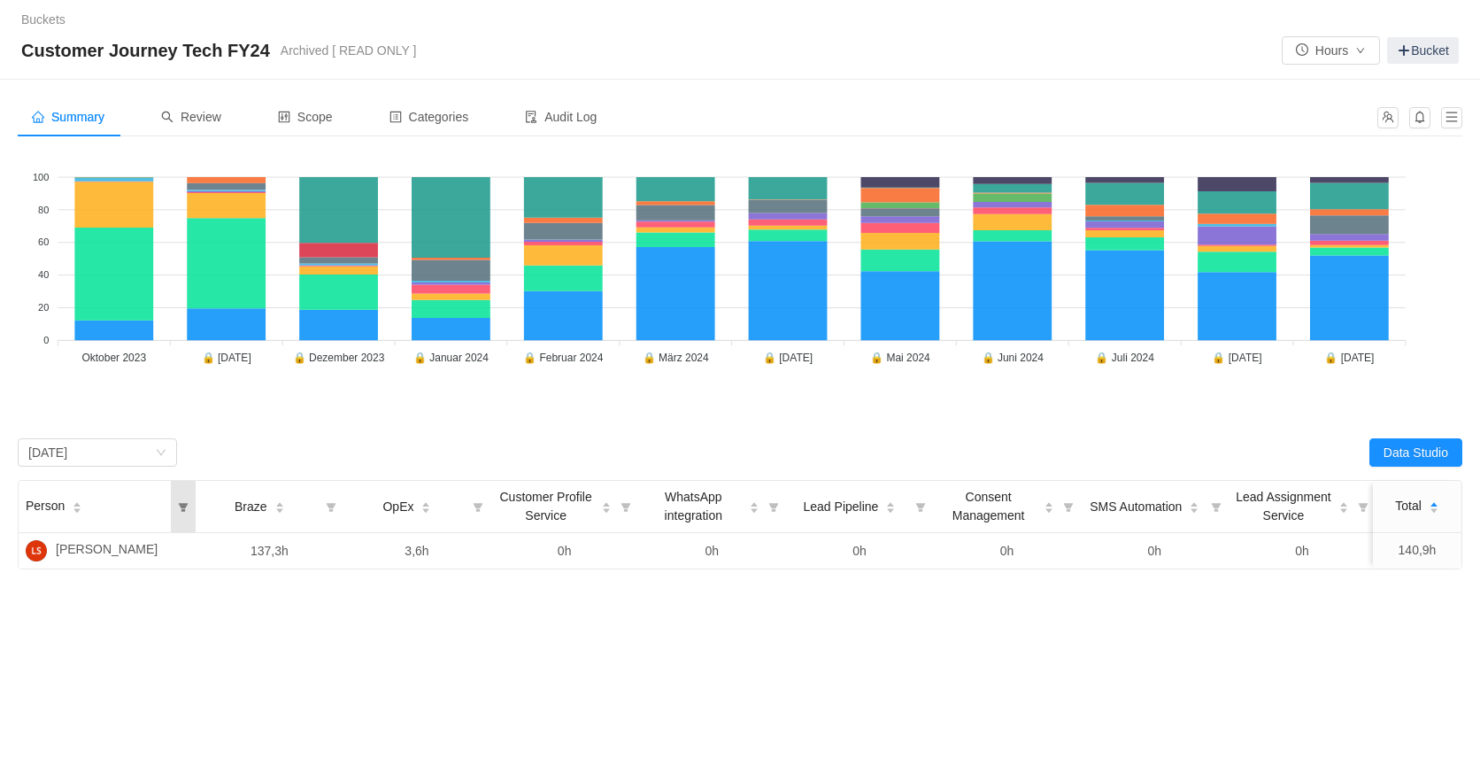
click at [184, 512] on icon "icon: filter" at bounding box center [183, 507] width 11 height 11
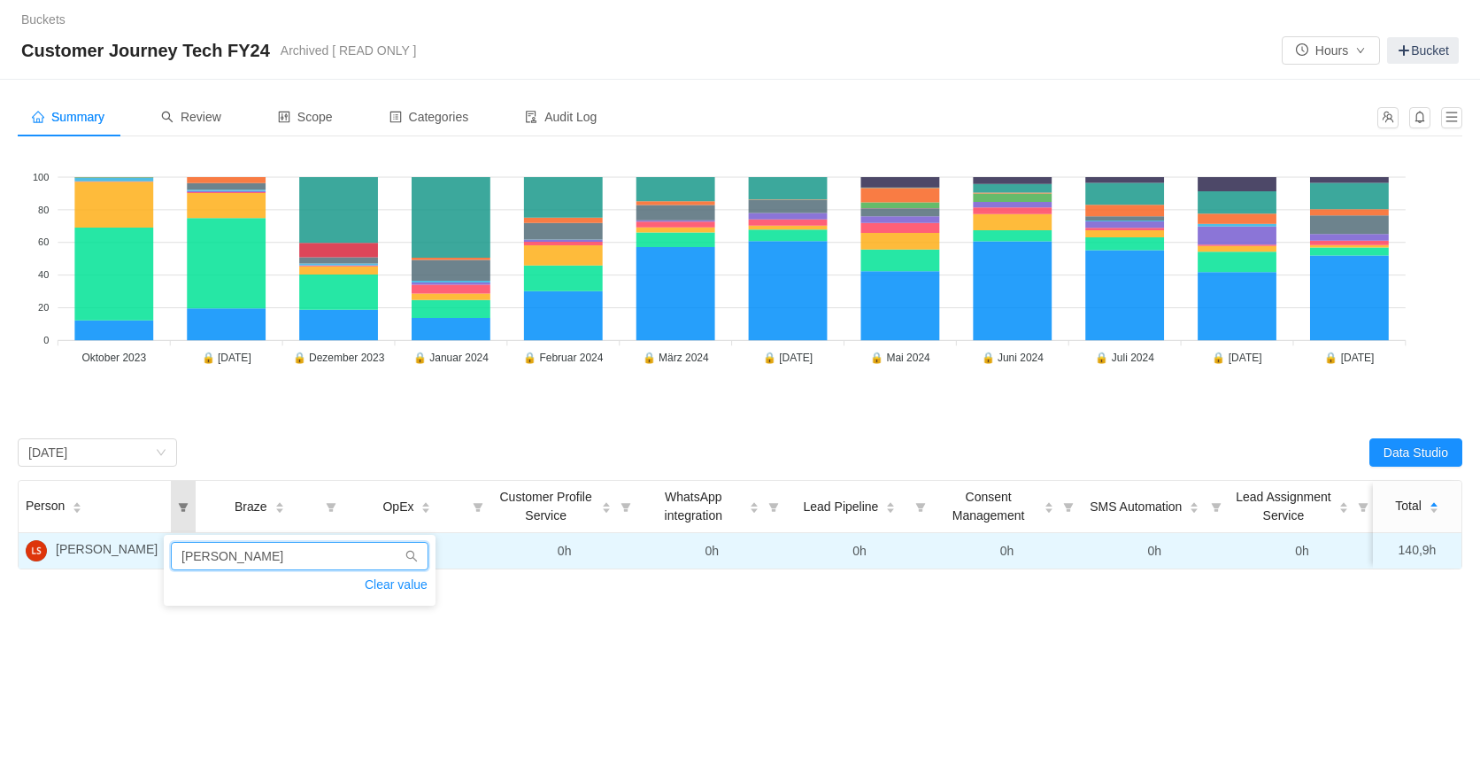
drag, startPoint x: 236, startPoint y: 562, endPoint x: 152, endPoint y: 558, distance: 84.2
click at [152, 560] on div "Person Braze OpEx Customer Profile Service WhatsApp integration Lead Pipeline C…" at bounding box center [740, 524] width 1444 height 89
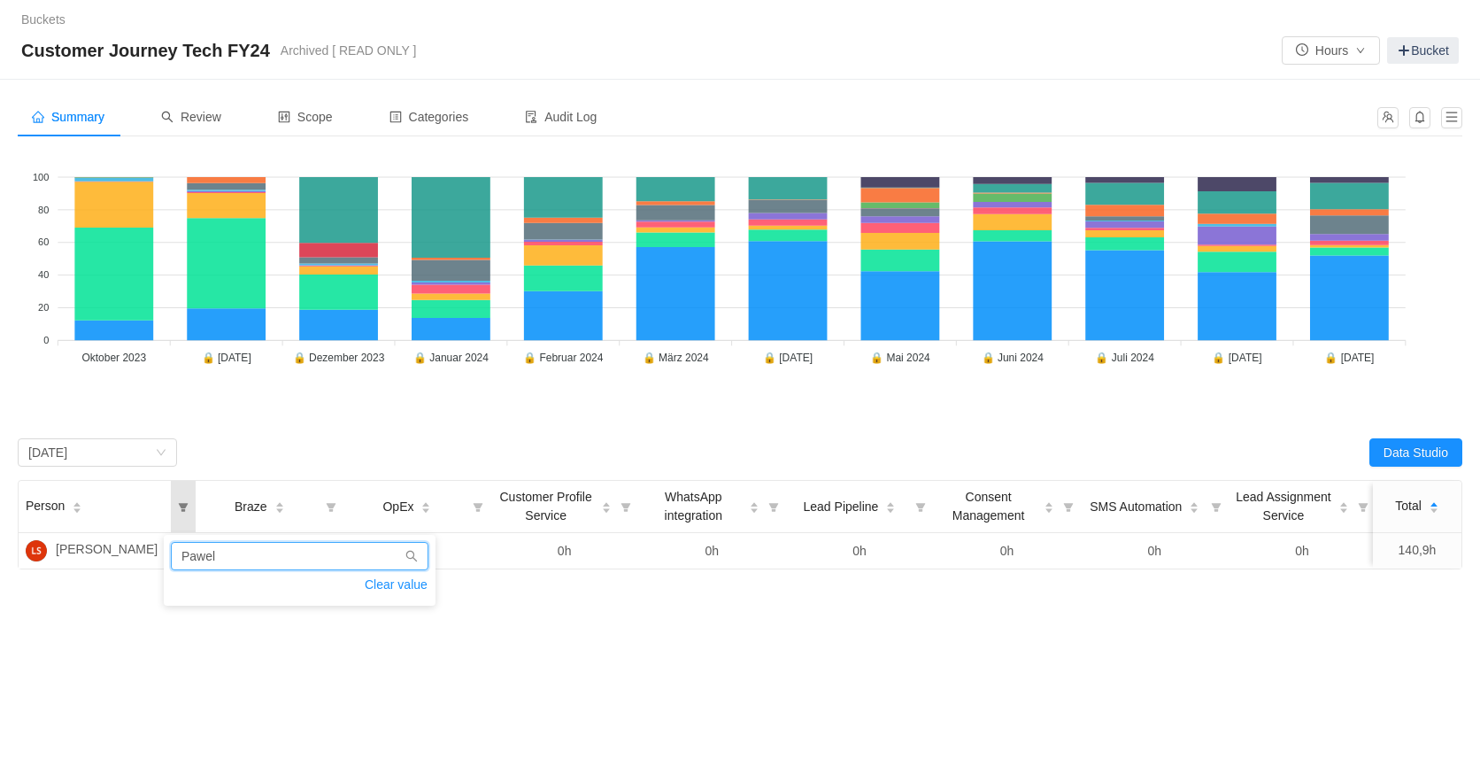
type input "Pawel"
click at [28, 16] on link "Buckets" at bounding box center [43, 19] width 44 height 14
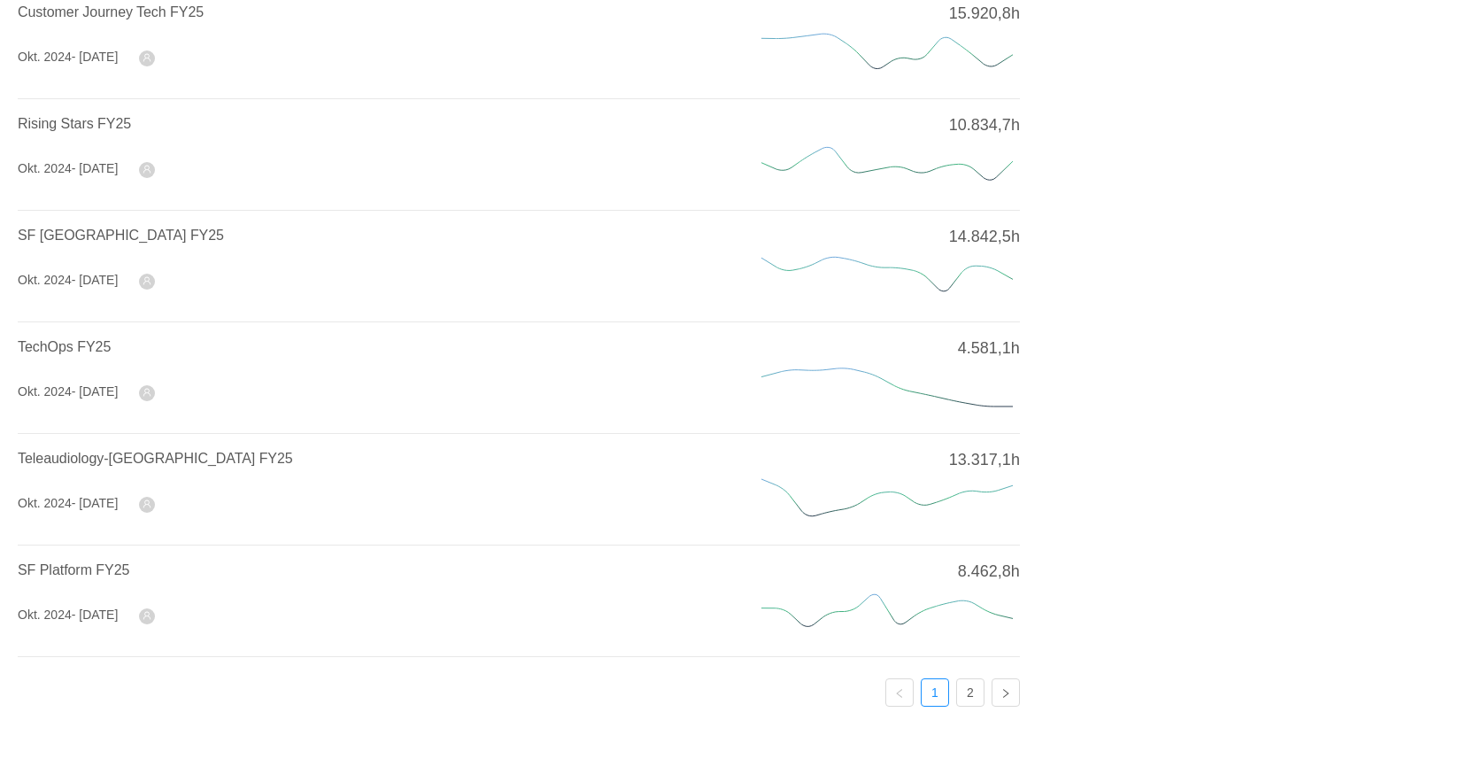
scroll to position [581, 0]
click at [973, 687] on link "2" at bounding box center [970, 687] width 27 height 27
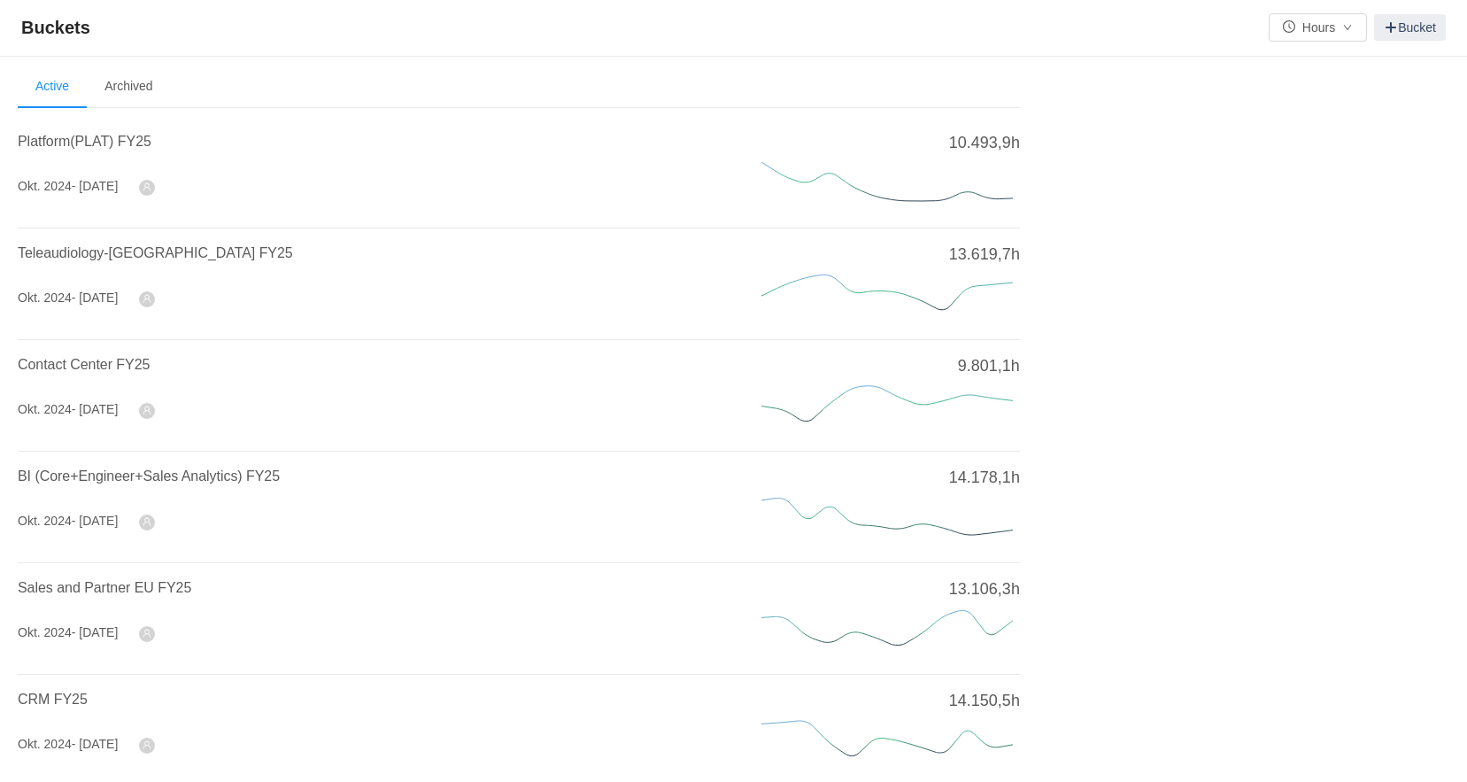
scroll to position [0, 0]
click at [115, 141] on span "Platform(PLAT) FY25" at bounding box center [85, 142] width 134 height 15
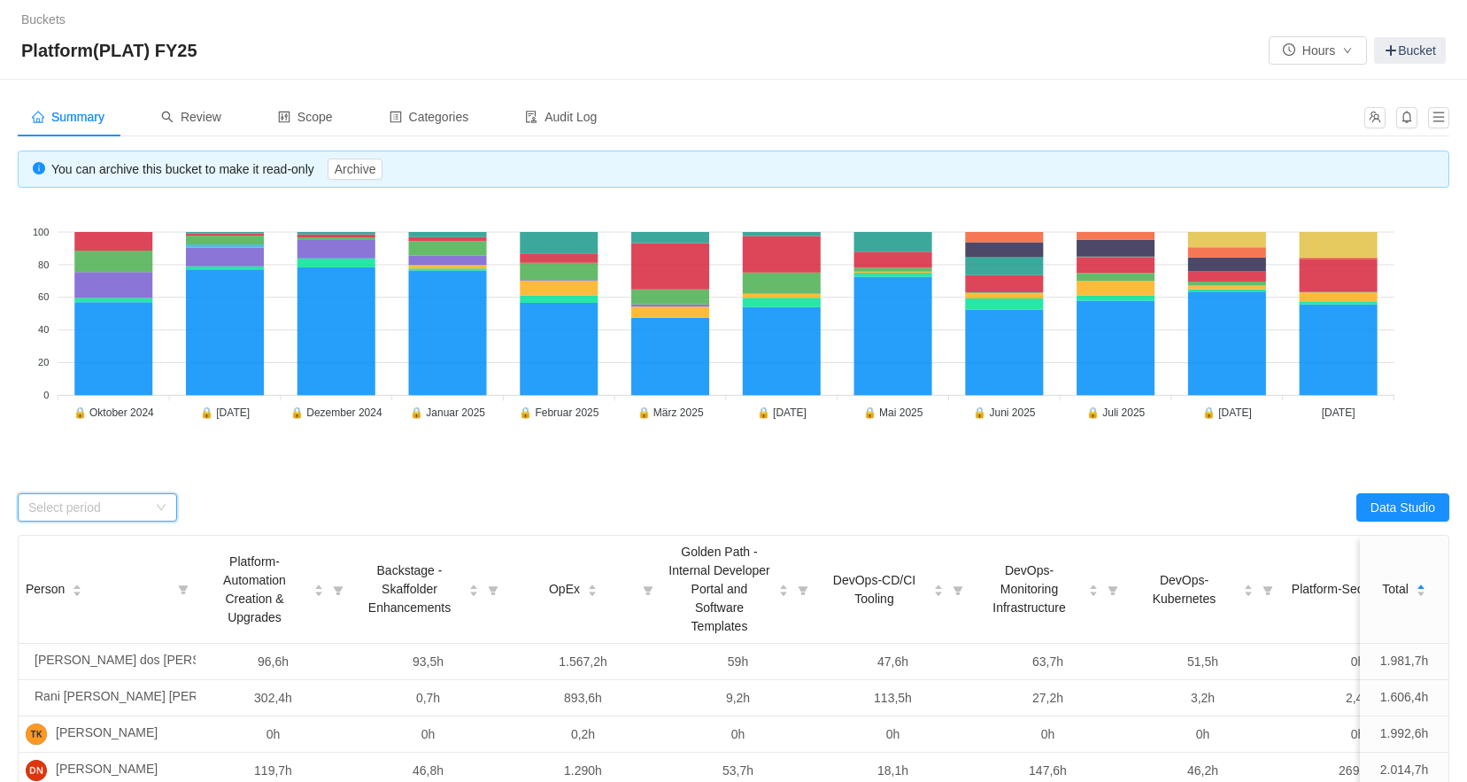
click at [166, 513] on div "Select period" at bounding box center [97, 507] width 159 height 28
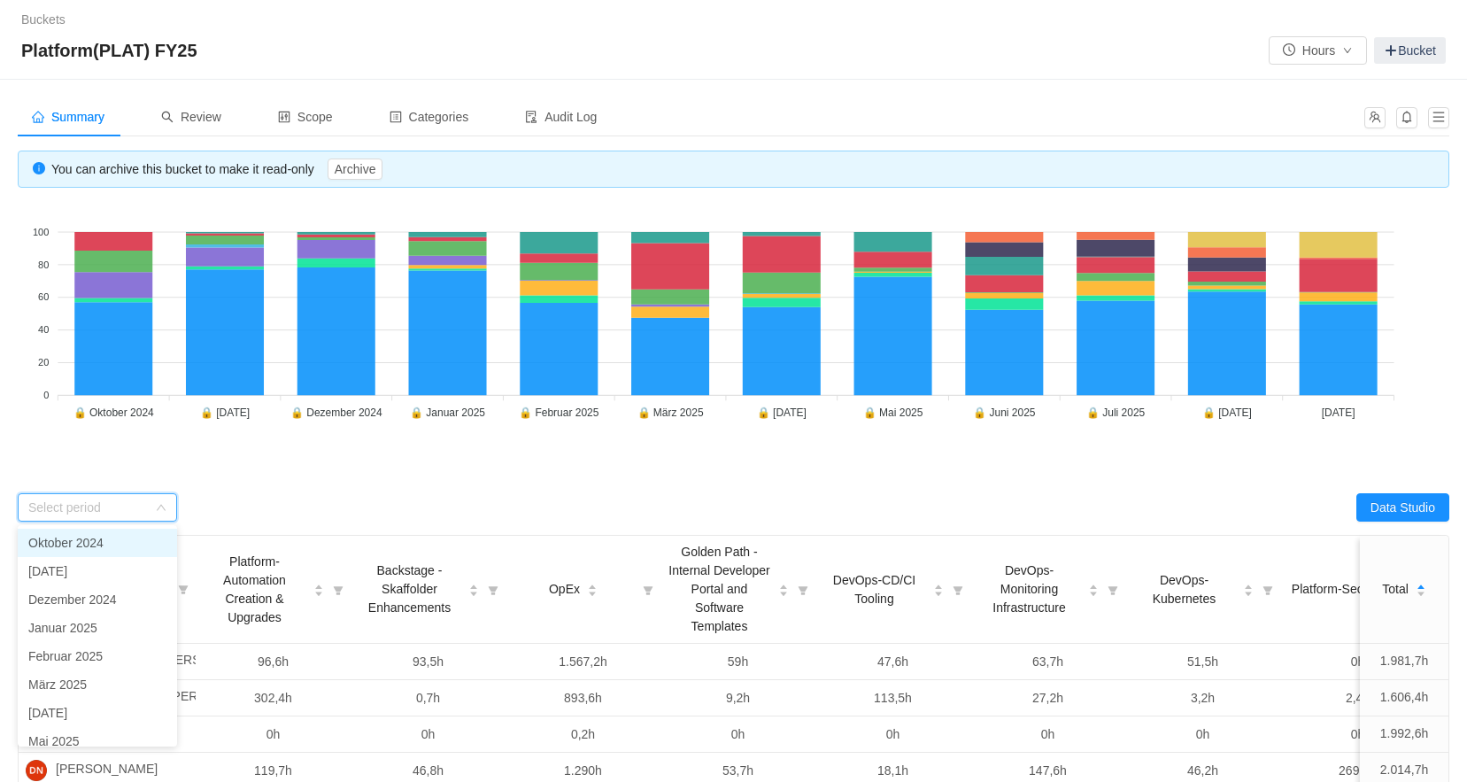
click at [126, 542] on li "Oktober 2024" at bounding box center [97, 542] width 159 height 28
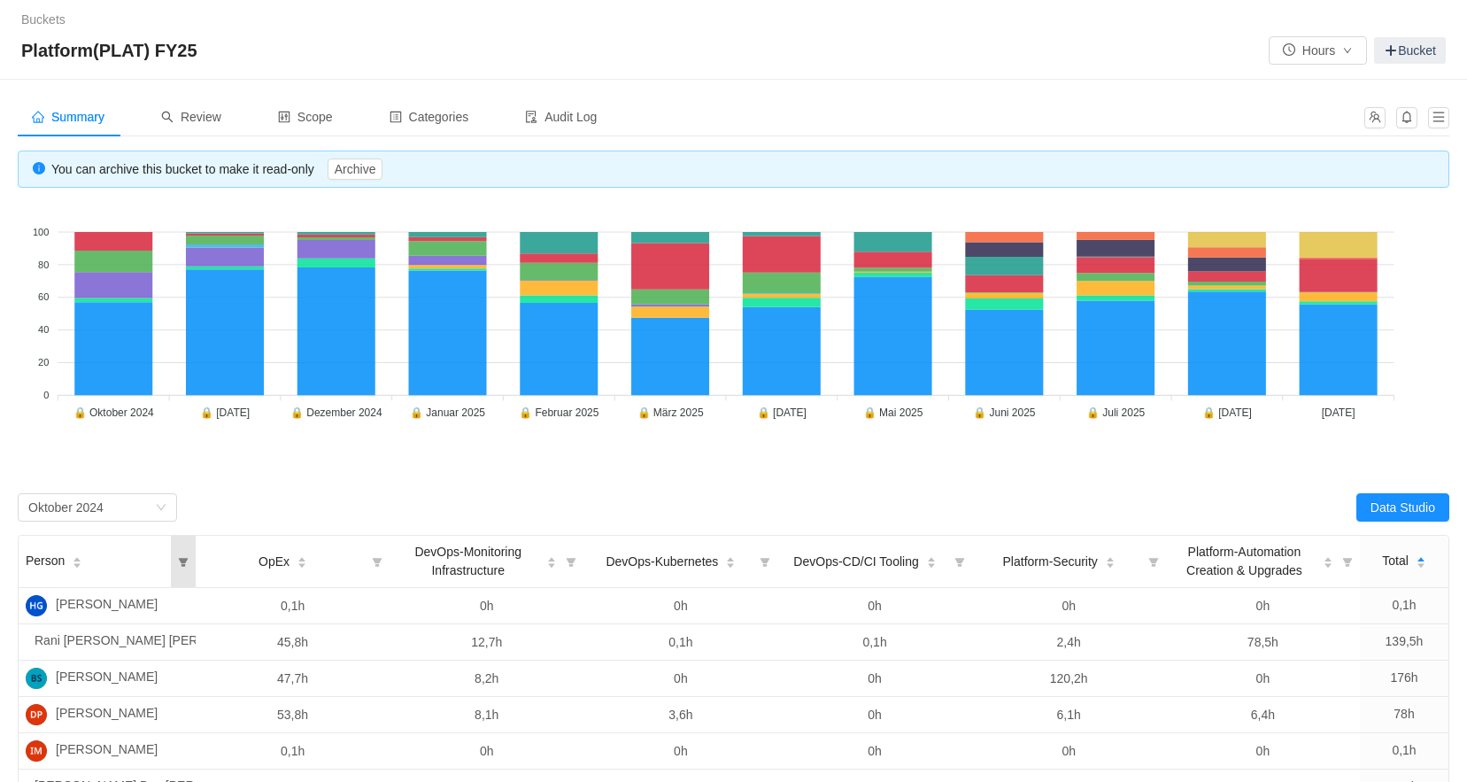
click at [187, 572] on icon "icon: filter" at bounding box center [183, 560] width 25 height 51
click at [230, 616] on input "text" at bounding box center [300, 611] width 258 height 28
type input "Rani"
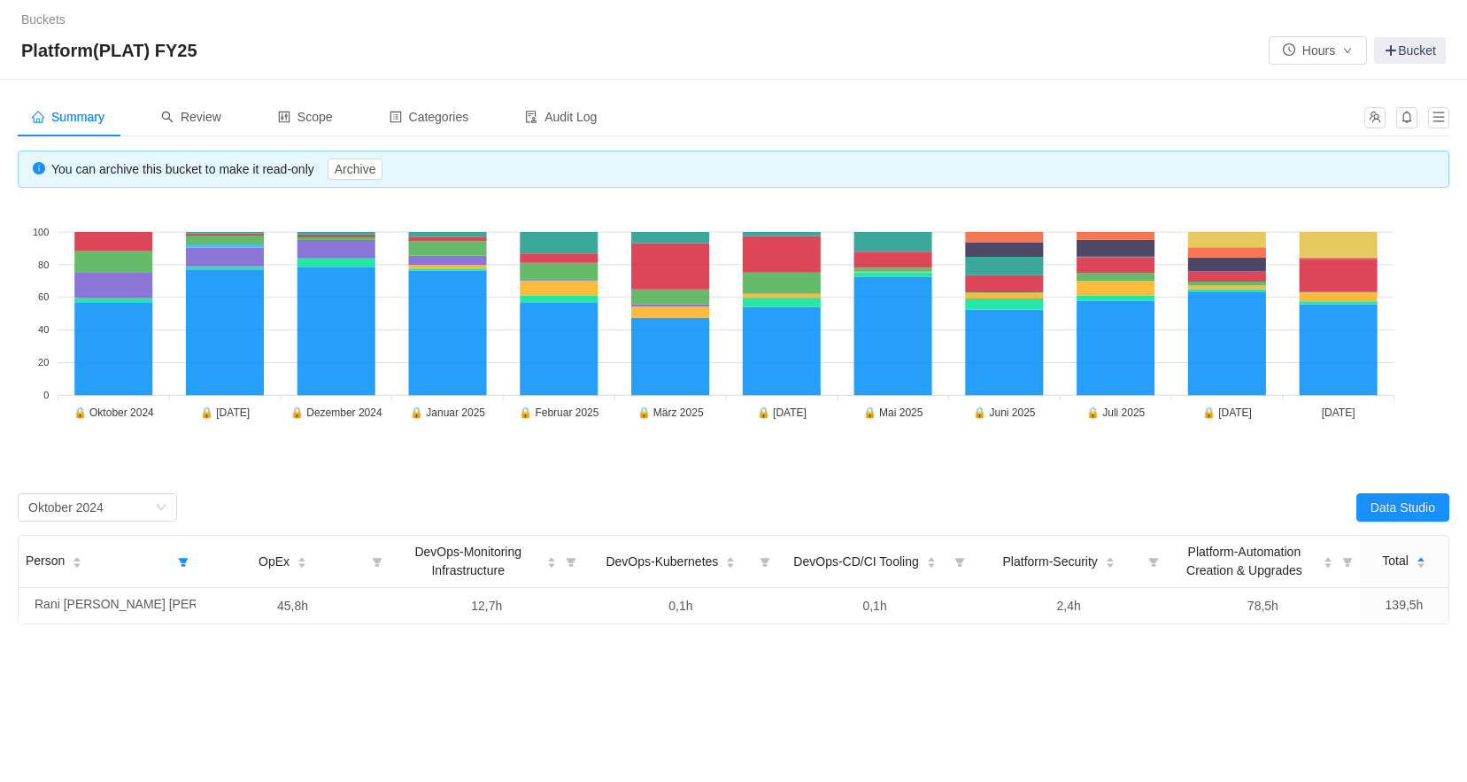
click at [997, 724] on div "Summary Review Scope Categories Audit Log You can archive this bucket to make i…" at bounding box center [733, 432] width 1467 height 704
click at [55, 22] on link "Buckets" at bounding box center [43, 19] width 44 height 14
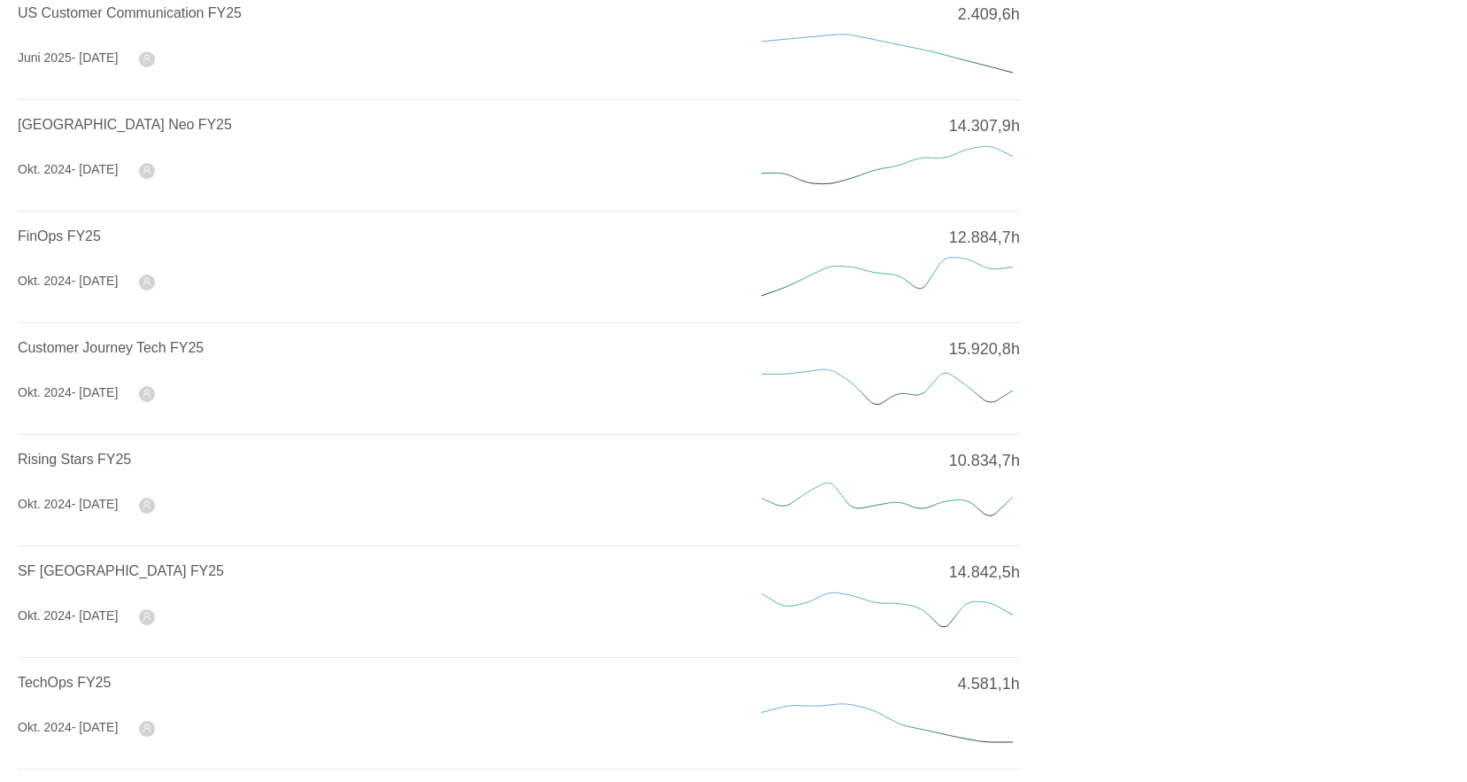
scroll to position [443, 0]
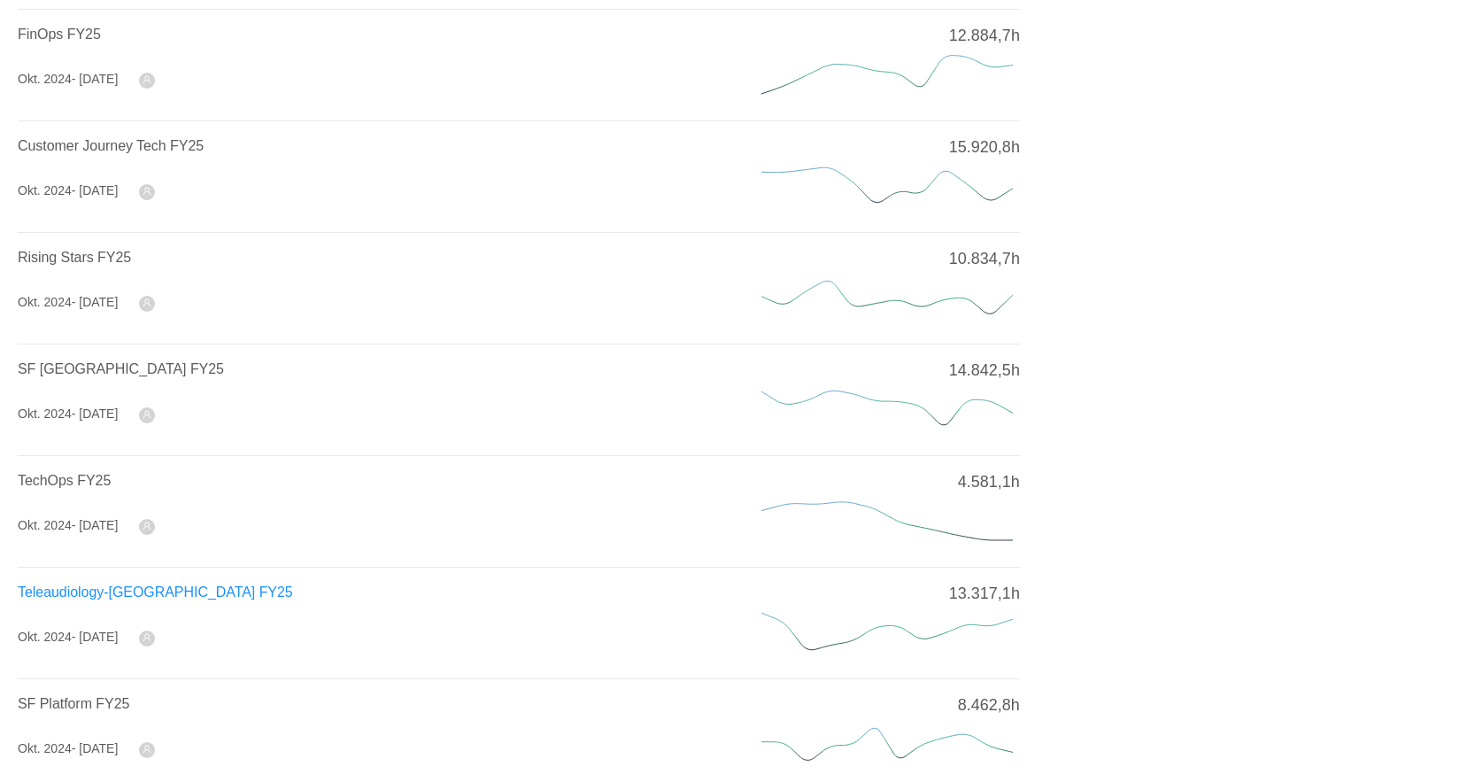
click at [119, 587] on span "Teleaudiology-[GEOGRAPHIC_DATA] FY25" at bounding box center [155, 591] width 275 height 15
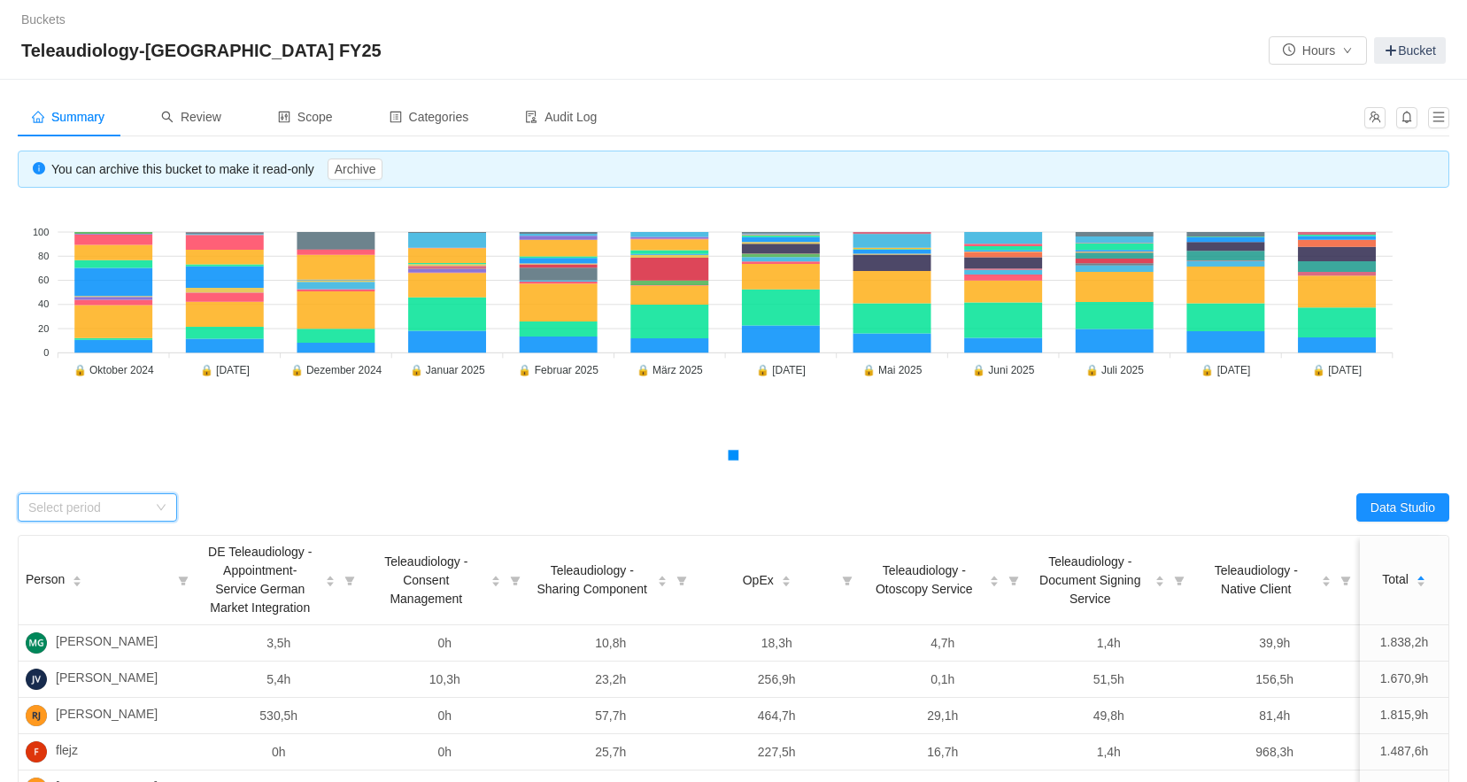
click at [172, 505] on div "Select period" at bounding box center [97, 507] width 159 height 28
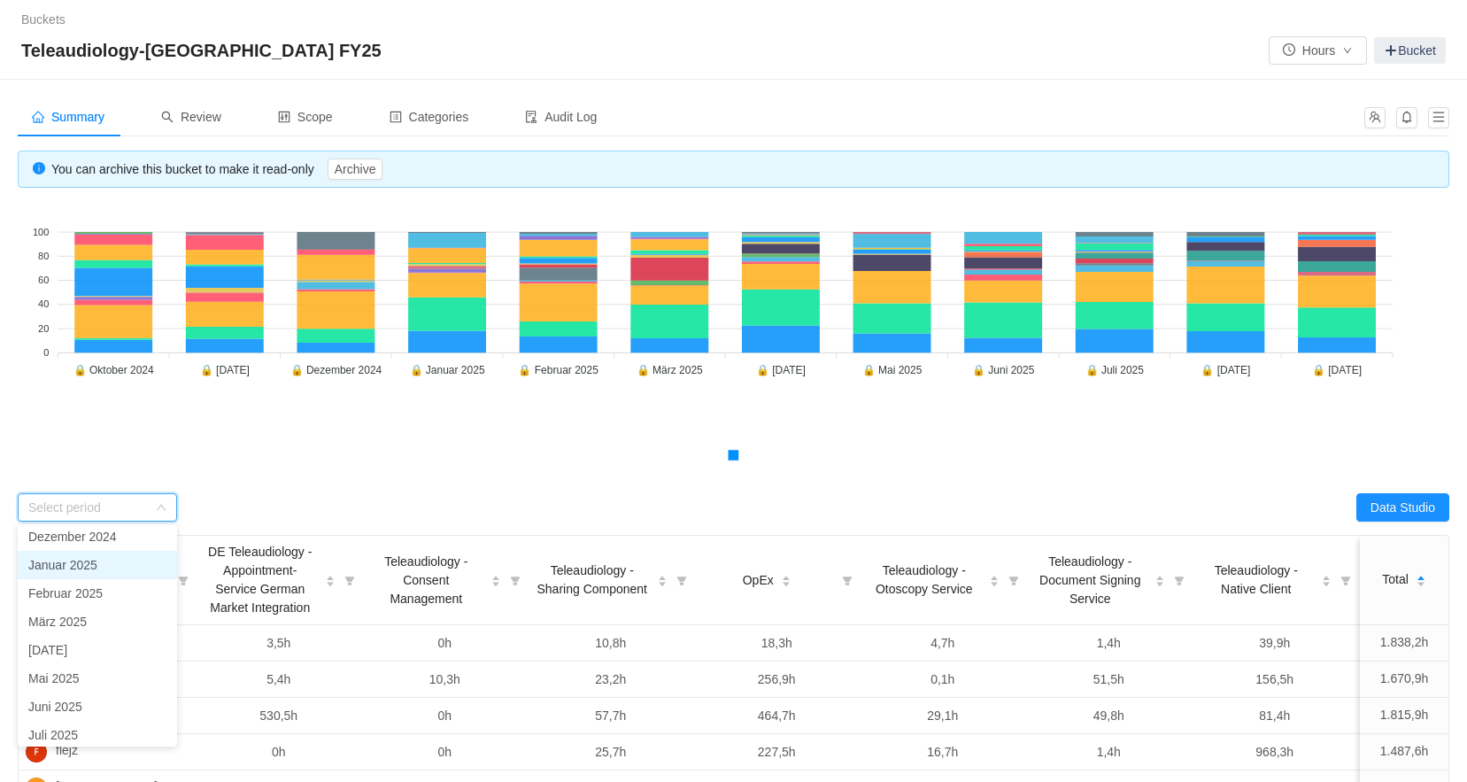
scroll to position [126, 0]
click at [96, 690] on li "[DATE]" at bounding box center [97, 700] width 159 height 28
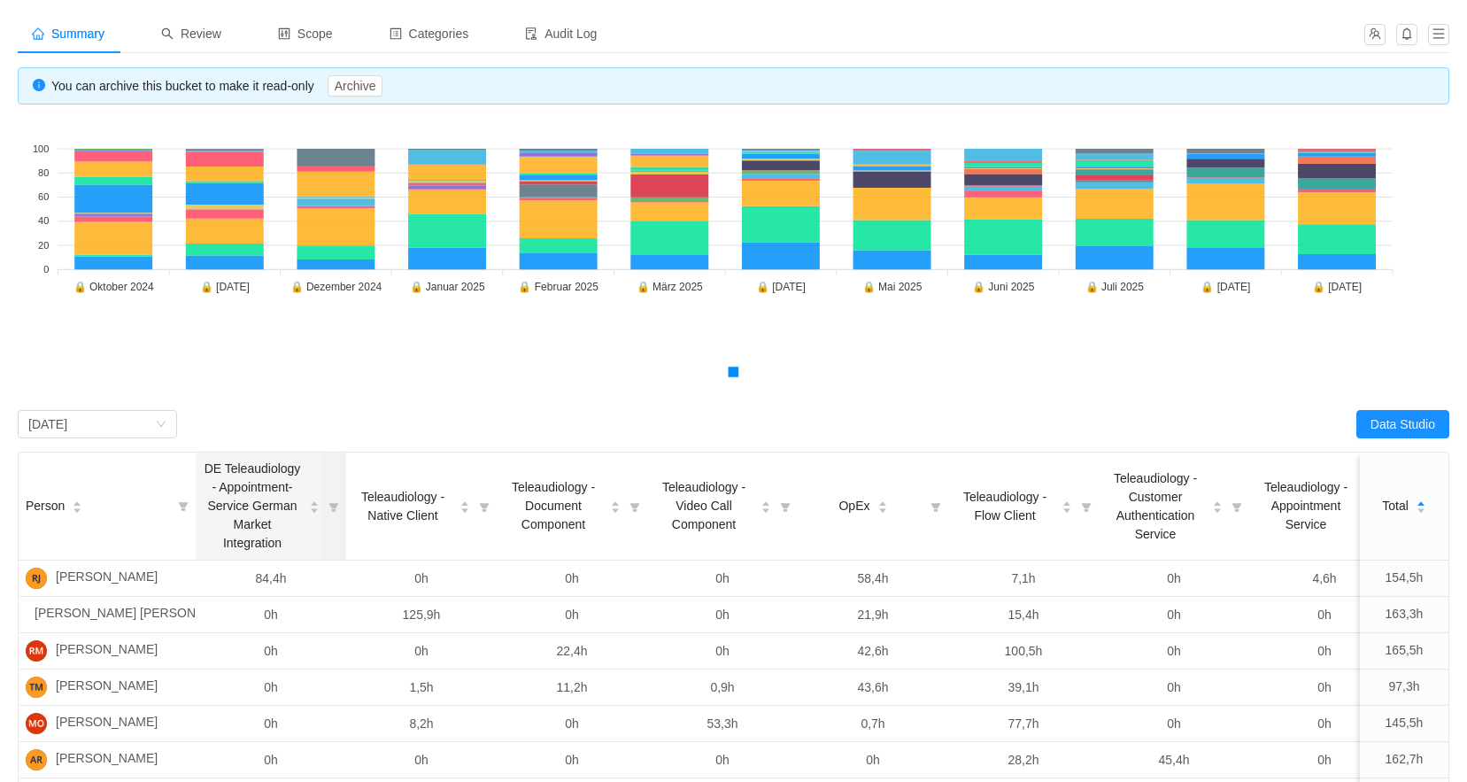
scroll to position [177, 0]
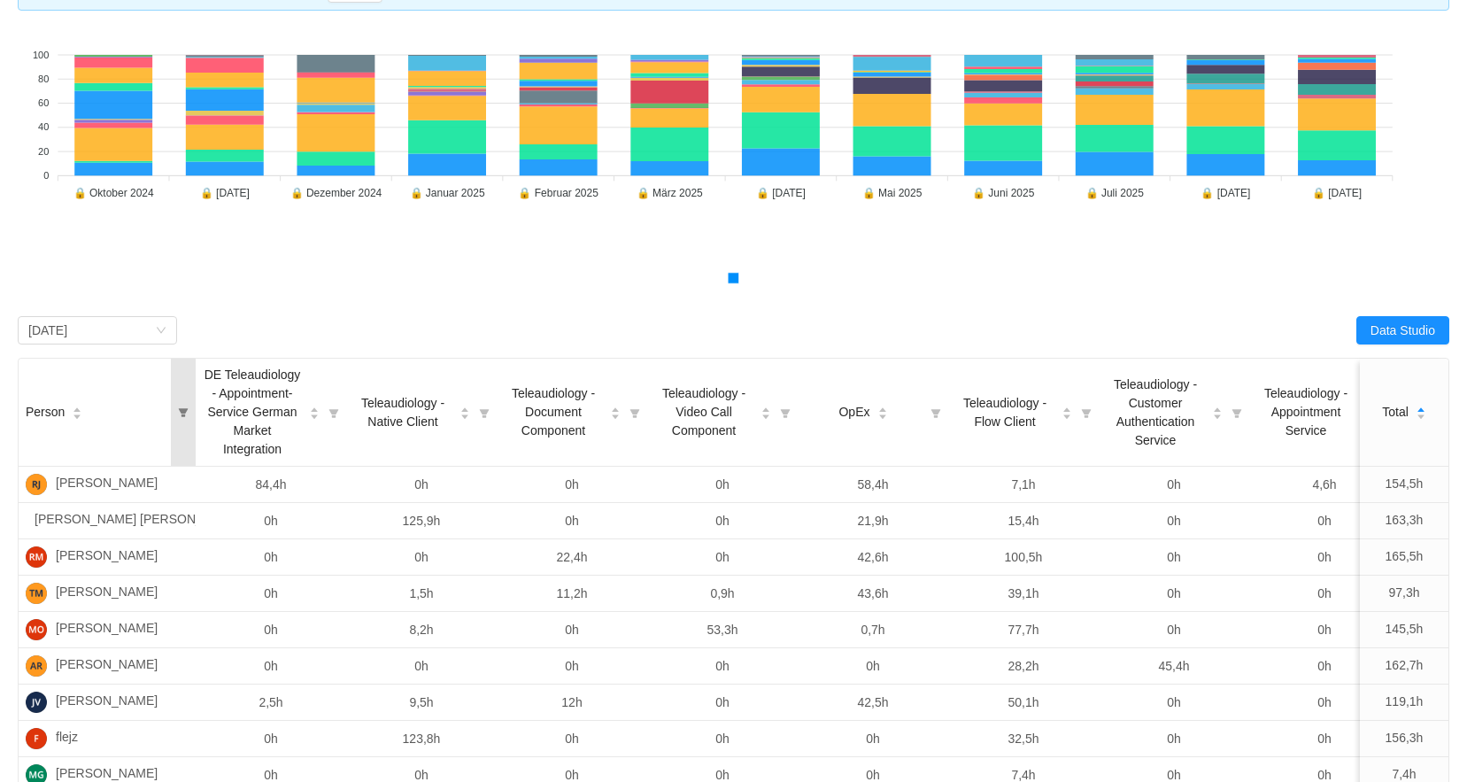
click at [186, 418] on icon "icon: filter" at bounding box center [183, 412] width 11 height 11
click at [221, 488] on input "text" at bounding box center [300, 489] width 258 height 28
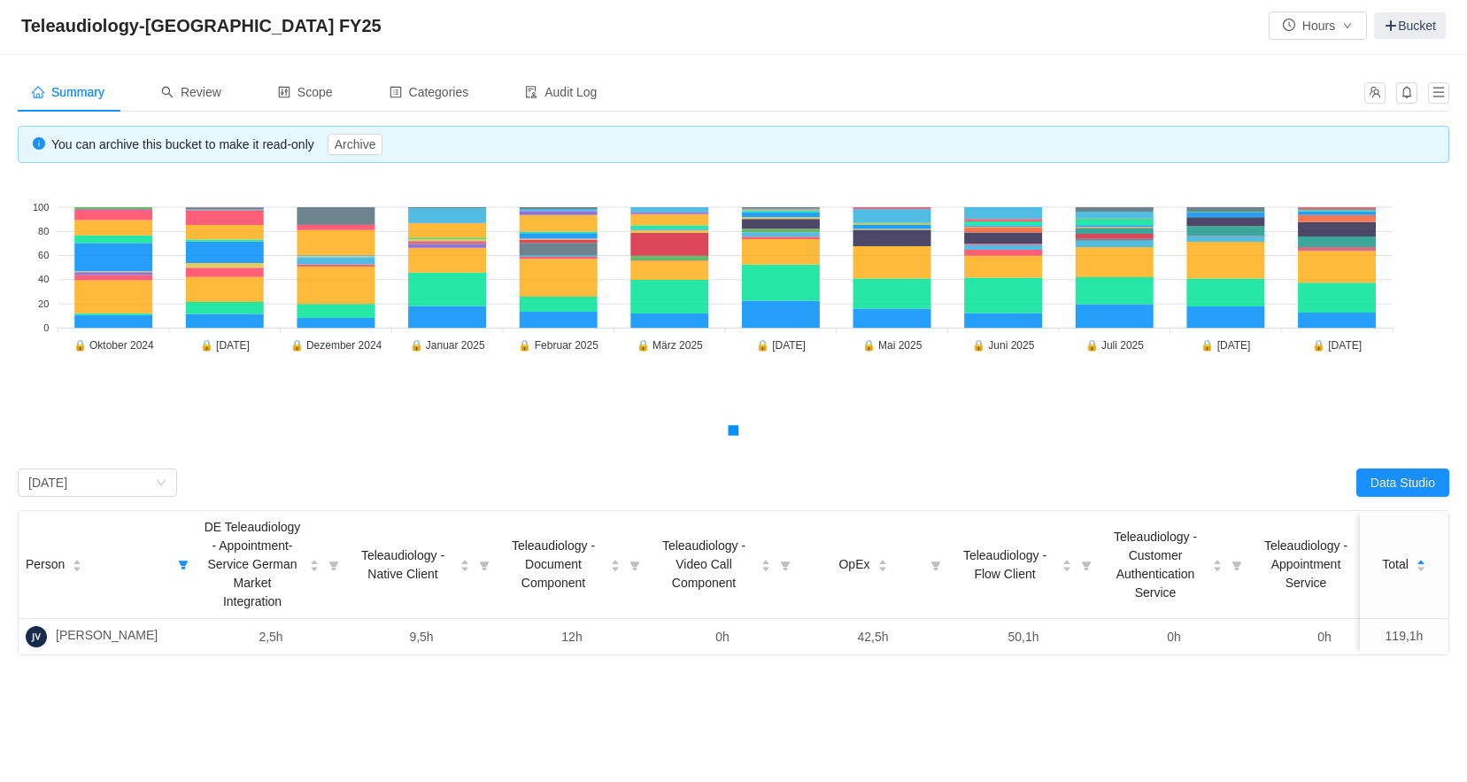
scroll to position [0, 0]
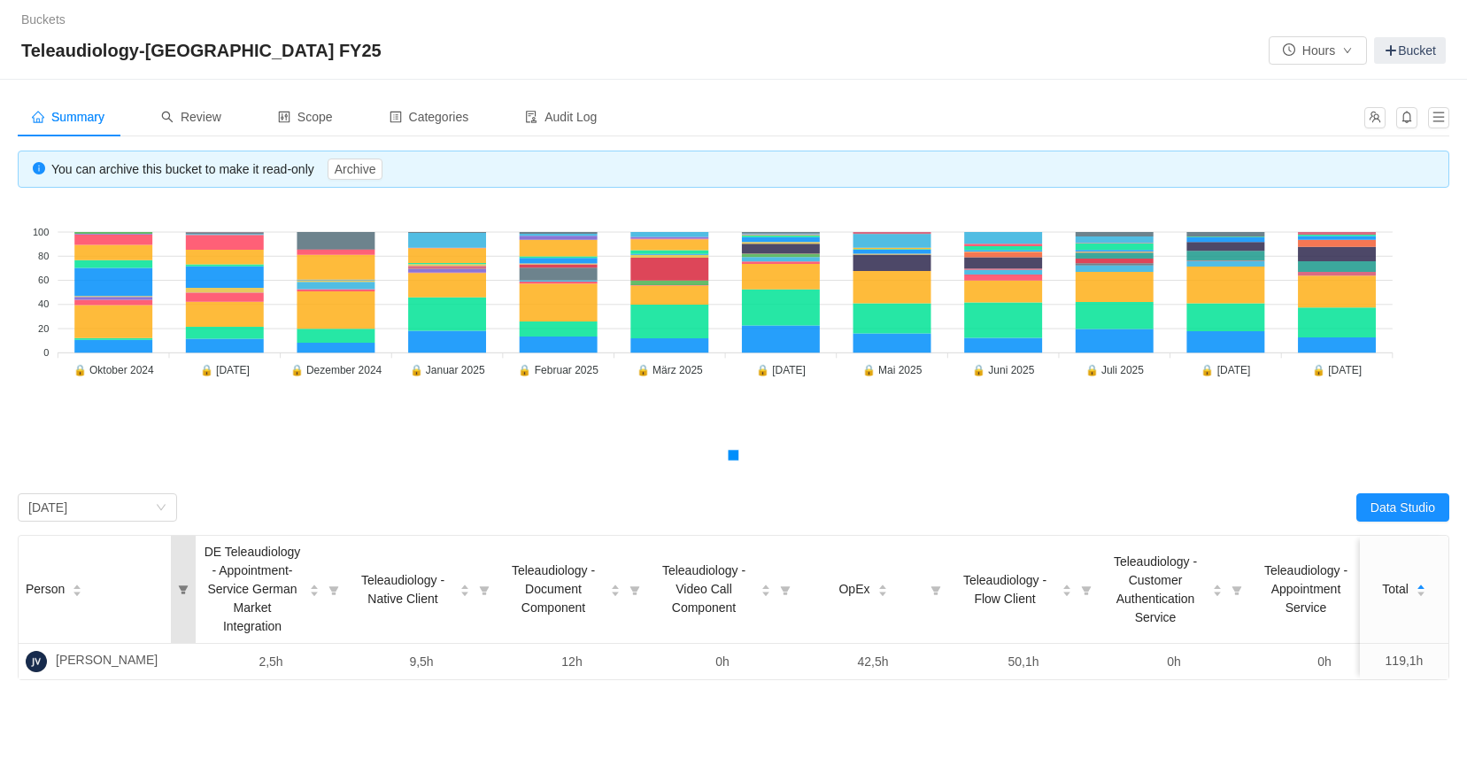
click at [180, 590] on icon "icon: filter" at bounding box center [183, 589] width 11 height 11
click at [218, 658] on input "Jan" at bounding box center [300, 666] width 258 height 28
click at [186, 596] on icon "icon: filter" at bounding box center [183, 588] width 25 height 107
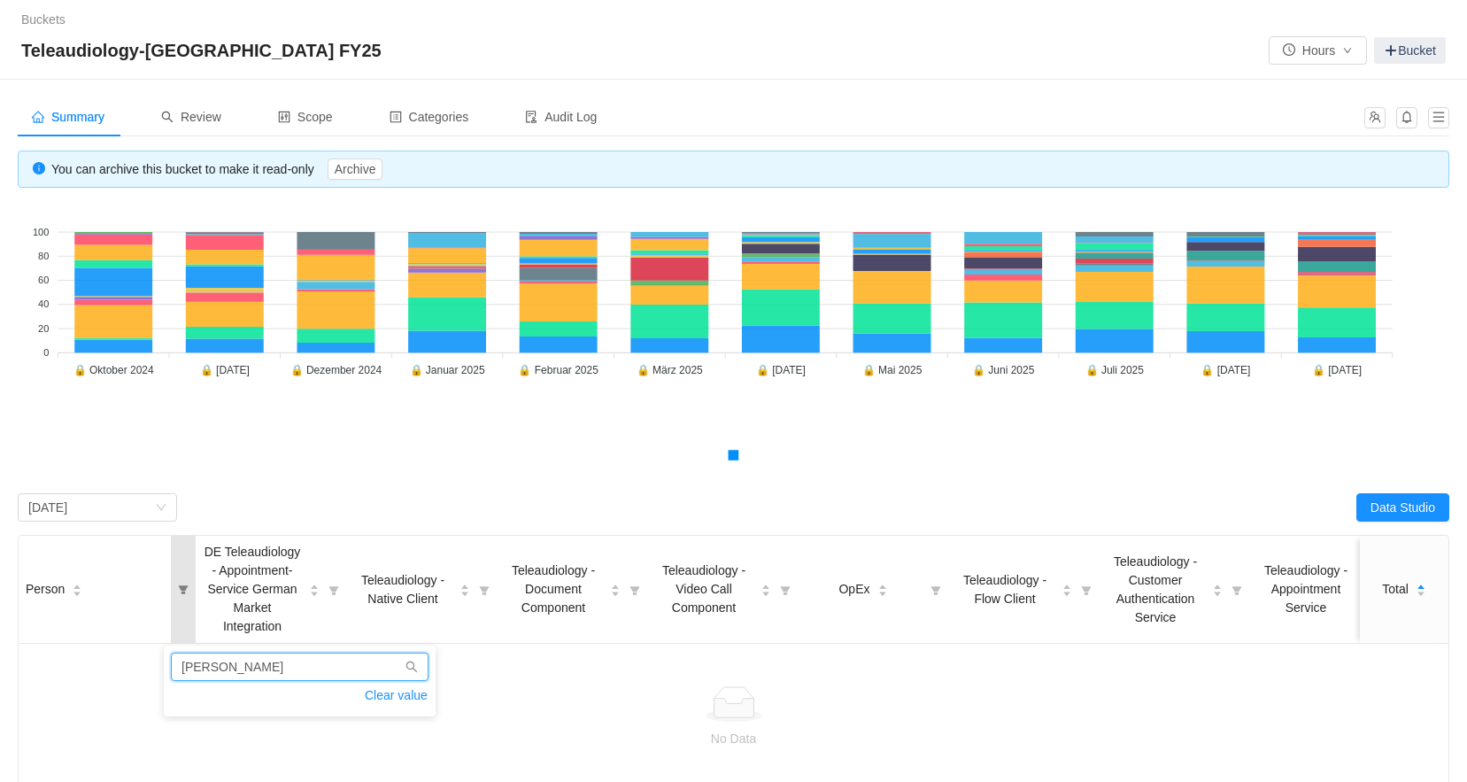
click at [211, 668] on input "[PERSON_NAME]" at bounding box center [300, 666] width 258 height 28
drag, startPoint x: 211, startPoint y: 666, endPoint x: 163, endPoint y: 674, distance: 48.5
click at [163, 674] on div "Person DE Teleaudiology - Appointment-Service German Market Integration Teleaud…" at bounding box center [733, 663] width 1431 height 257
type input "FLE"
